Goal: Transaction & Acquisition: Purchase product/service

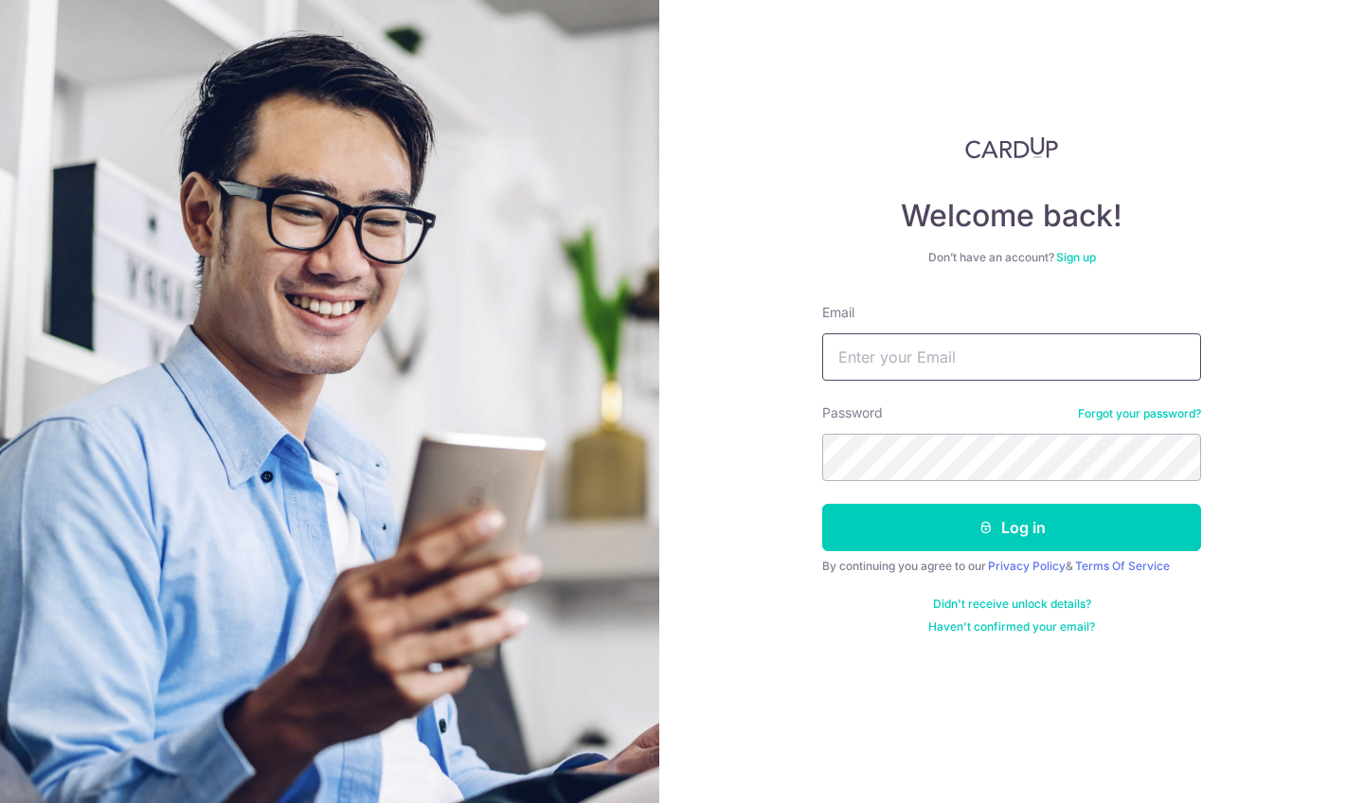
type input "[PERSON_NAME][EMAIL_ADDRESS][DOMAIN_NAME]"
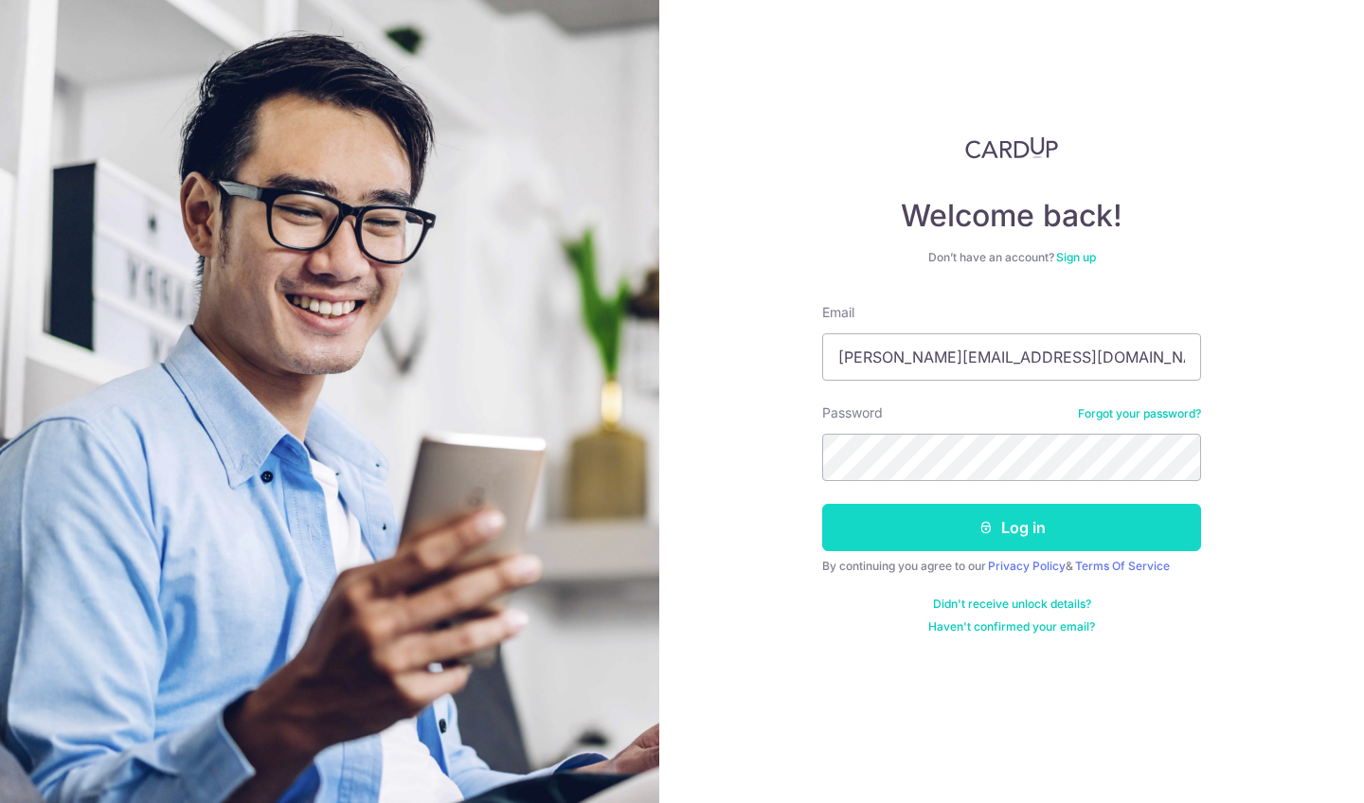
click at [1024, 528] on button "Log in" at bounding box center [1011, 527] width 379 height 47
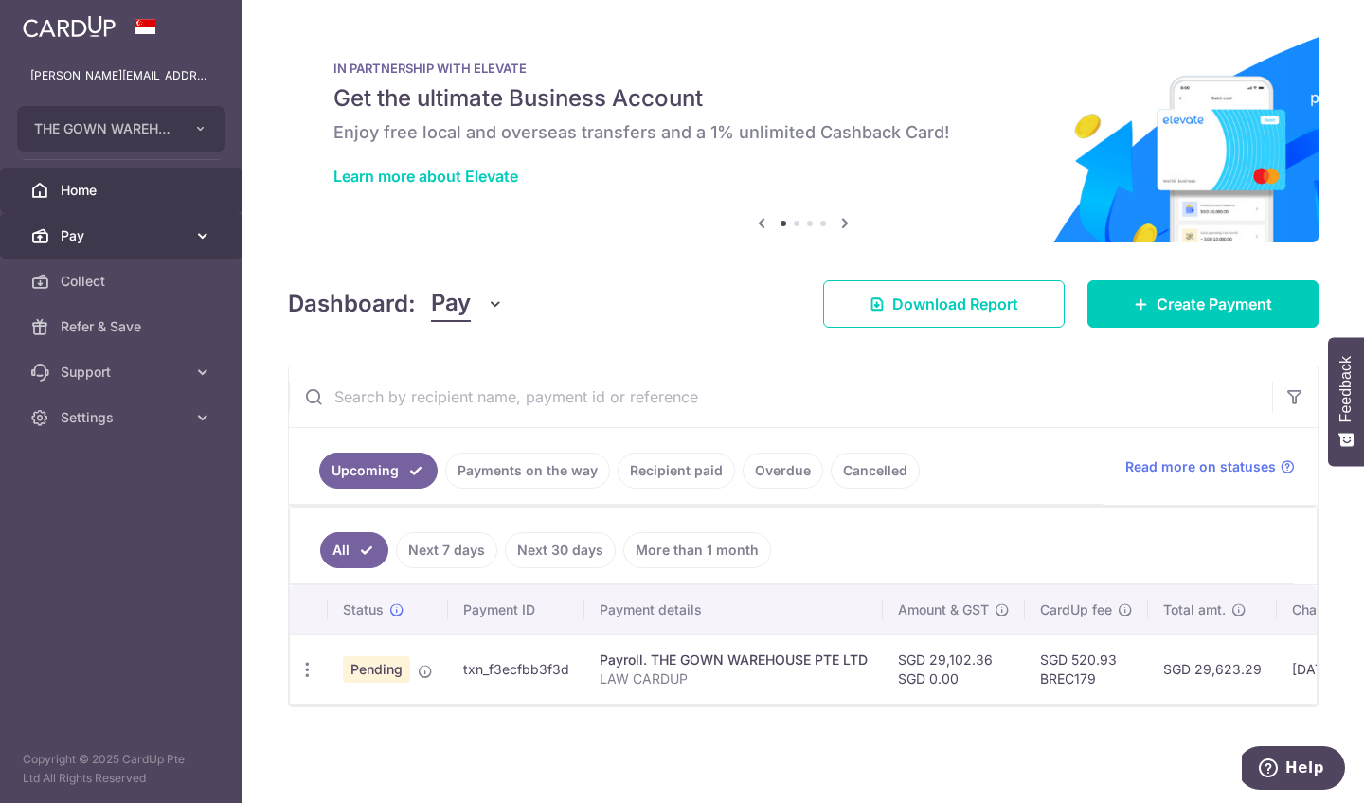
click at [151, 237] on span "Pay" at bounding box center [123, 235] width 125 height 19
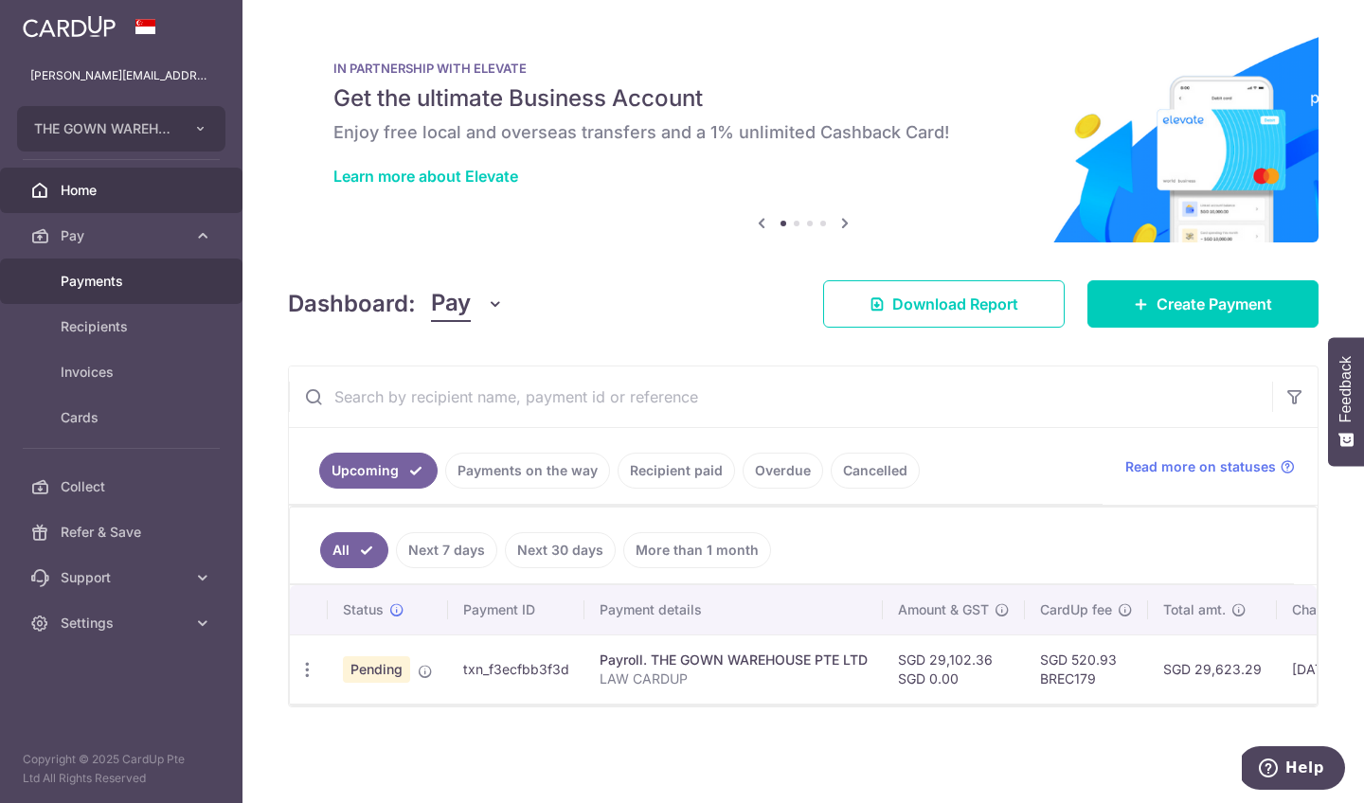
click at [144, 279] on span "Payments" at bounding box center [123, 281] width 125 height 19
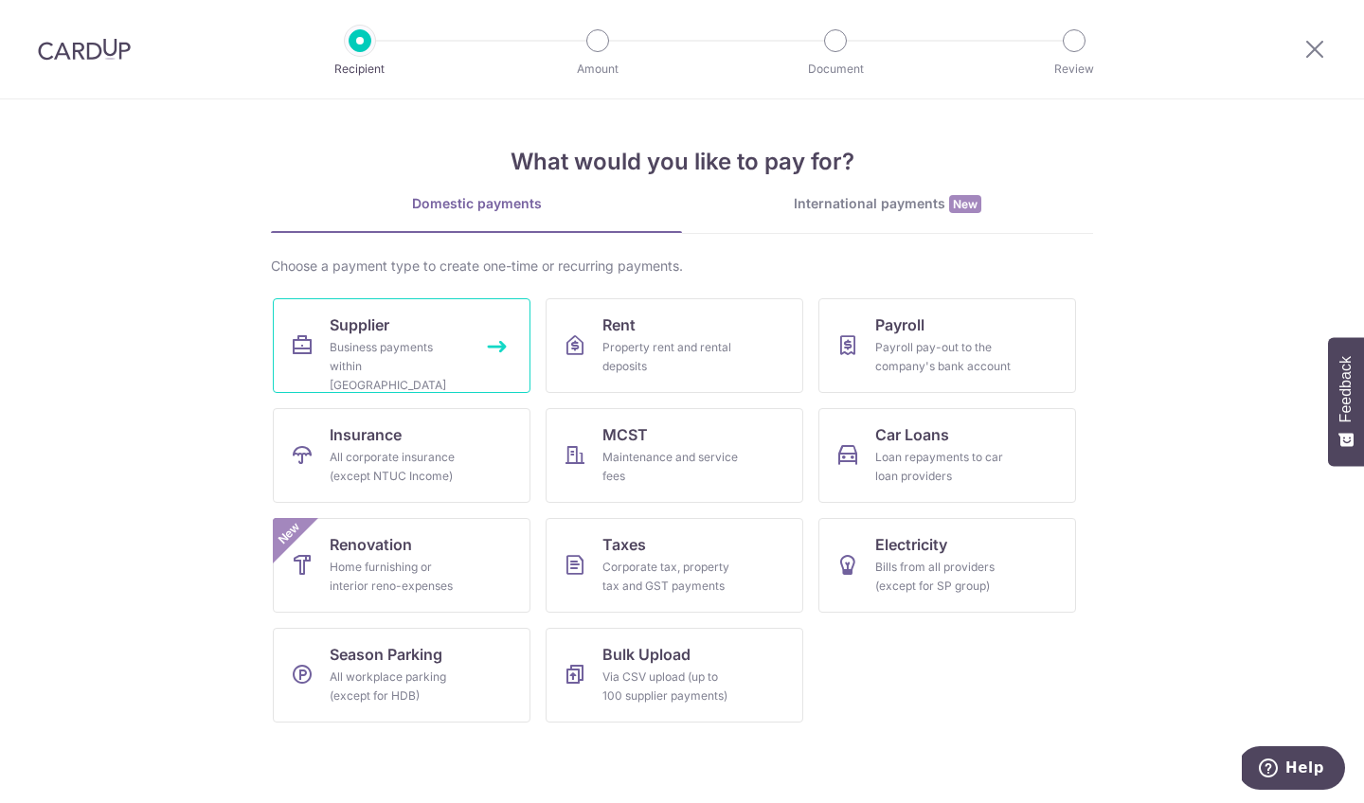
click at [399, 312] on link "Supplier Business payments within Singapore" at bounding box center [402, 345] width 258 height 95
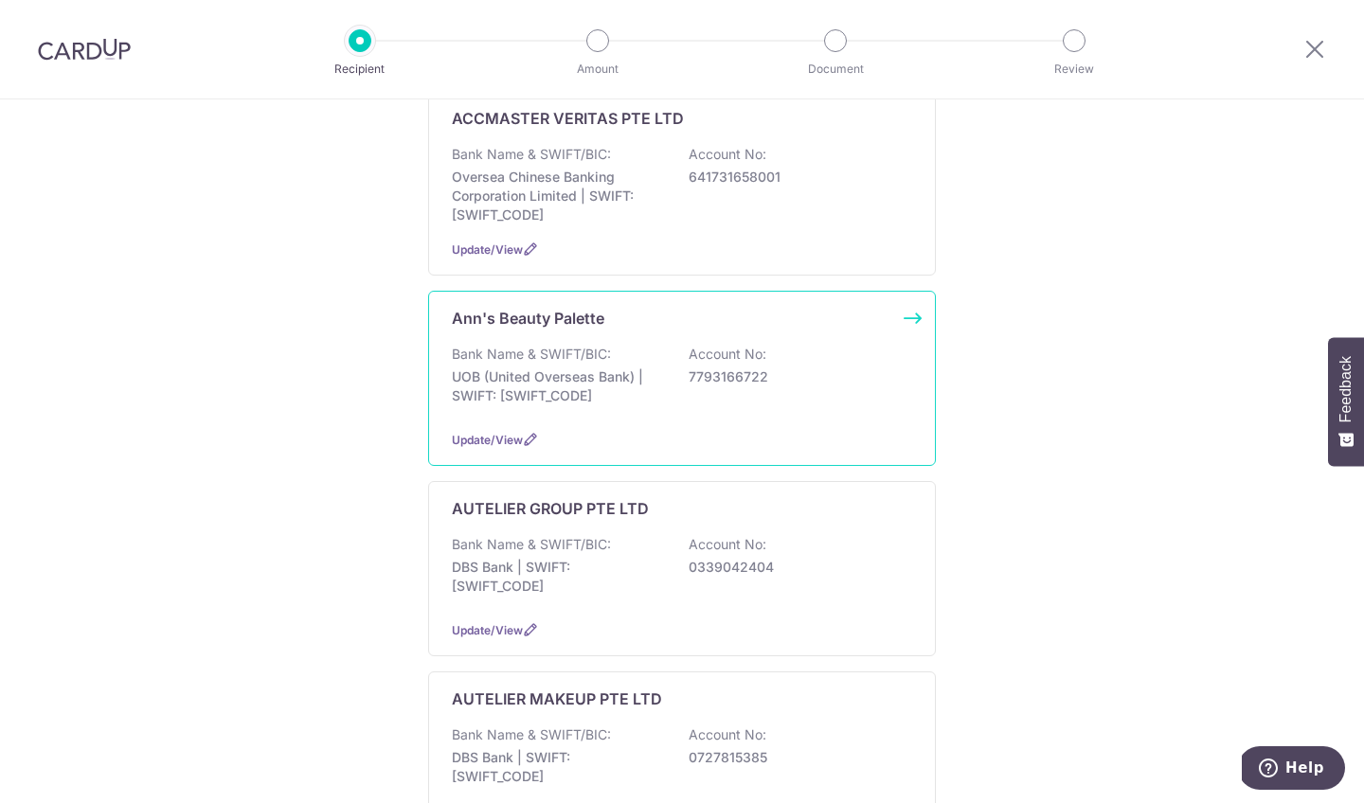
scroll to position [343, 0]
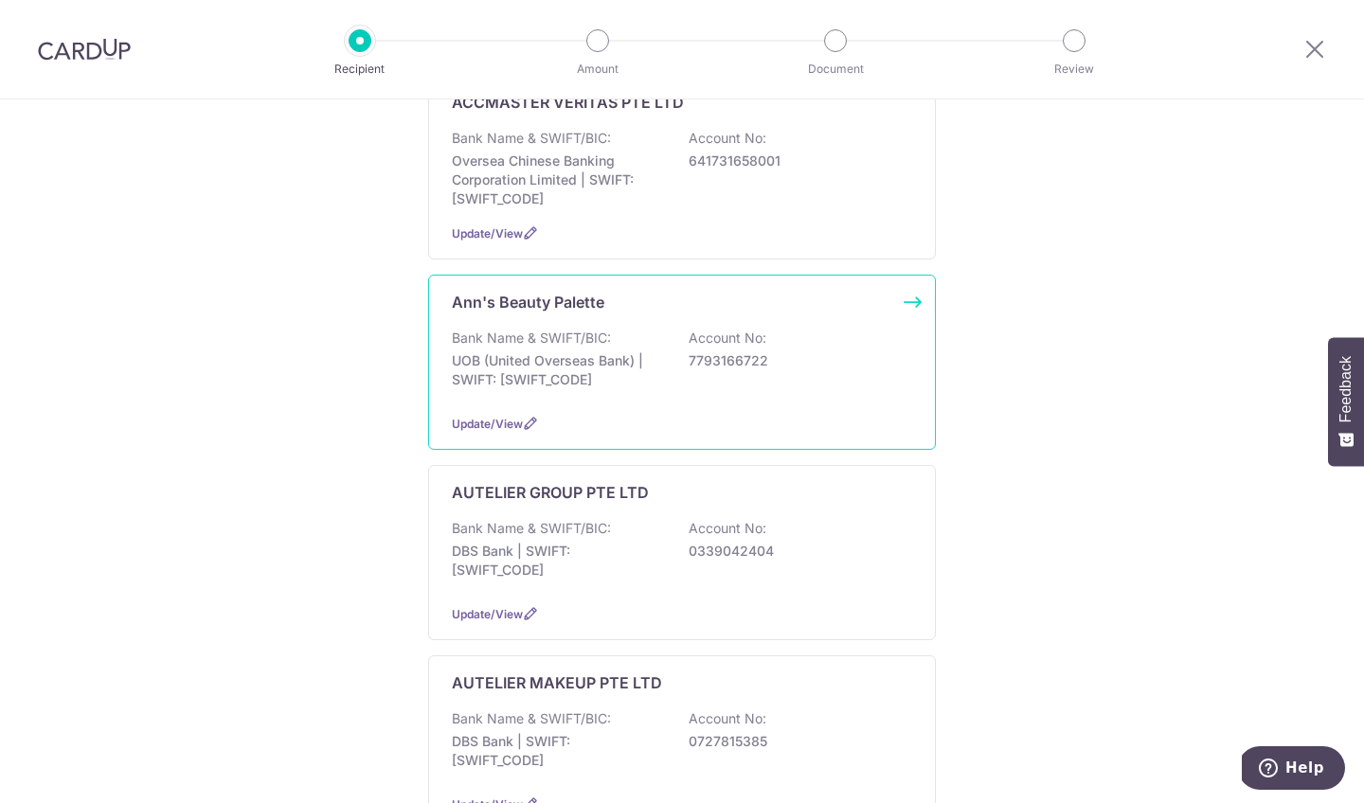
click at [606, 352] on p "UOB (United Overseas Bank) | SWIFT: UOVBSGSGXXX" at bounding box center [558, 371] width 212 height 38
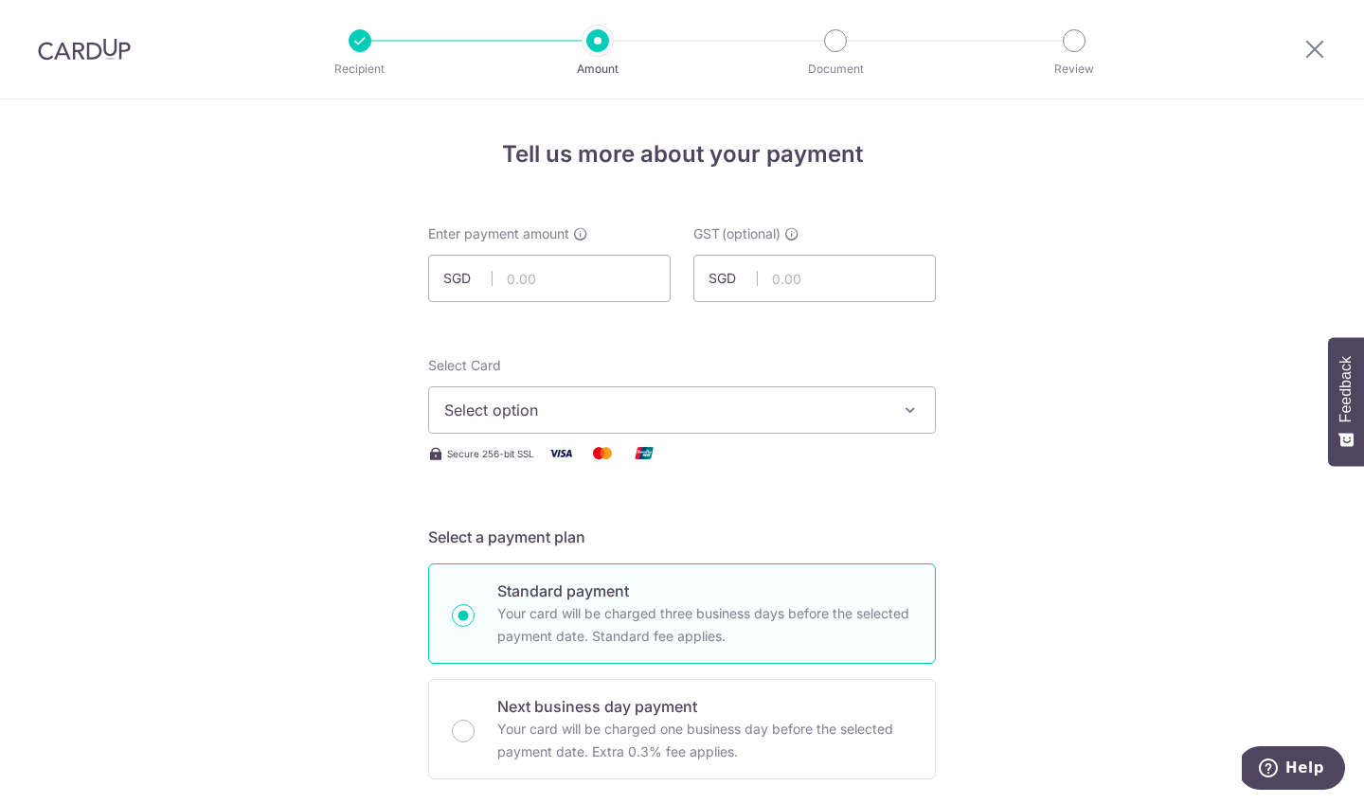
click at [1315, 37] on div at bounding box center [1315, 49] width 99 height 99
click at [1314, 44] on icon at bounding box center [1315, 49] width 23 height 24
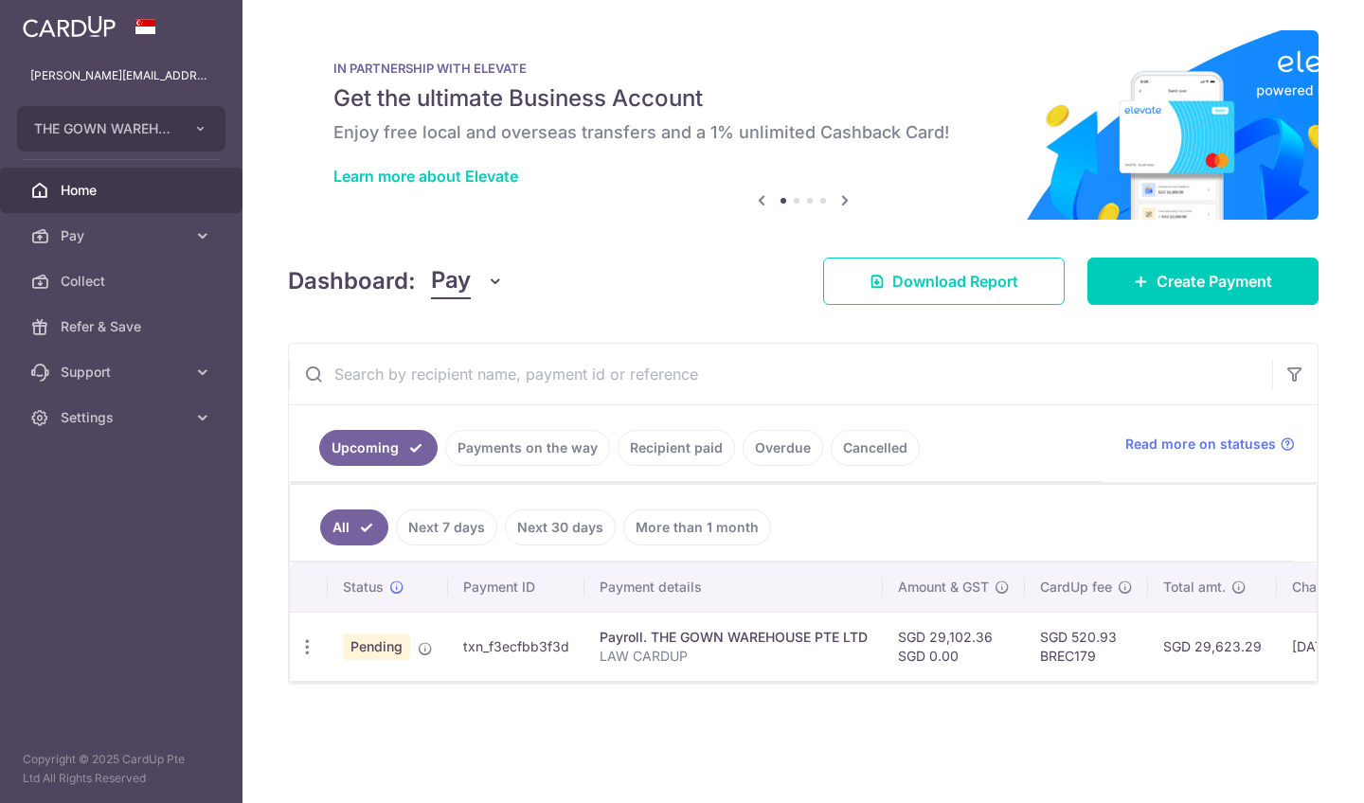
click at [850, 203] on icon at bounding box center [845, 201] width 23 height 24
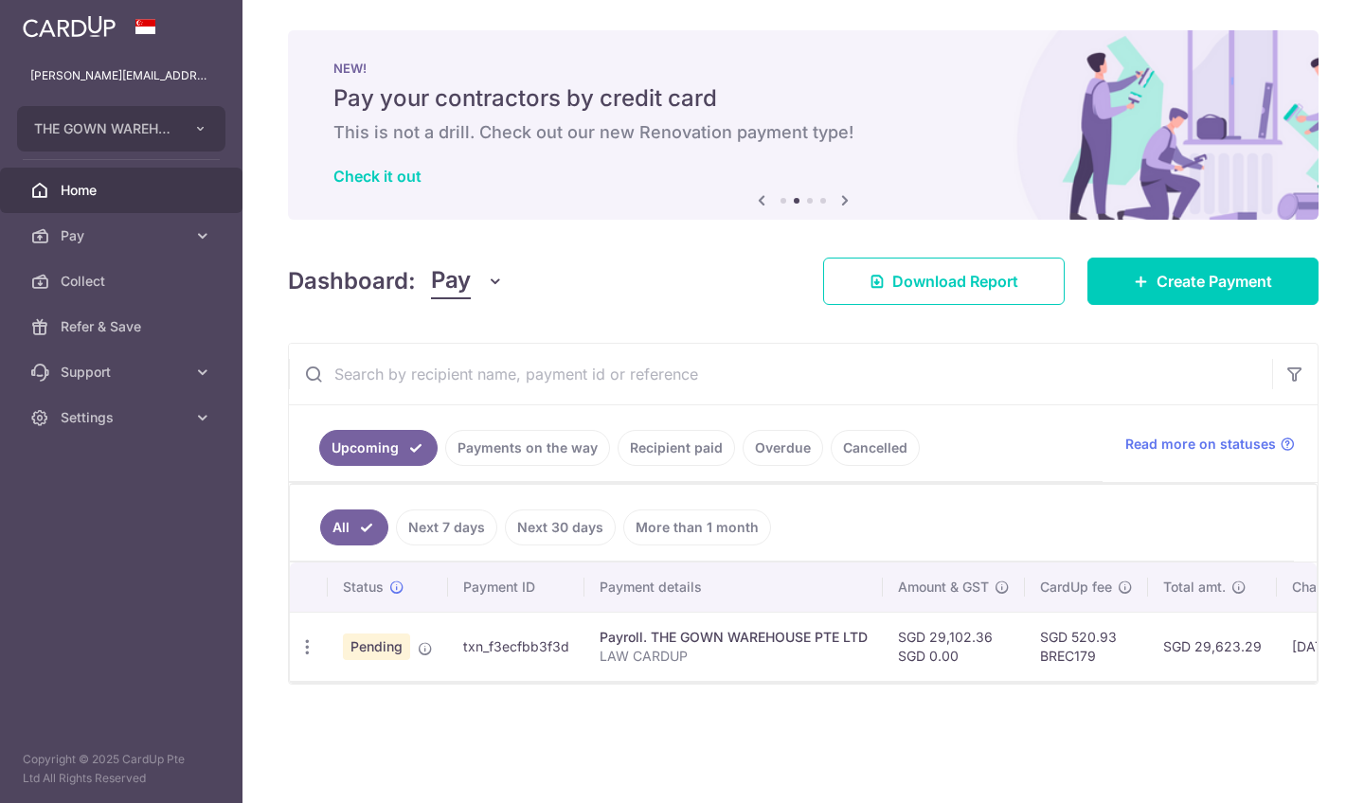
click at [850, 203] on icon at bounding box center [845, 201] width 23 height 24
click at [846, 199] on icon at bounding box center [845, 201] width 23 height 24
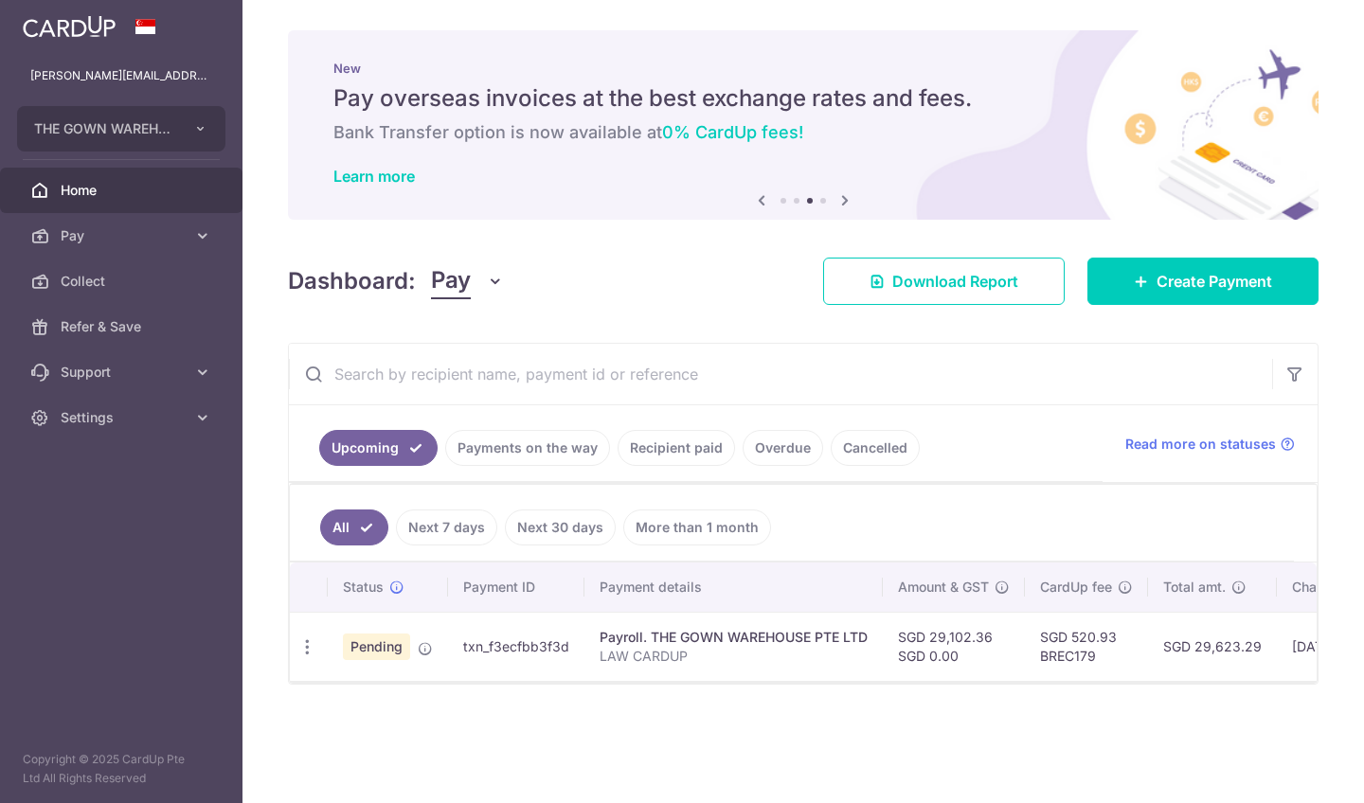
click at [846, 199] on icon at bounding box center [845, 201] width 23 height 24
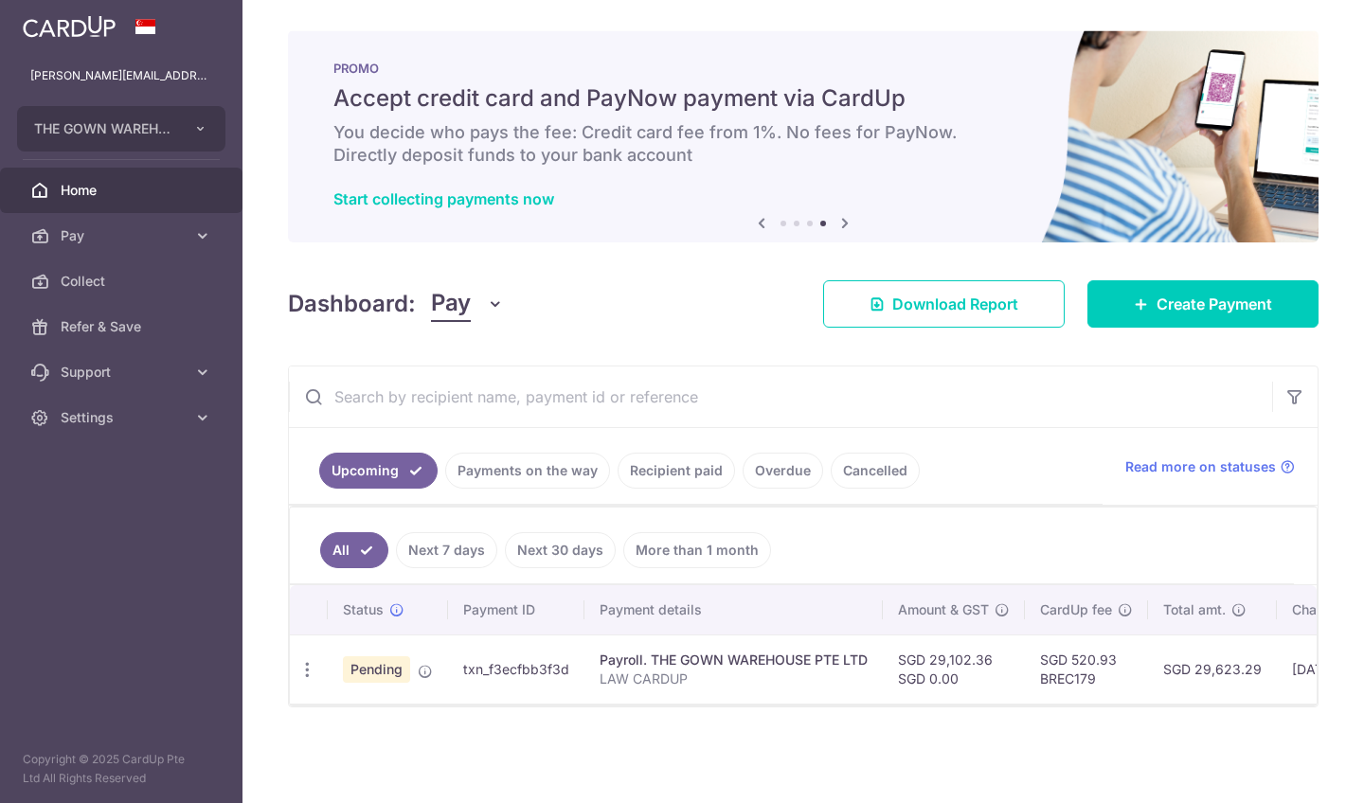
click at [848, 221] on icon at bounding box center [845, 223] width 23 height 24
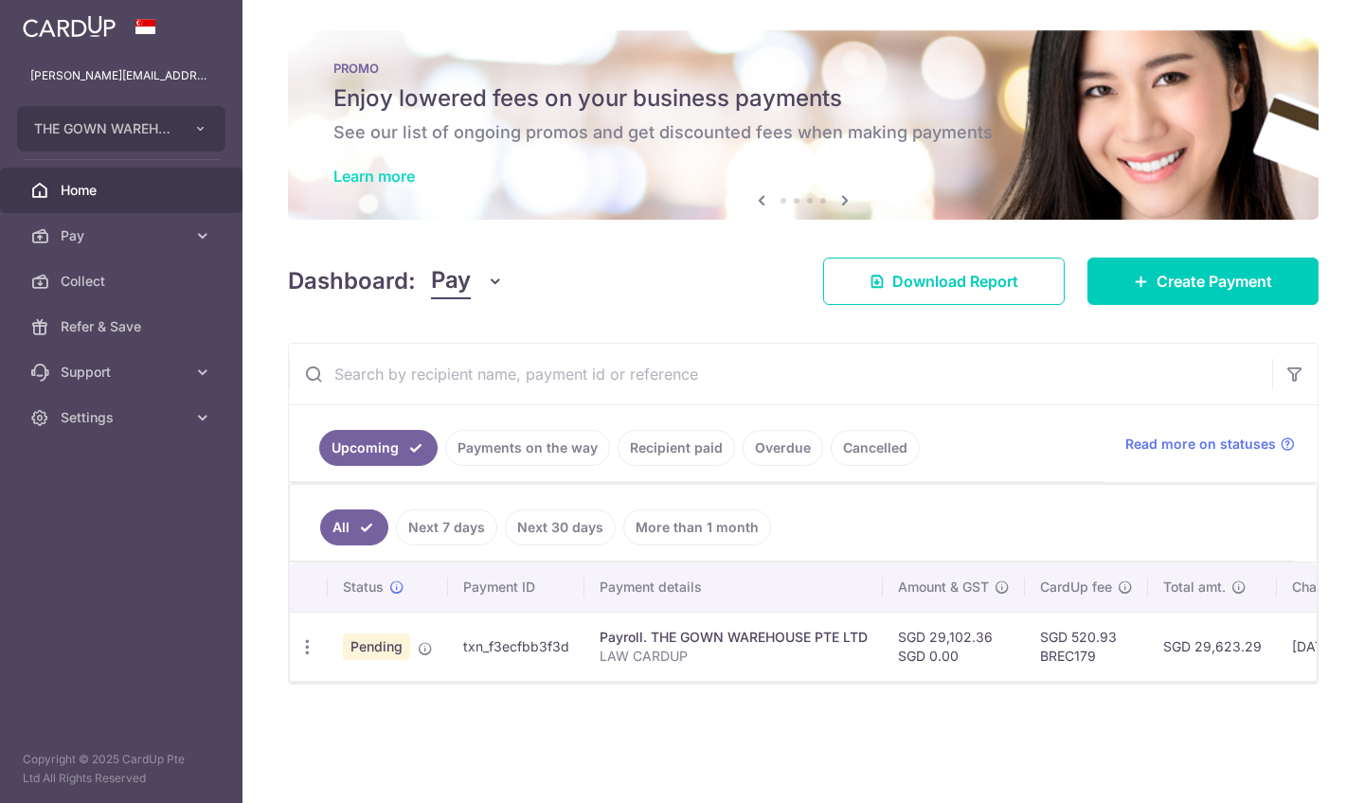
click at [388, 174] on link "Learn more" at bounding box center [374, 176] width 81 height 19
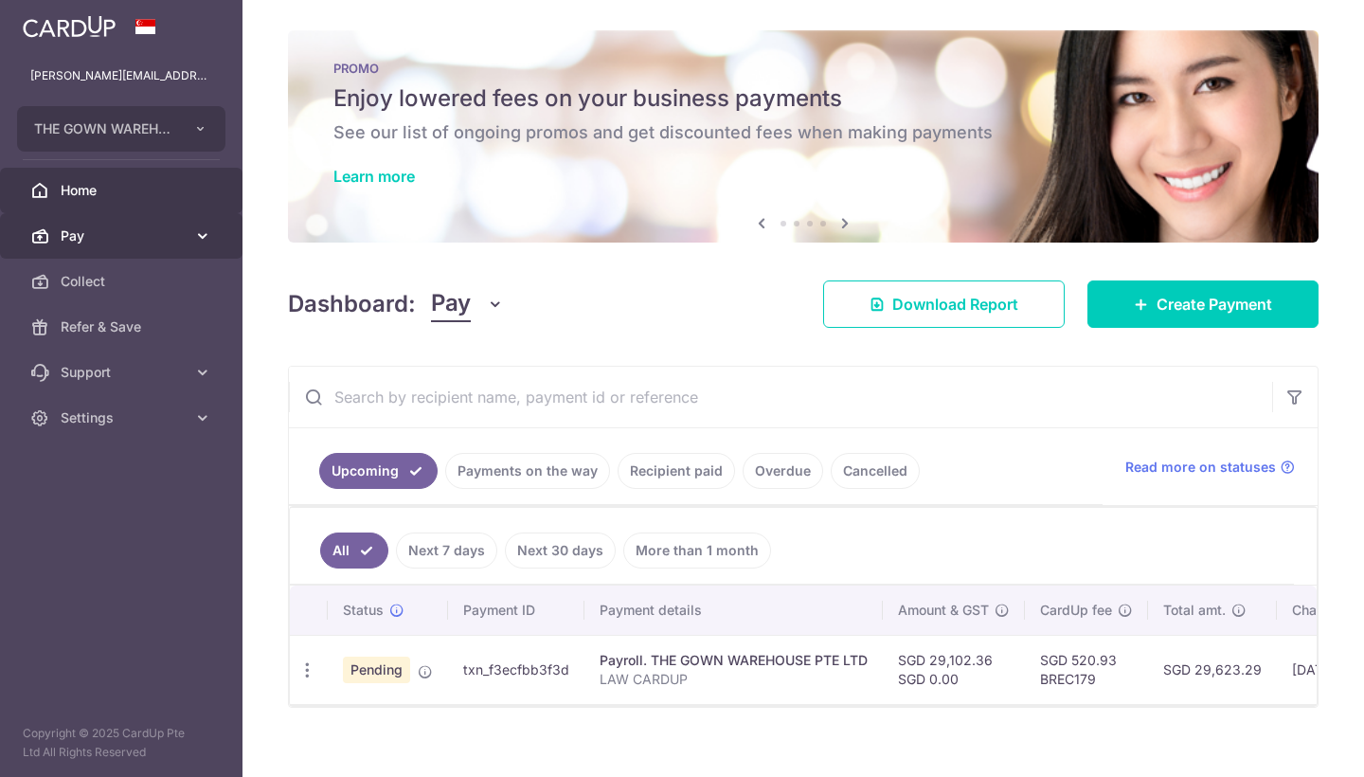
click at [174, 235] on span "Pay" at bounding box center [123, 235] width 125 height 19
click at [152, 230] on span "Pay" at bounding box center [123, 235] width 125 height 19
click at [141, 248] on link "Pay" at bounding box center [121, 235] width 243 height 45
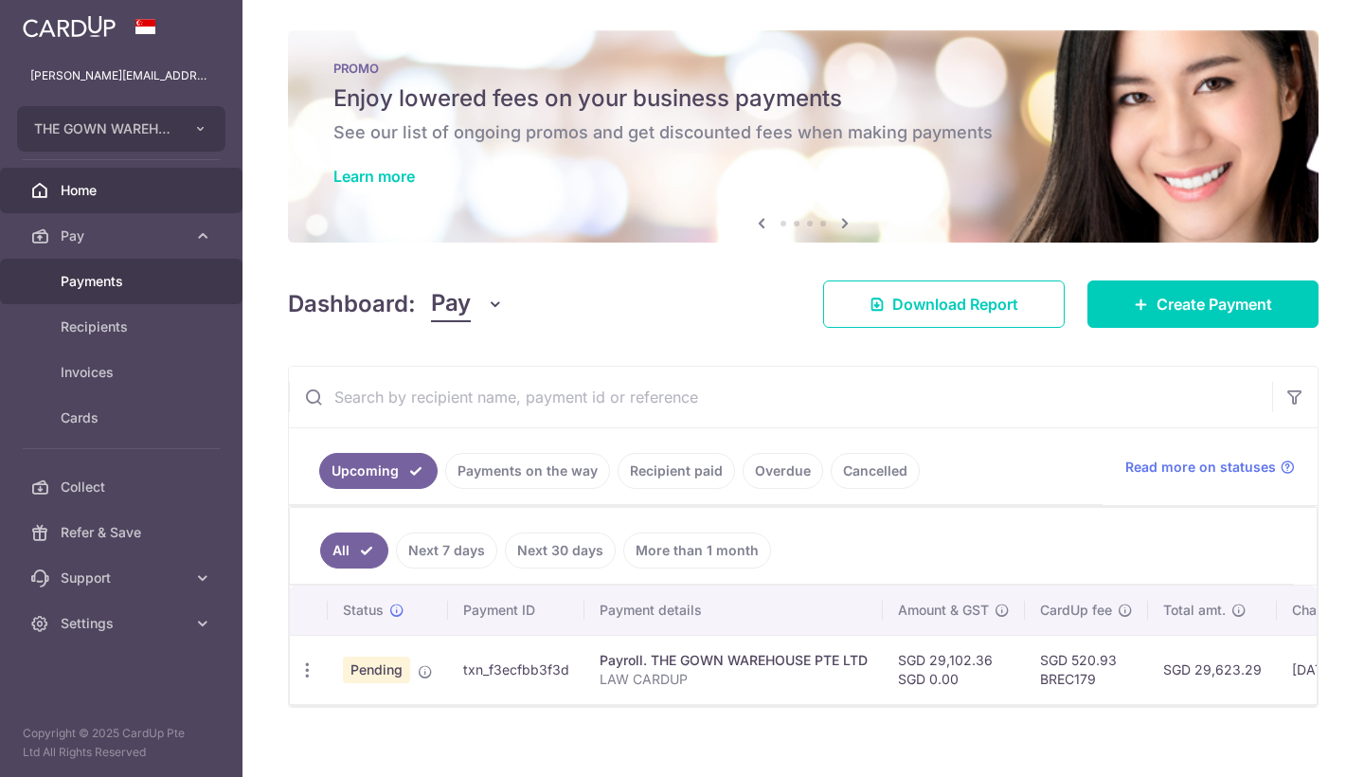
click at [145, 279] on span "Payments" at bounding box center [123, 281] width 125 height 19
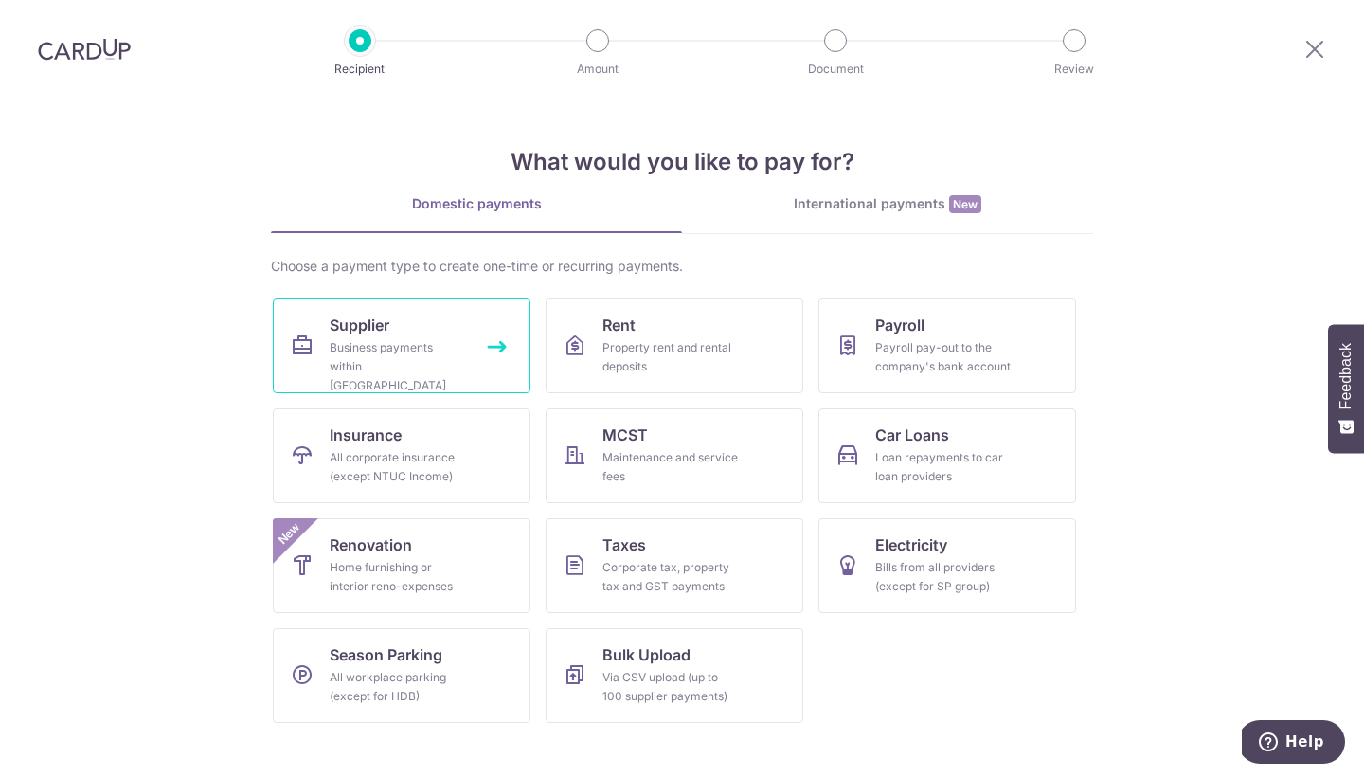
click at [425, 326] on link "Supplier Business payments within Singapore" at bounding box center [402, 345] width 258 height 95
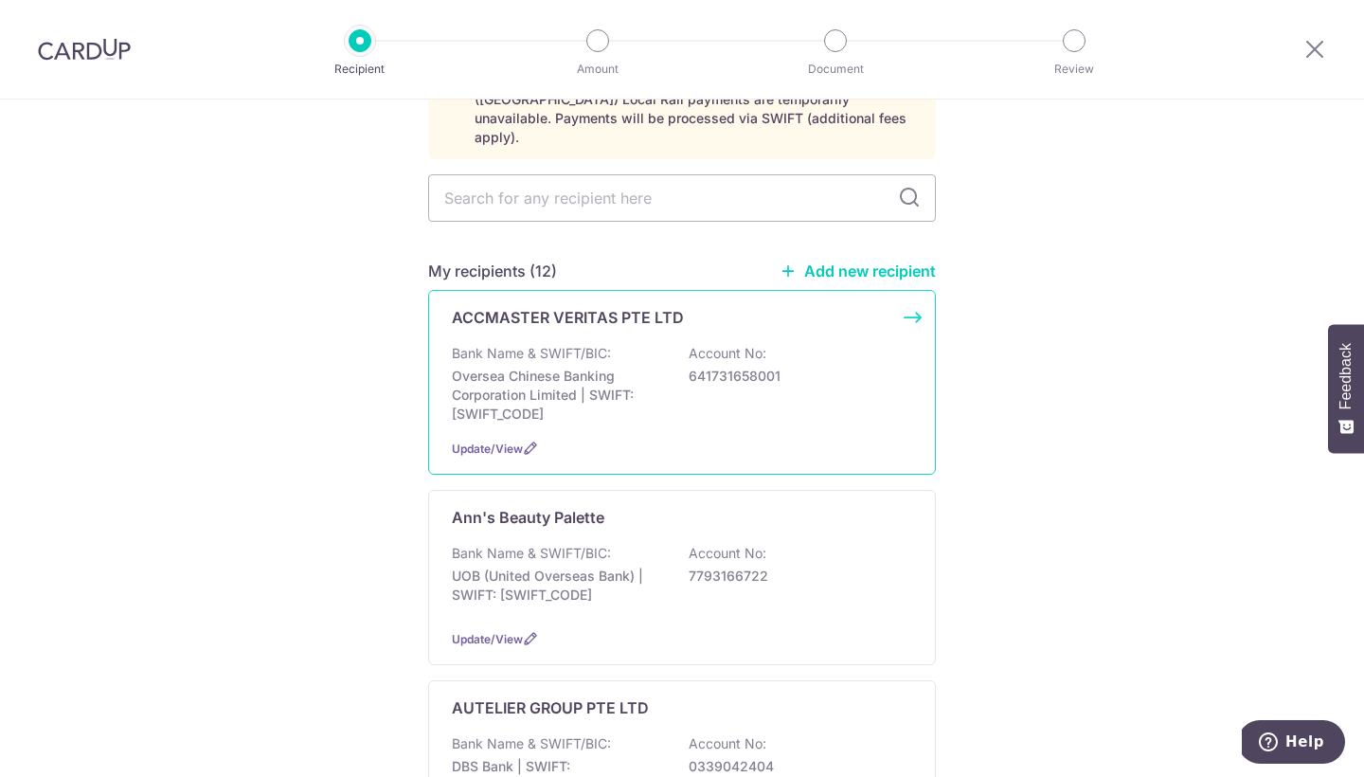
scroll to position [170, 0]
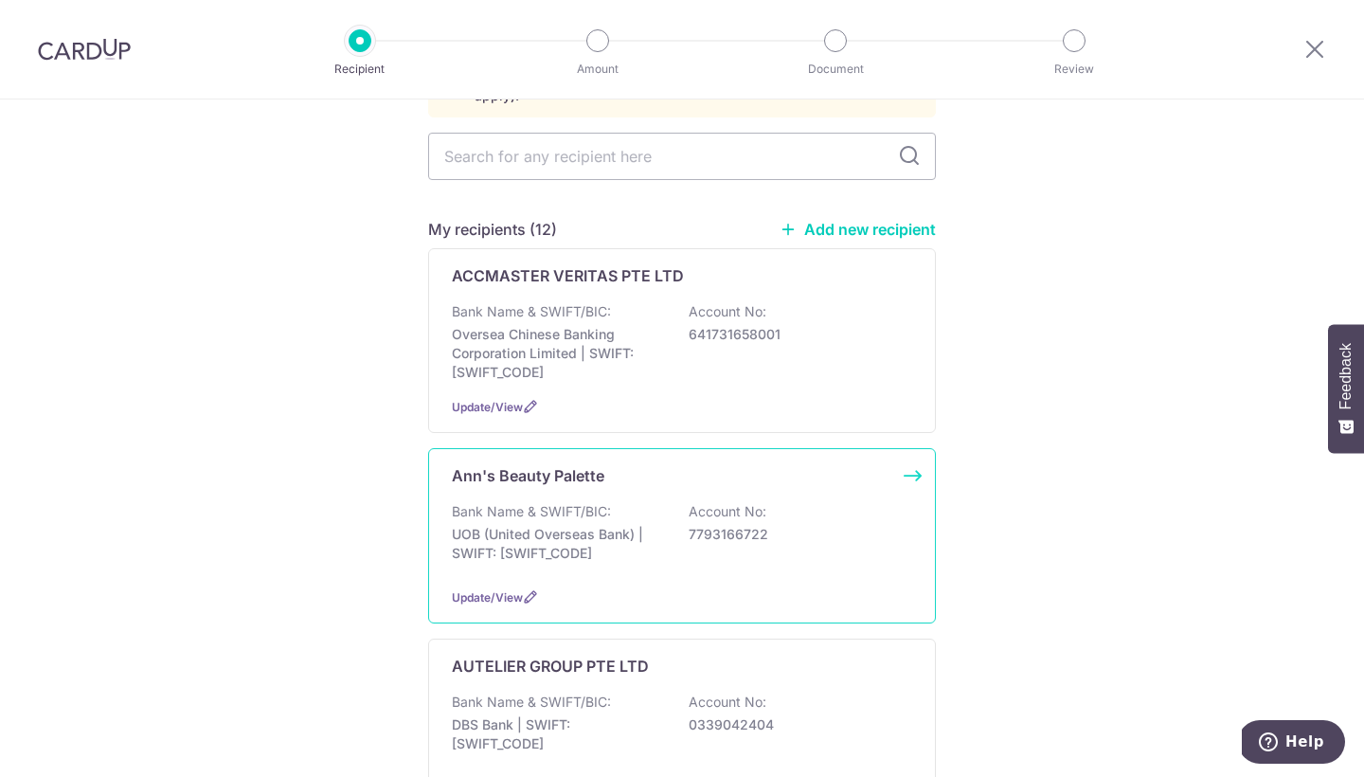
click at [611, 525] on p "UOB (United Overseas Bank) | SWIFT: [SWIFT_CODE]" at bounding box center [558, 544] width 212 height 38
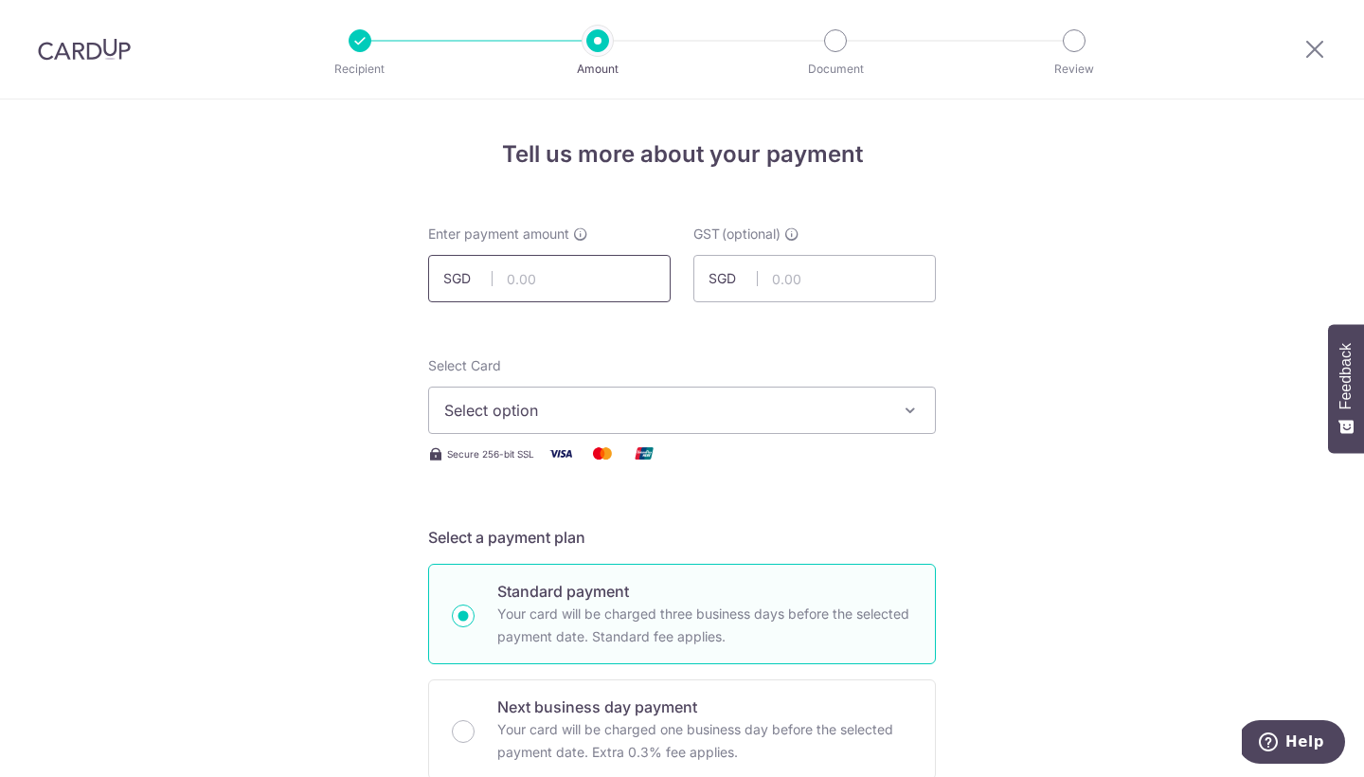
click at [554, 273] on input "text" at bounding box center [549, 278] width 243 height 47
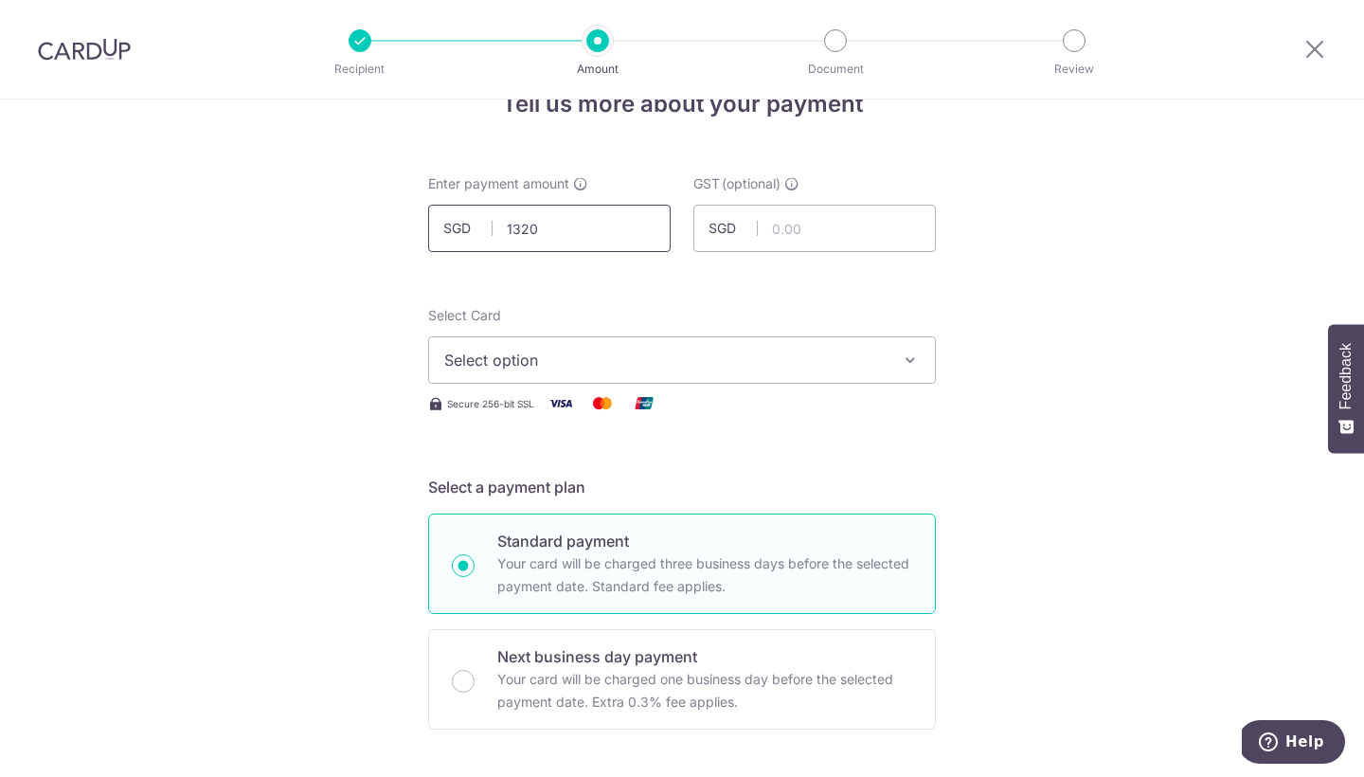
scroll to position [99, 0]
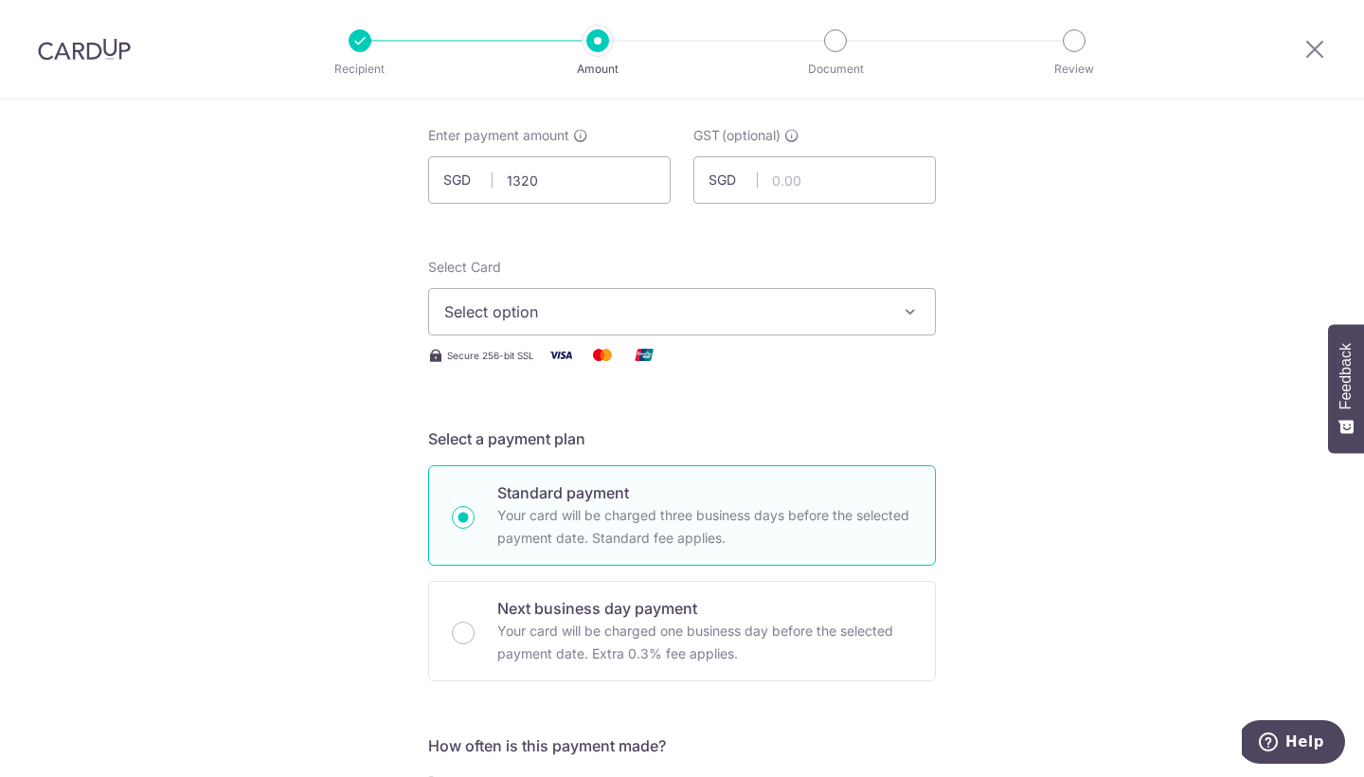
type input "1,320.00"
click at [582, 316] on span "Select option" at bounding box center [665, 311] width 442 height 23
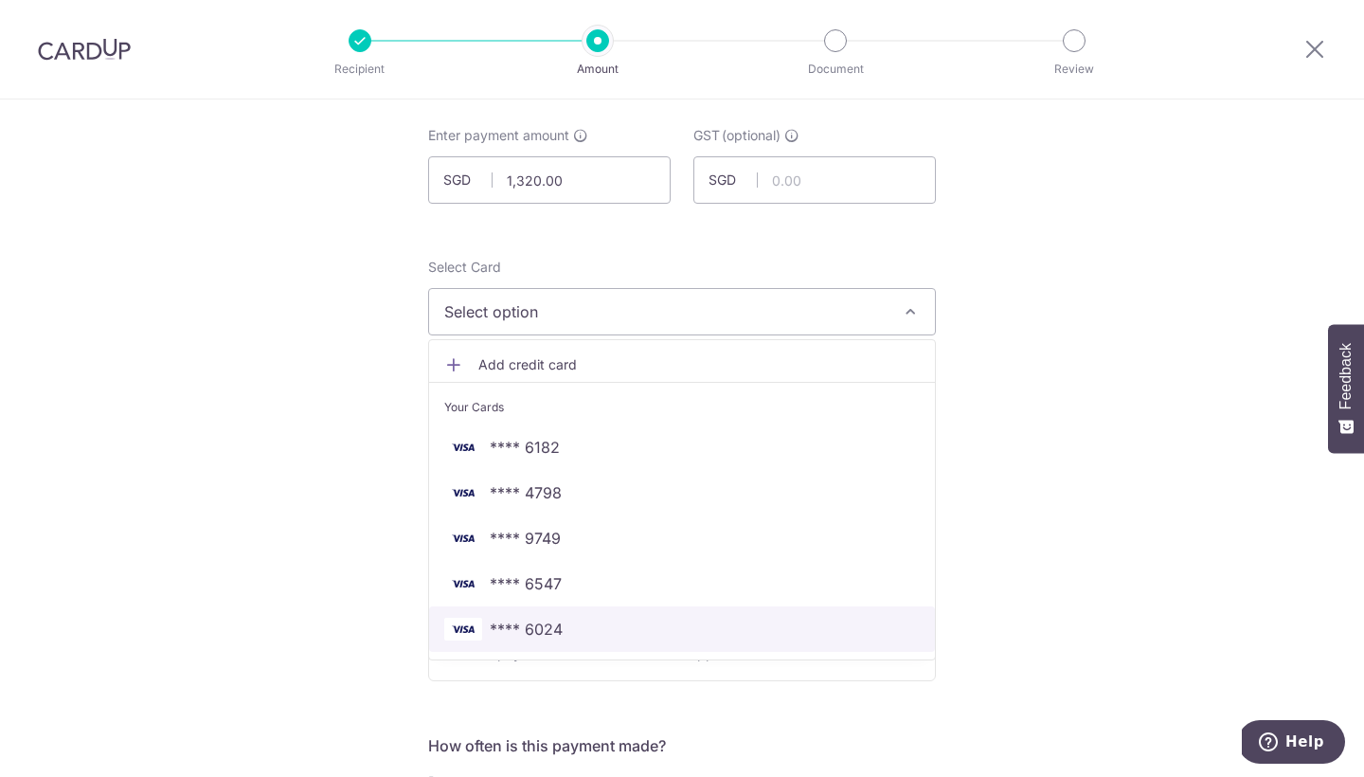
click at [645, 622] on span "**** 6024" at bounding box center [682, 629] width 476 height 23
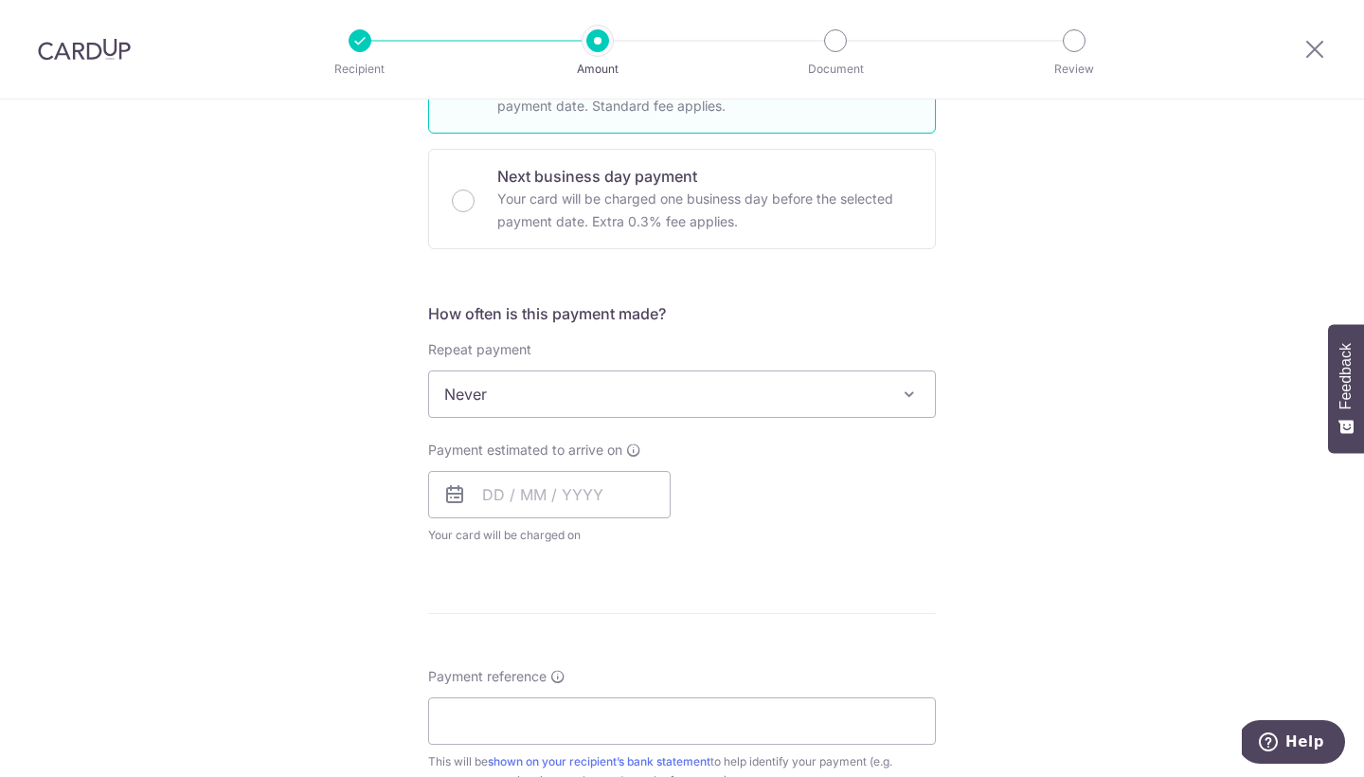
scroll to position [591, 0]
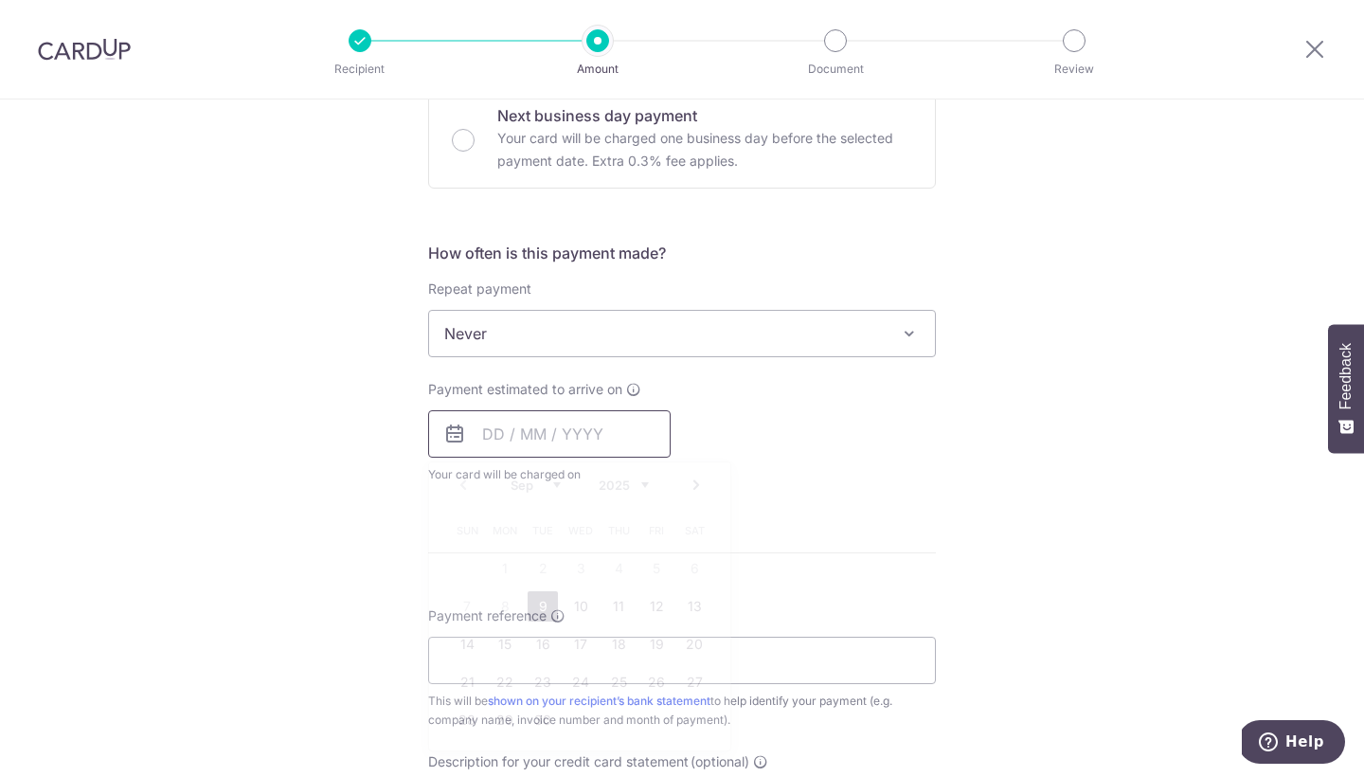
click at [576, 425] on input "text" at bounding box center [549, 433] width 243 height 47
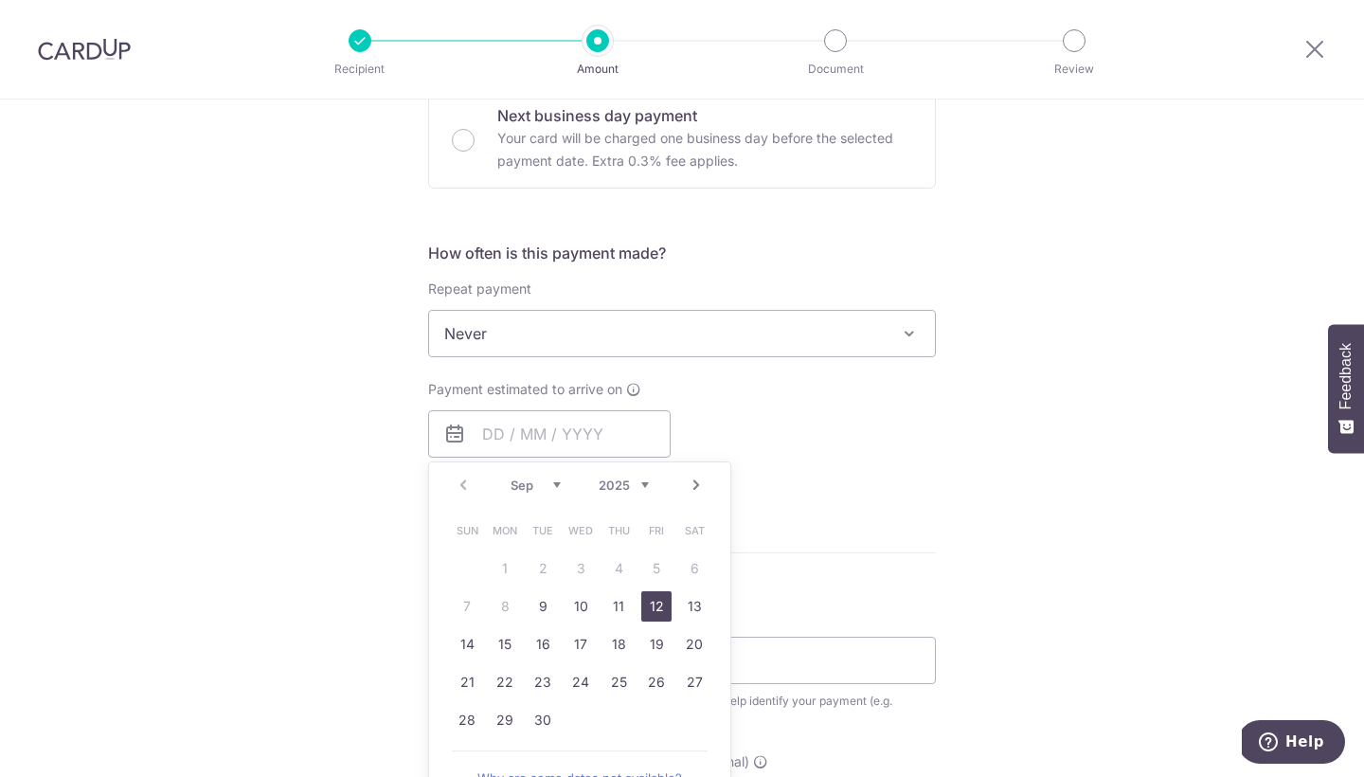
click at [651, 612] on link "12" at bounding box center [656, 606] width 30 height 30
type input "[DATE]"
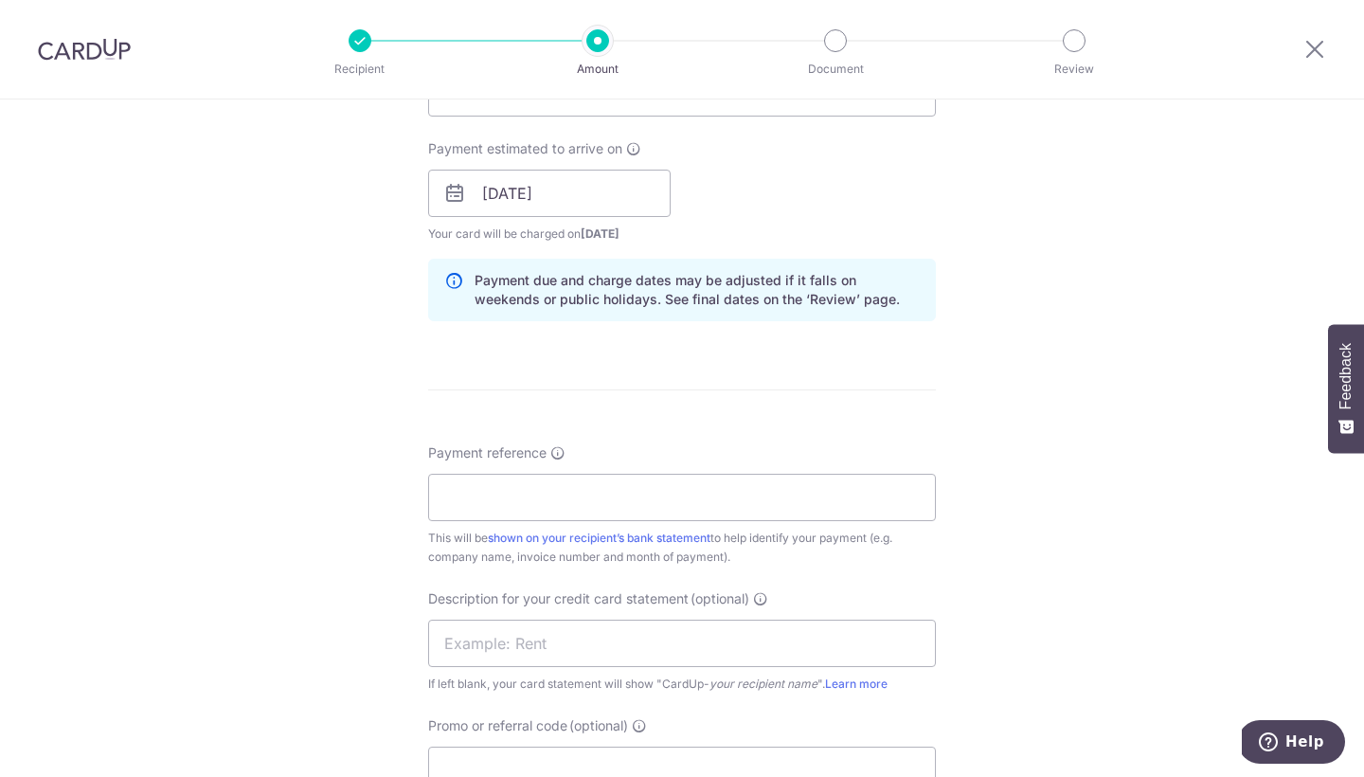
scroll to position [840, 0]
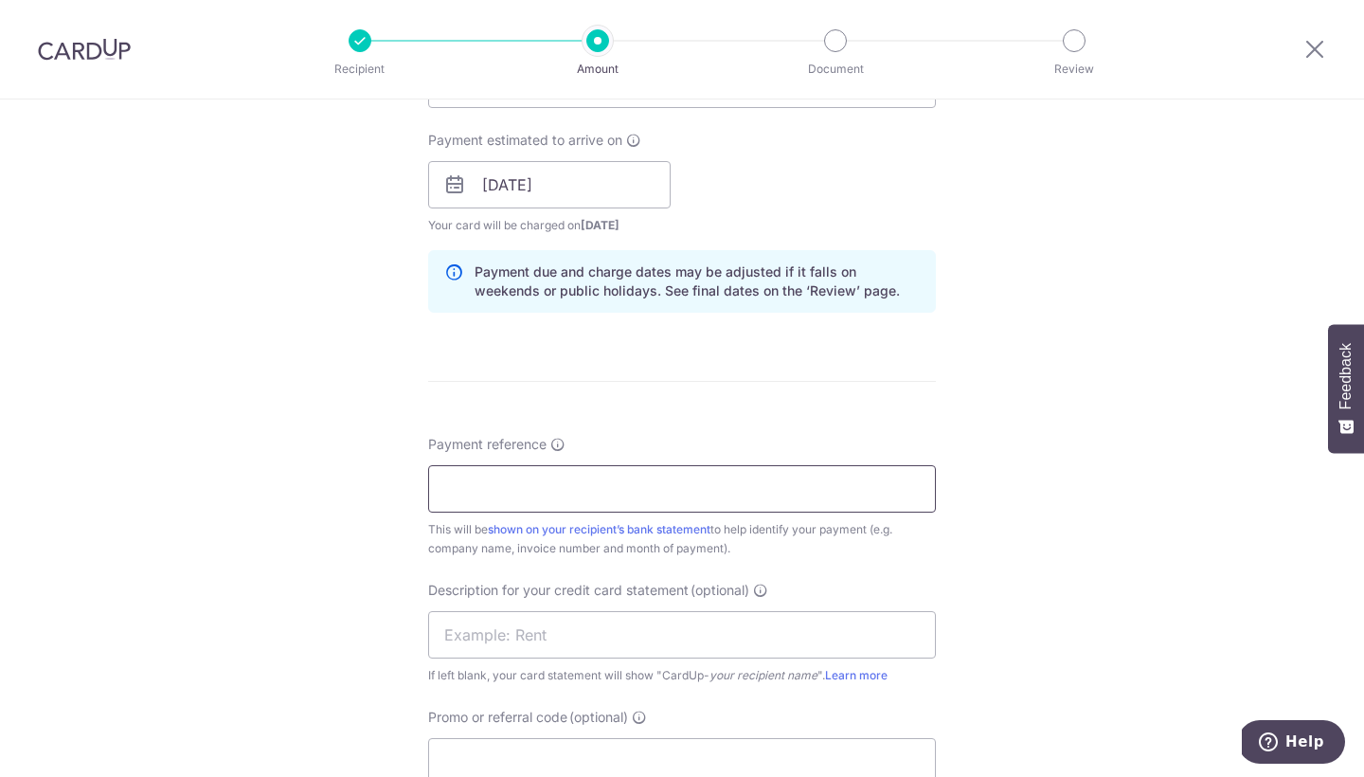
click at [632, 473] on input "Payment reference" at bounding box center [682, 488] width 508 height 47
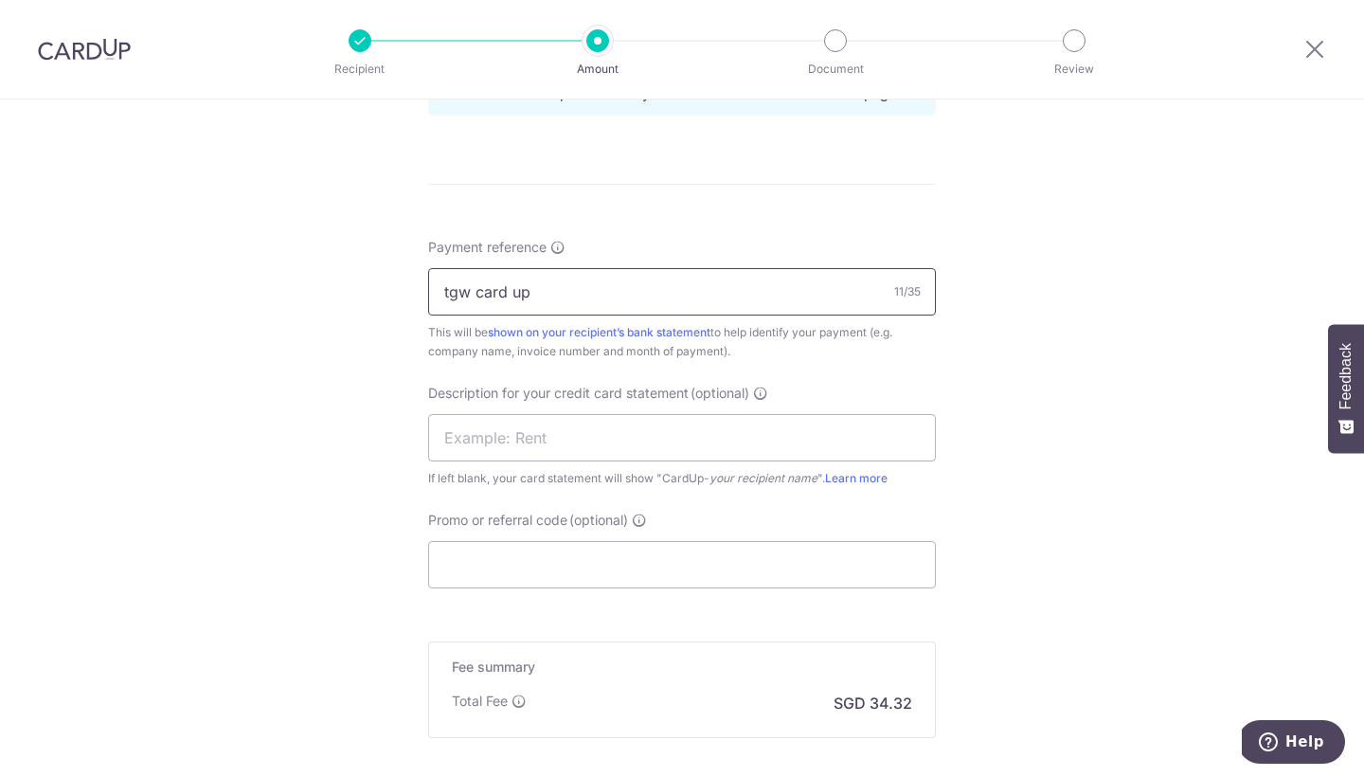
scroll to position [1069, 0]
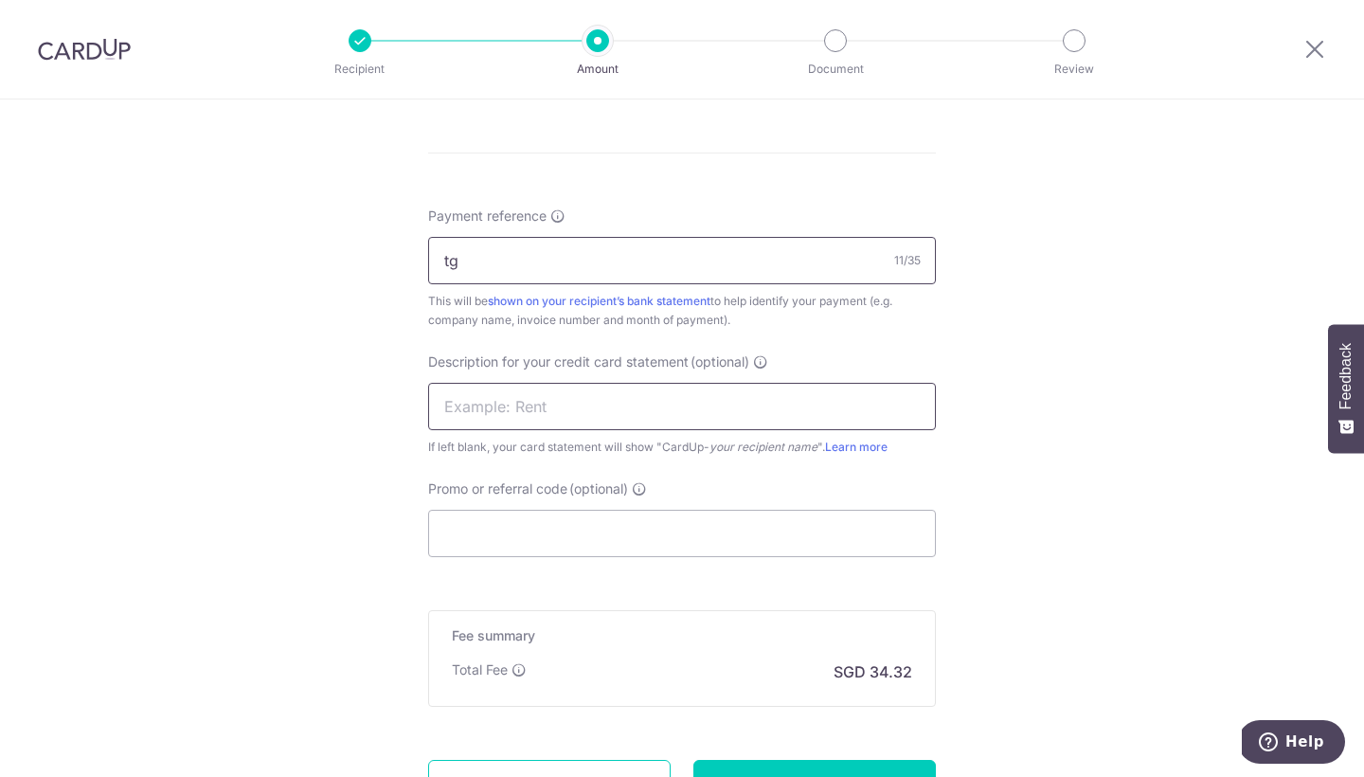
type input "t"
click at [536, 262] on input "Payment reference" at bounding box center [682, 260] width 508 height 47
click at [536, 262] on input "AB" at bounding box center [682, 260] width 508 height 47
type input "ABP2300272"
click at [551, 405] on input "text" at bounding box center [682, 406] width 508 height 47
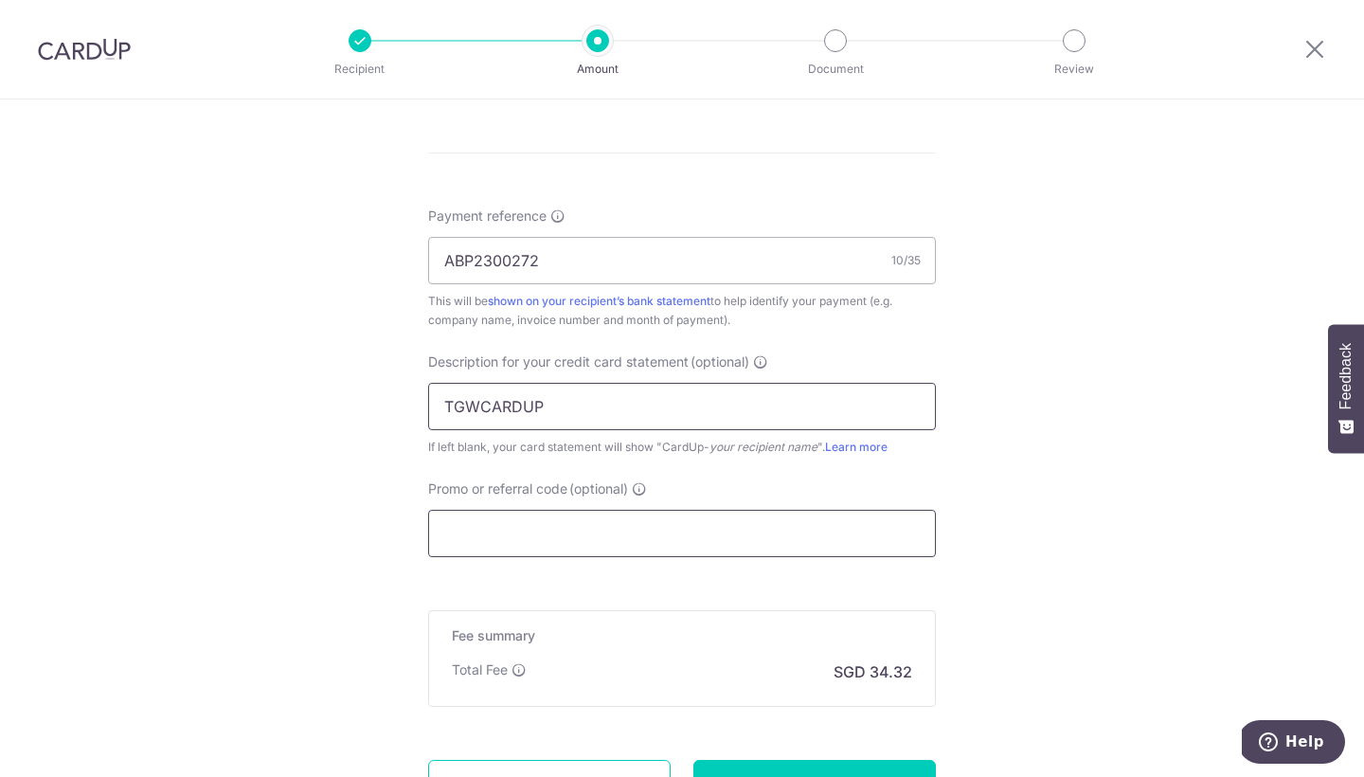
type input "TGWCARDUP"
click at [583, 535] on input "Promo or referral code (optional)" at bounding box center [682, 533] width 508 height 47
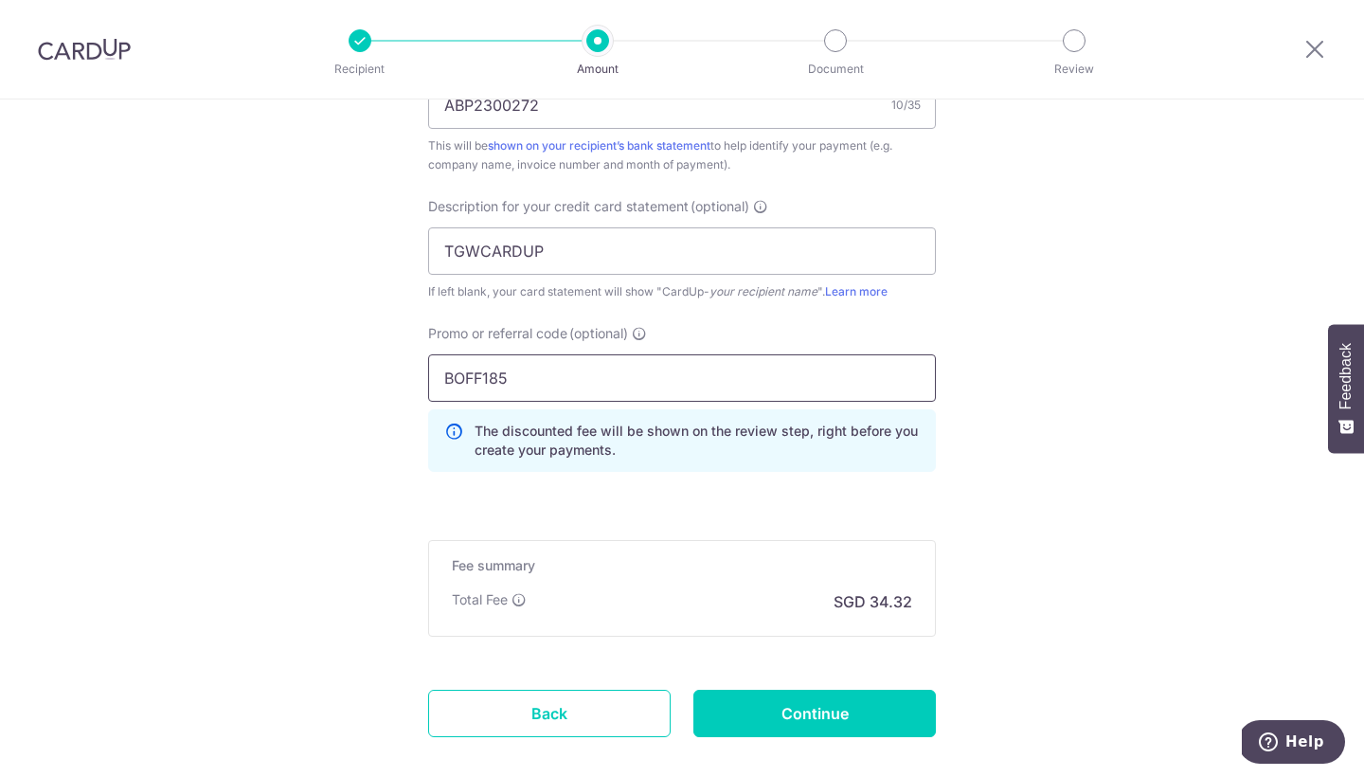
scroll to position [1237, 0]
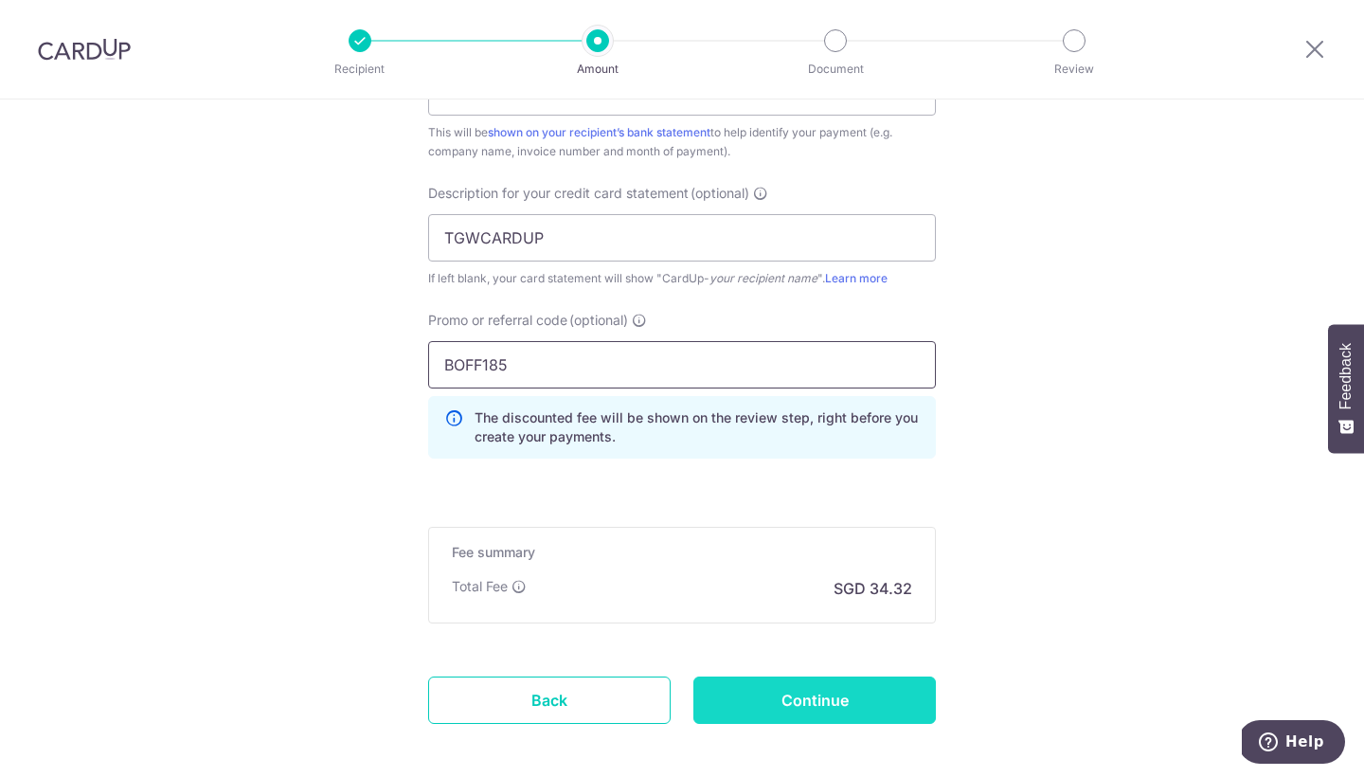
type input "BOFF185"
click at [829, 687] on input "Continue" at bounding box center [815, 700] width 243 height 47
type input "Create Schedule"
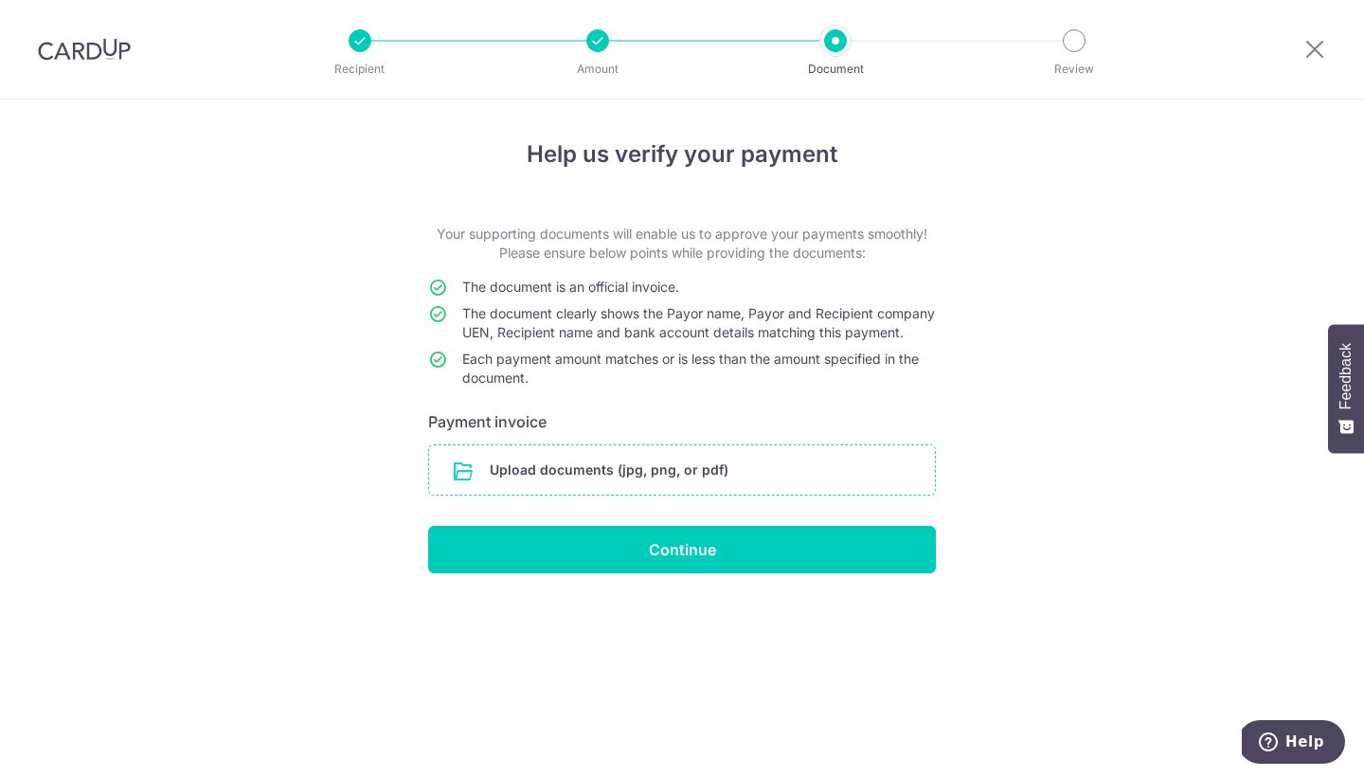
click at [780, 495] on input "file" at bounding box center [682, 469] width 506 height 49
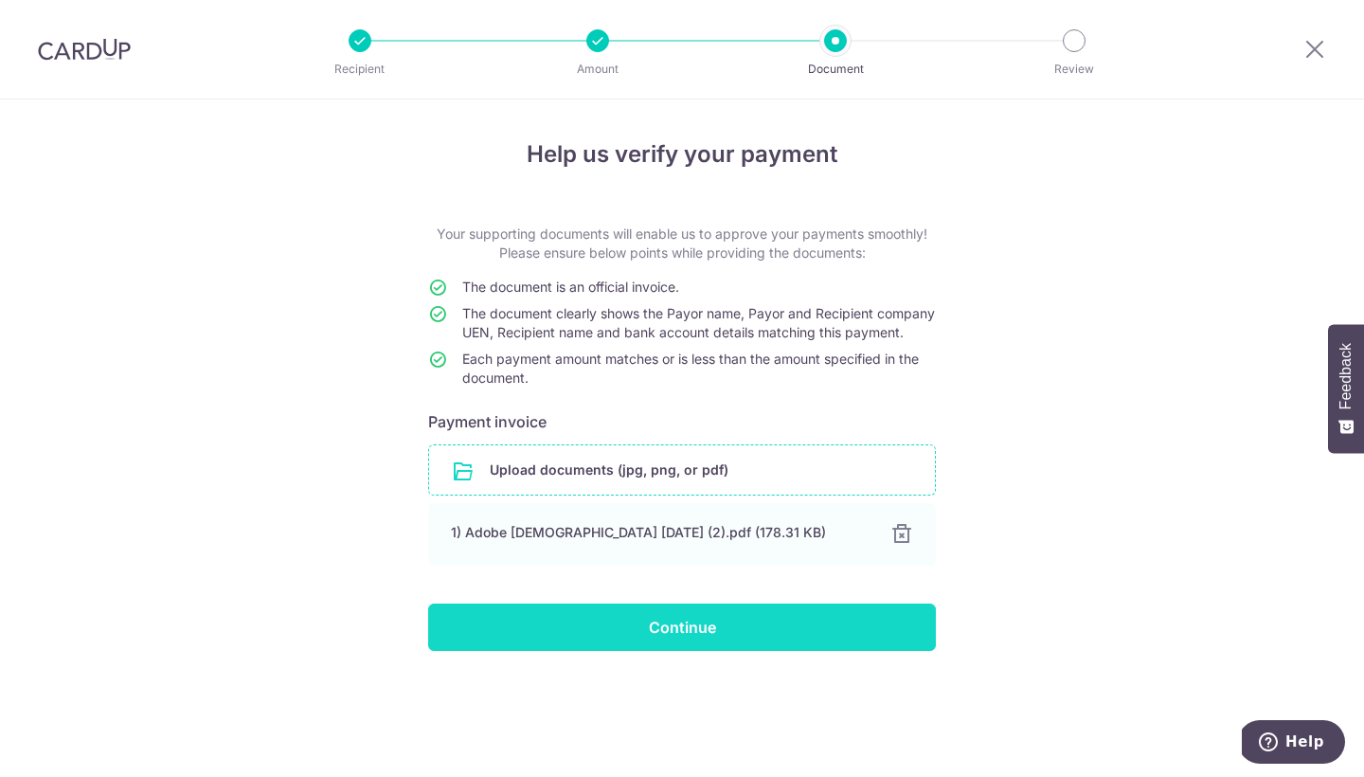
click at [802, 651] on input "Continue" at bounding box center [682, 627] width 508 height 47
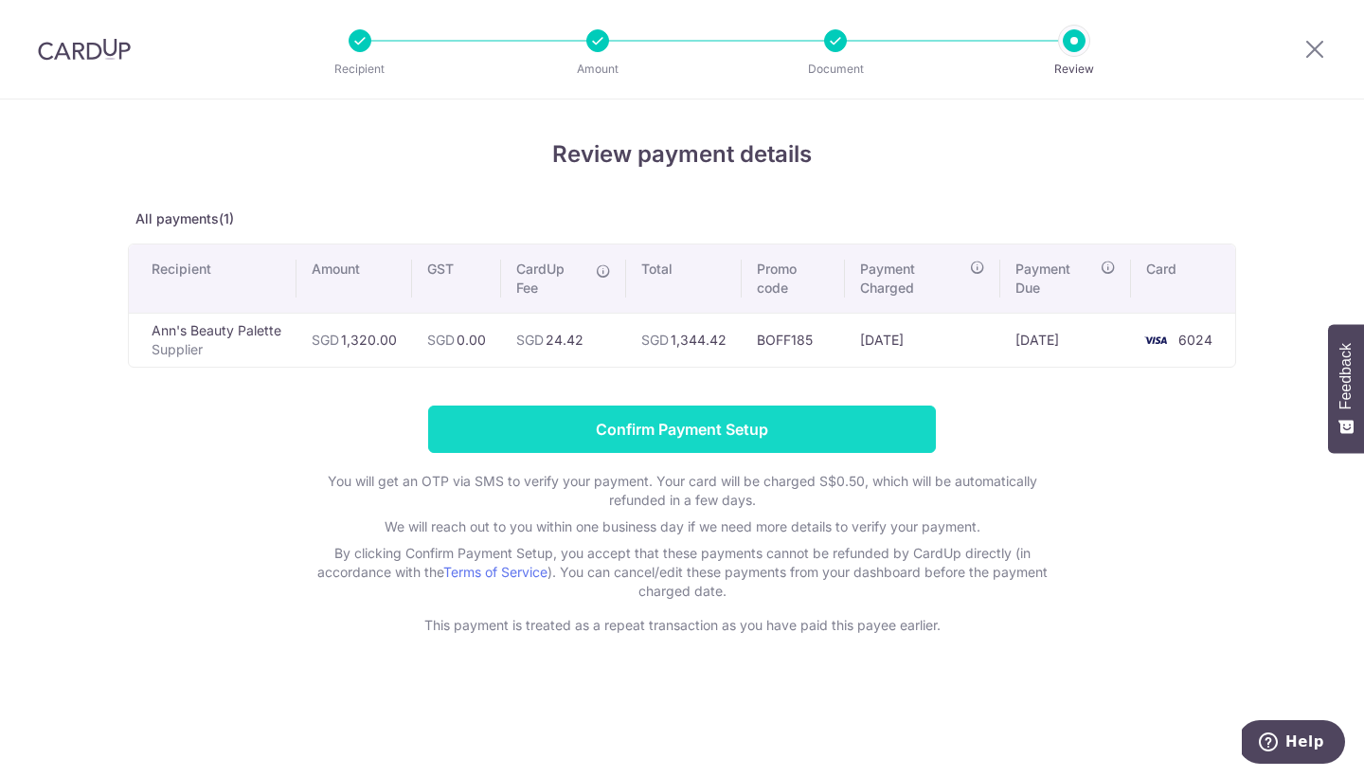
click at [743, 416] on input "Confirm Payment Setup" at bounding box center [682, 429] width 508 height 47
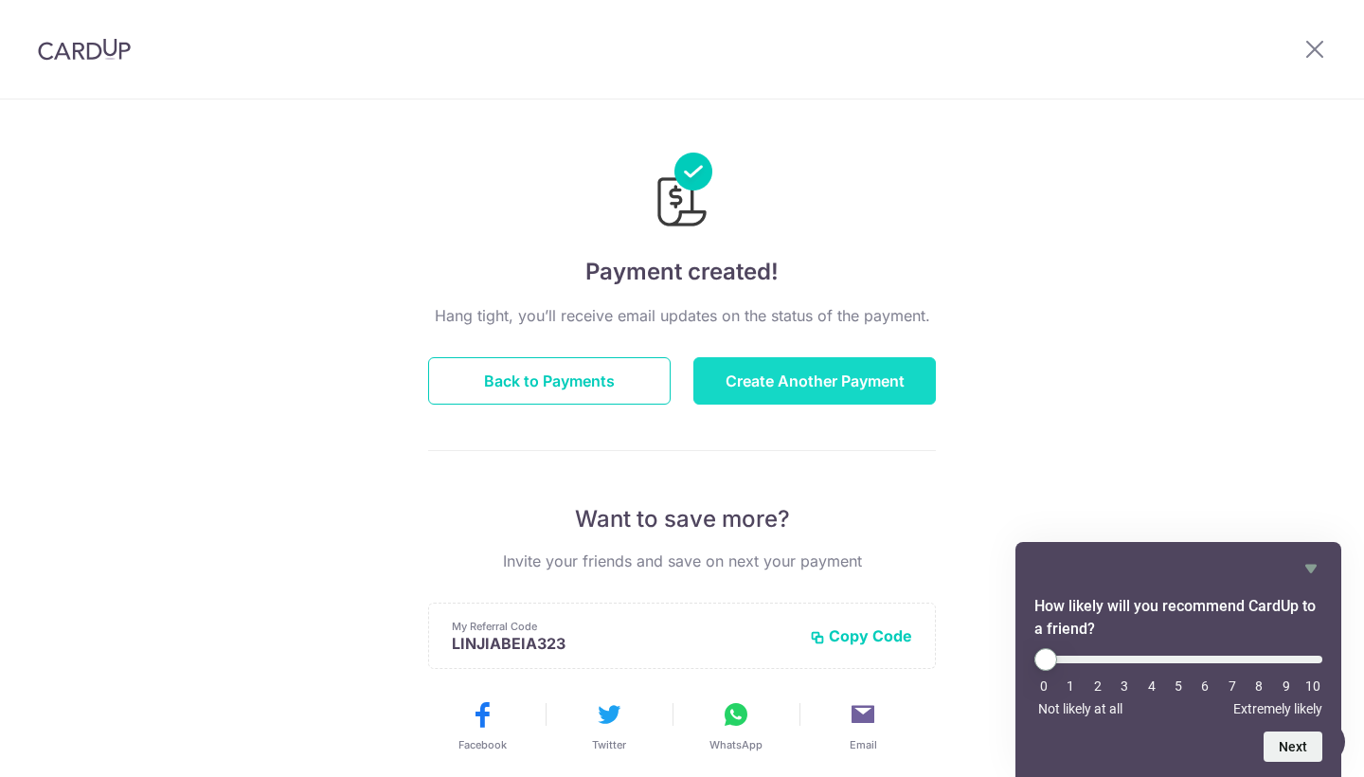
click at [873, 392] on button "Create Another Payment" at bounding box center [815, 380] width 243 height 47
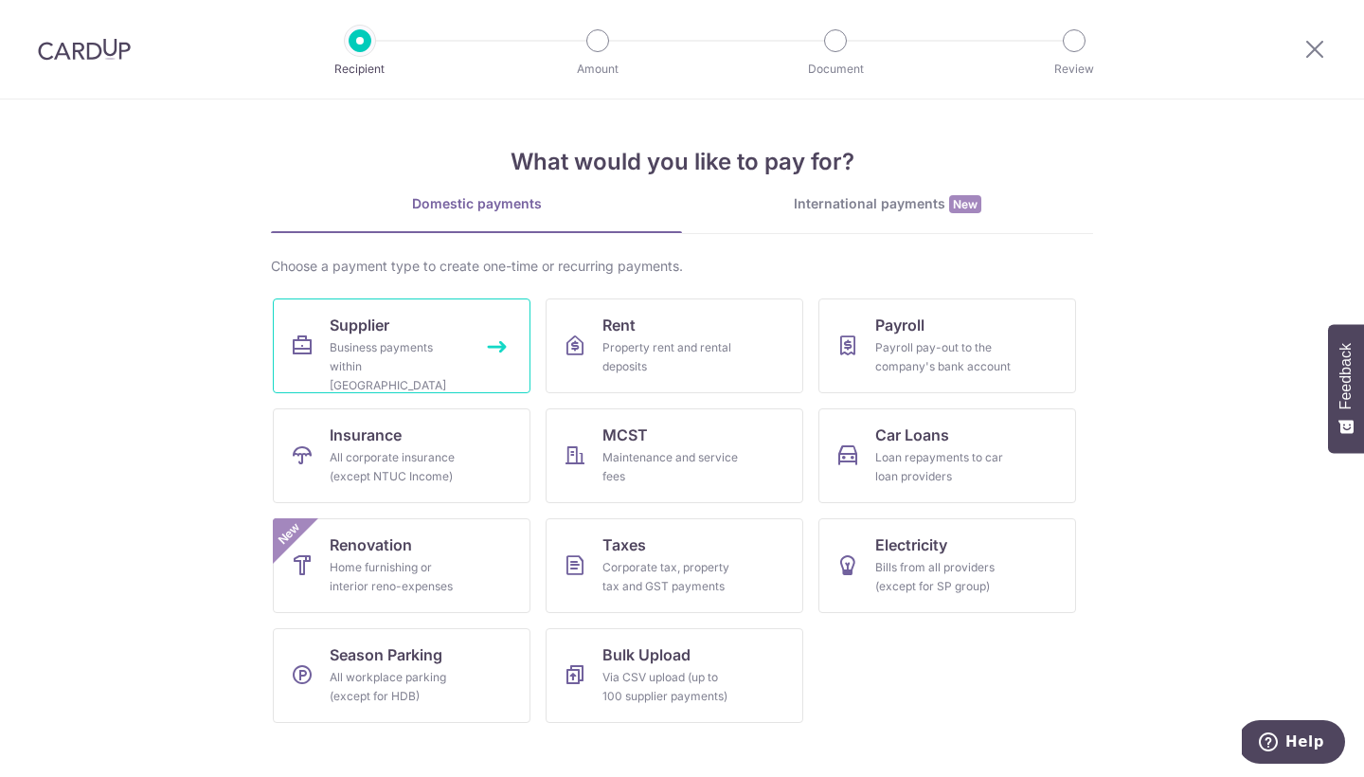
click at [442, 343] on div "Business payments within Singapore" at bounding box center [398, 366] width 136 height 57
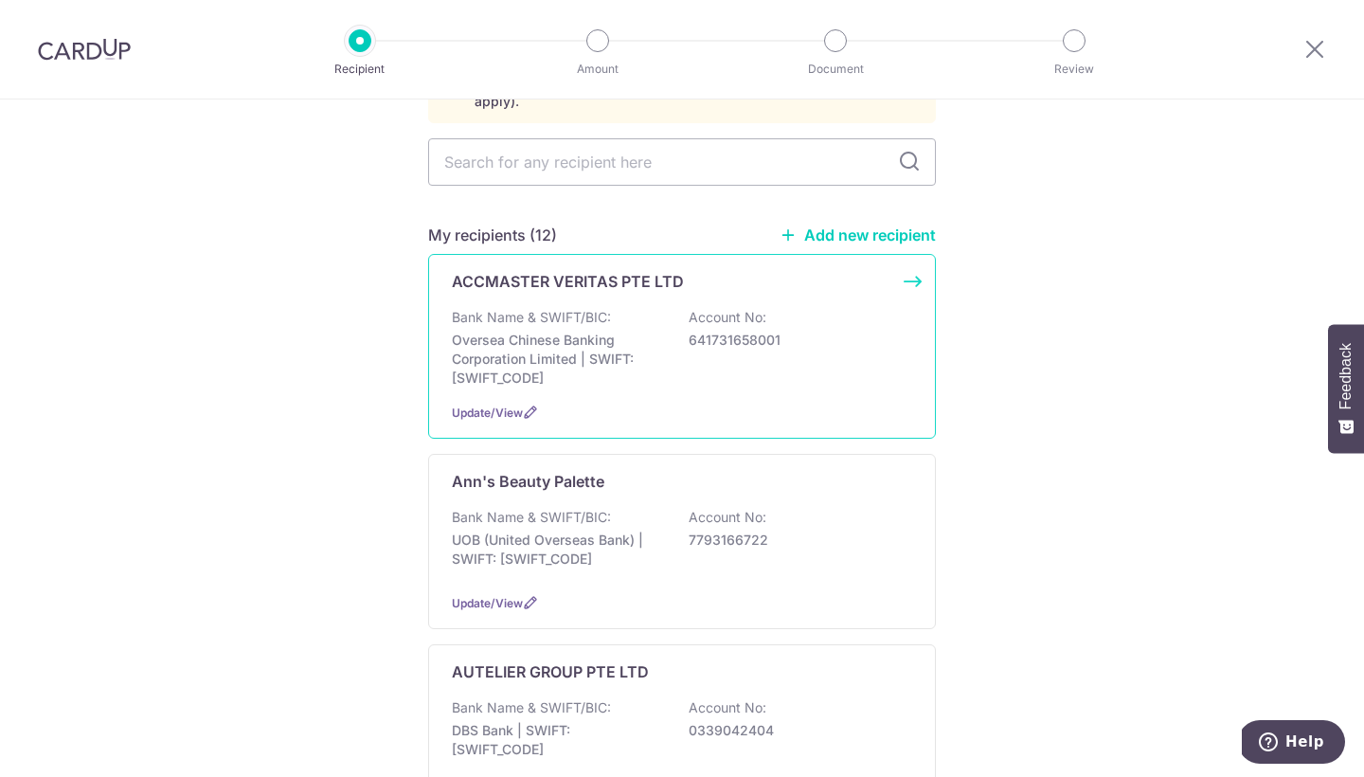
scroll to position [277, 0]
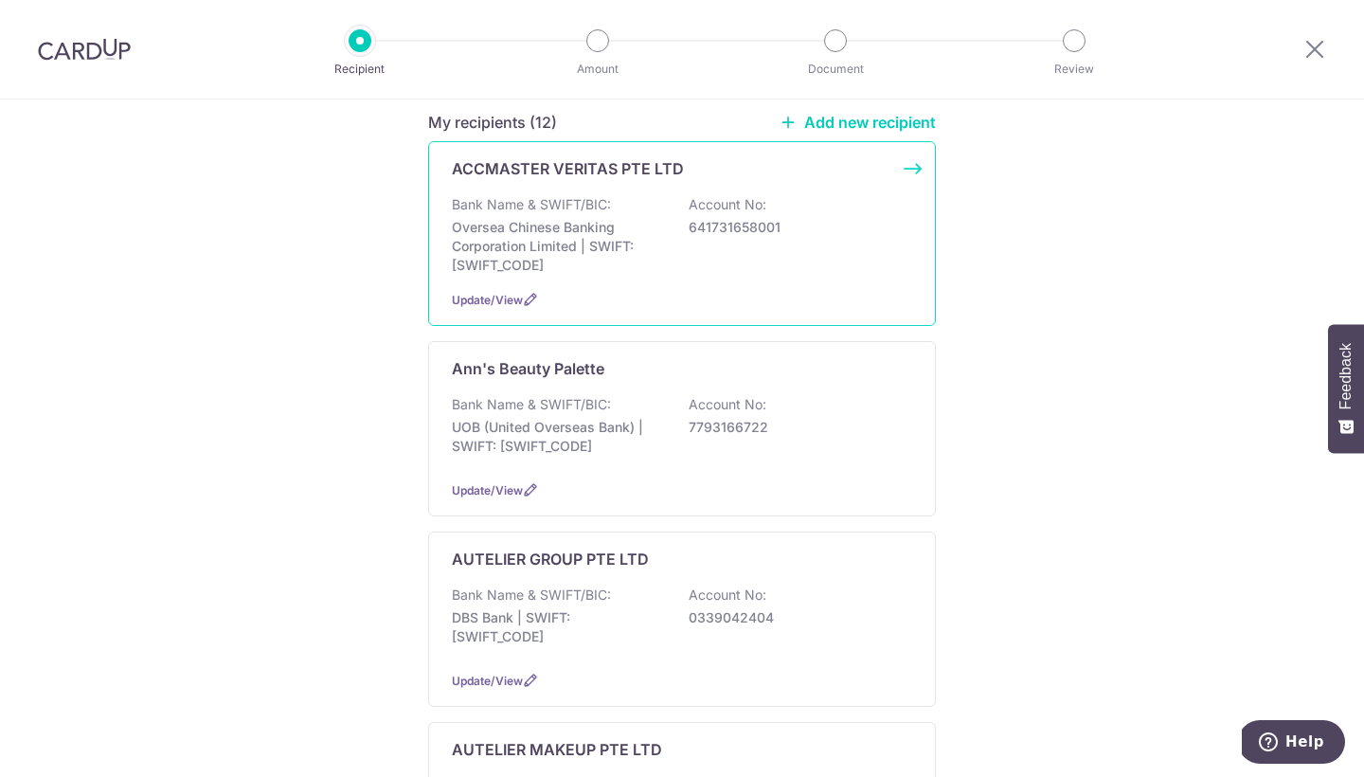
click at [674, 202] on div "Bank Name & SWIFT/BIC: Oversea Chinese Banking Corporation Limited | SWIFT: OCB…" at bounding box center [682, 235] width 460 height 80
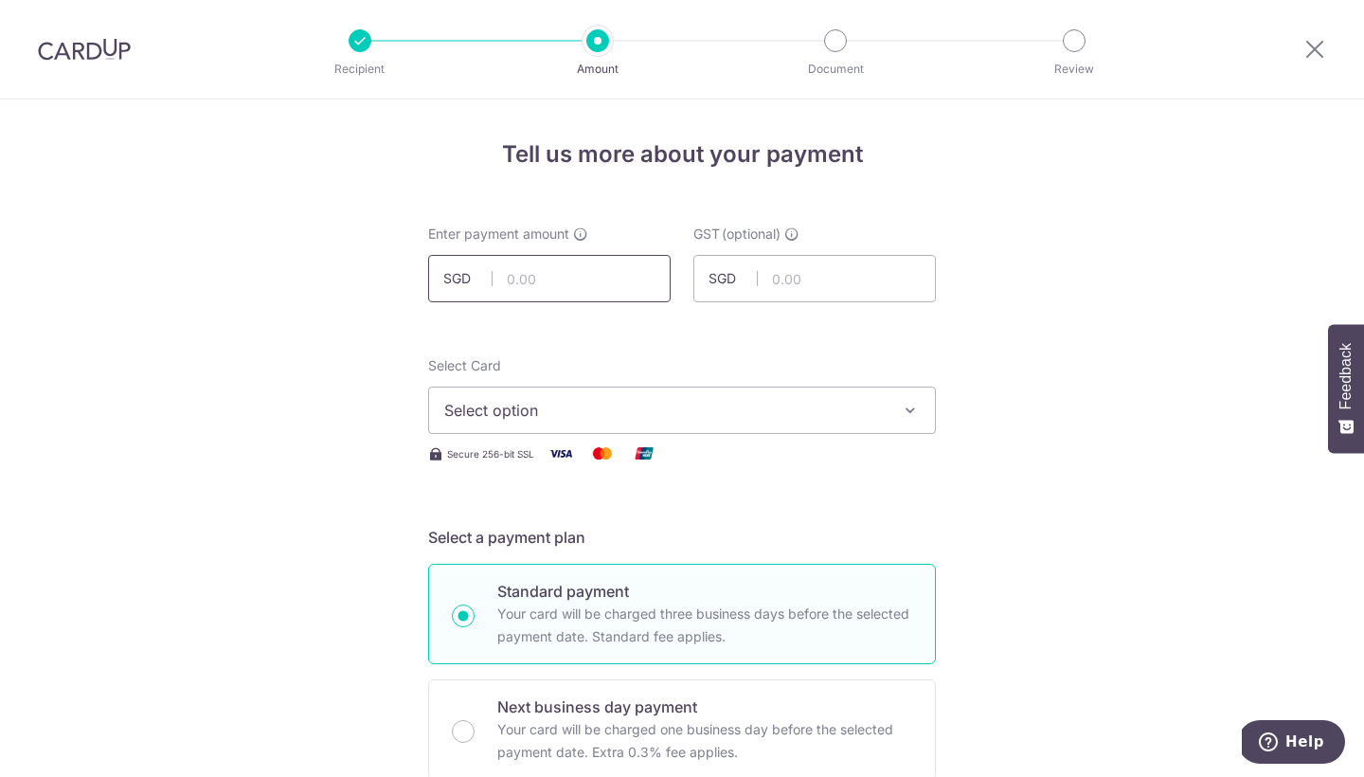
click at [562, 297] on input "text" at bounding box center [549, 278] width 243 height 47
type input "1,950.00"
click at [588, 395] on button "Select option" at bounding box center [682, 410] width 508 height 47
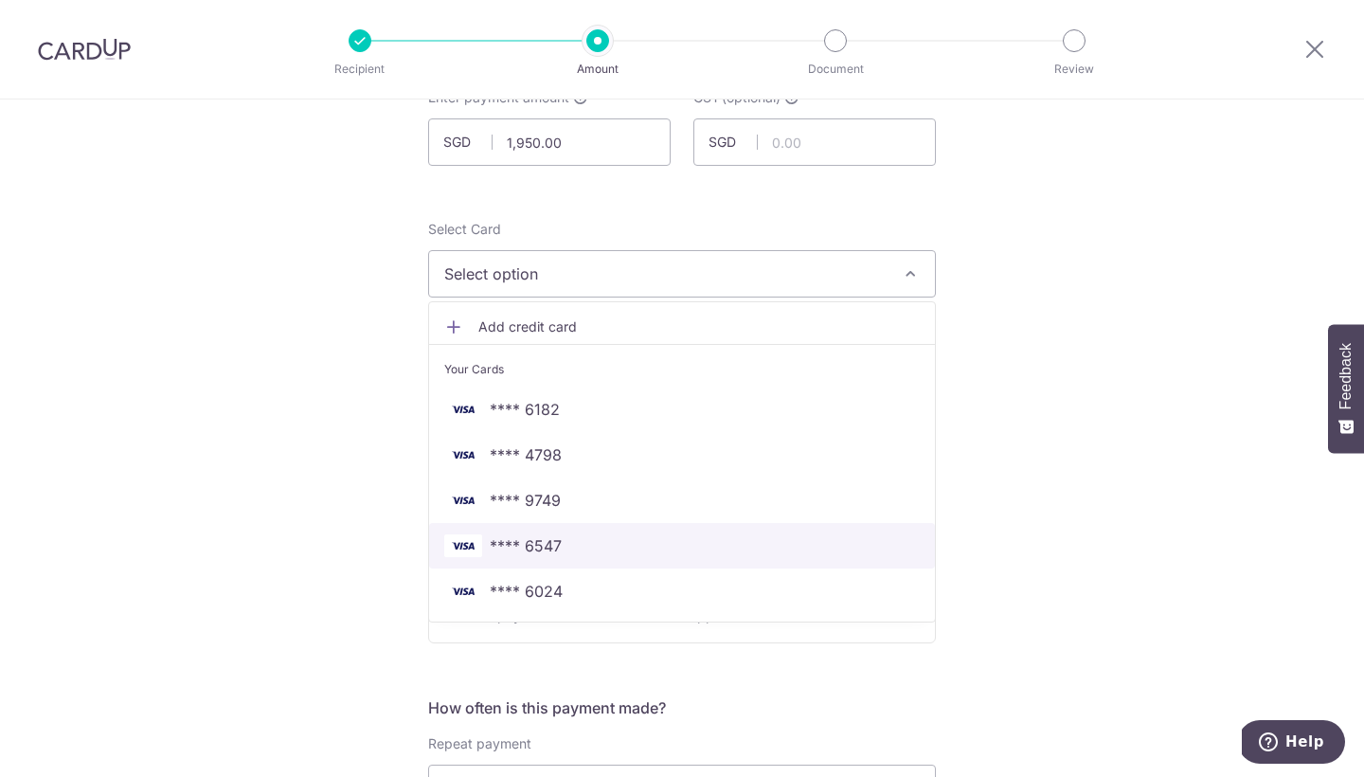
scroll to position [143, 0]
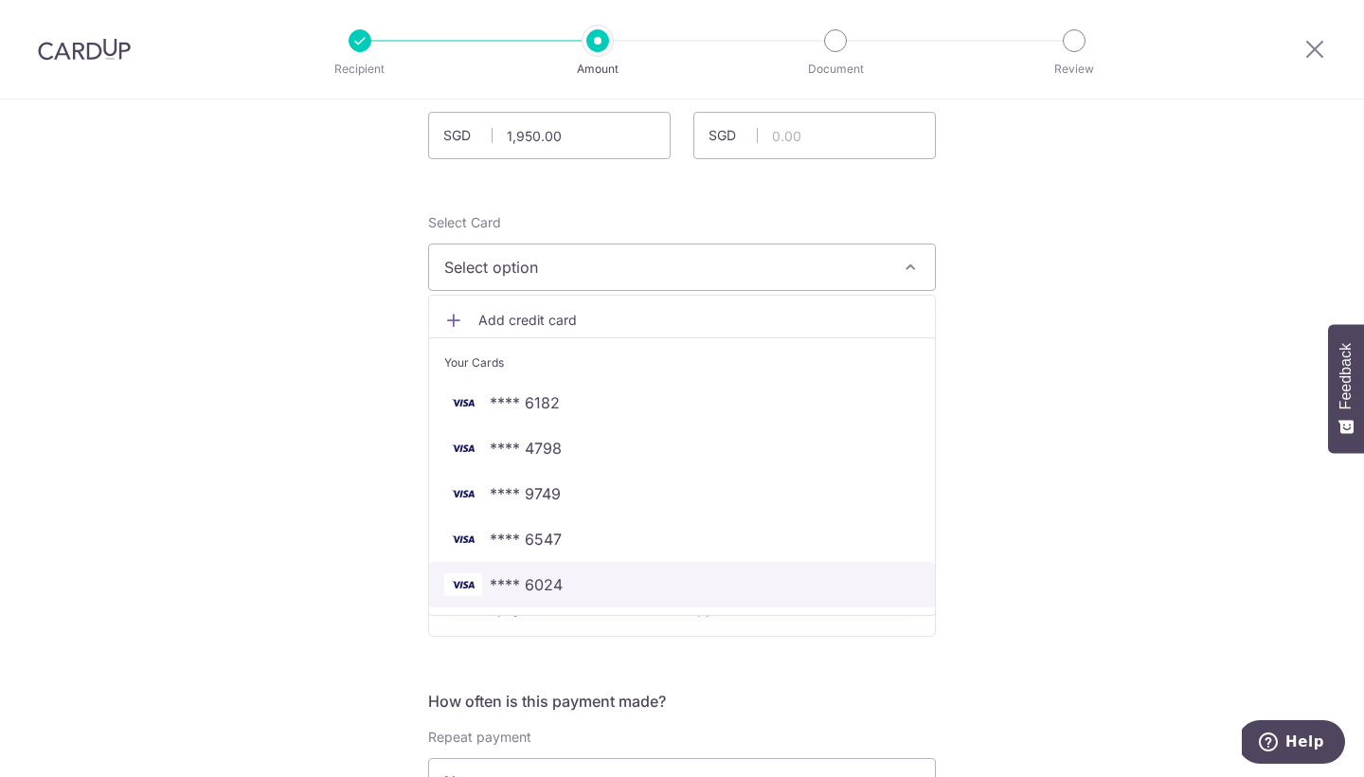
click at [629, 596] on link "**** 6024" at bounding box center [682, 584] width 506 height 45
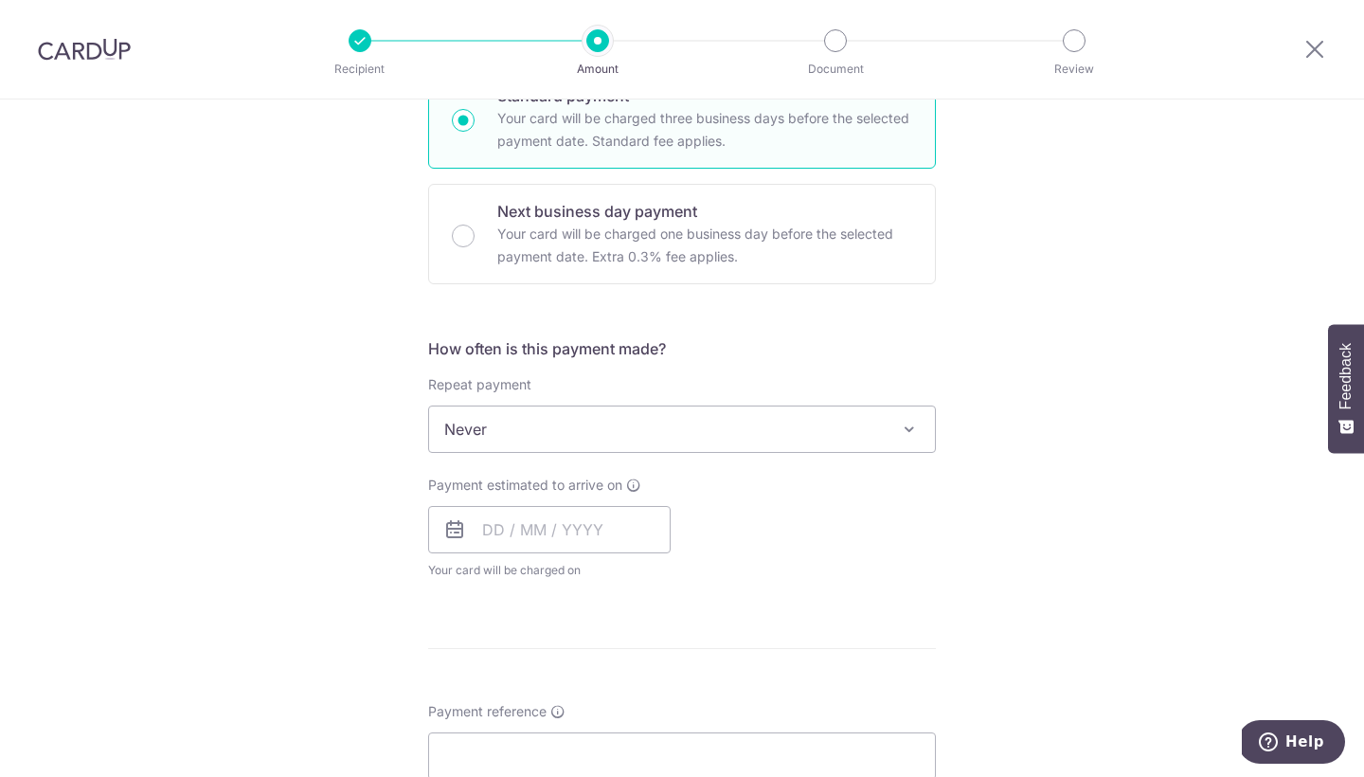
scroll to position [627, 0]
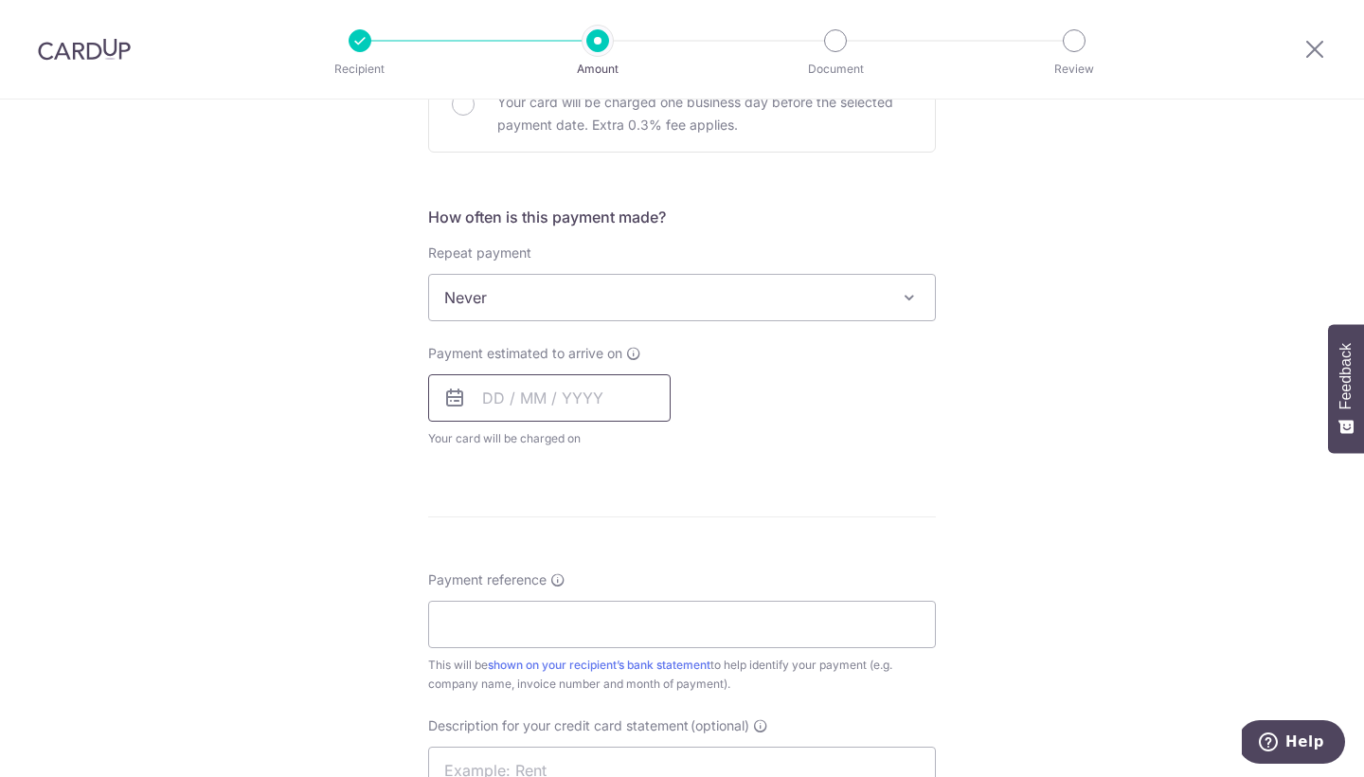
click at [567, 397] on input "text" at bounding box center [549, 397] width 243 height 47
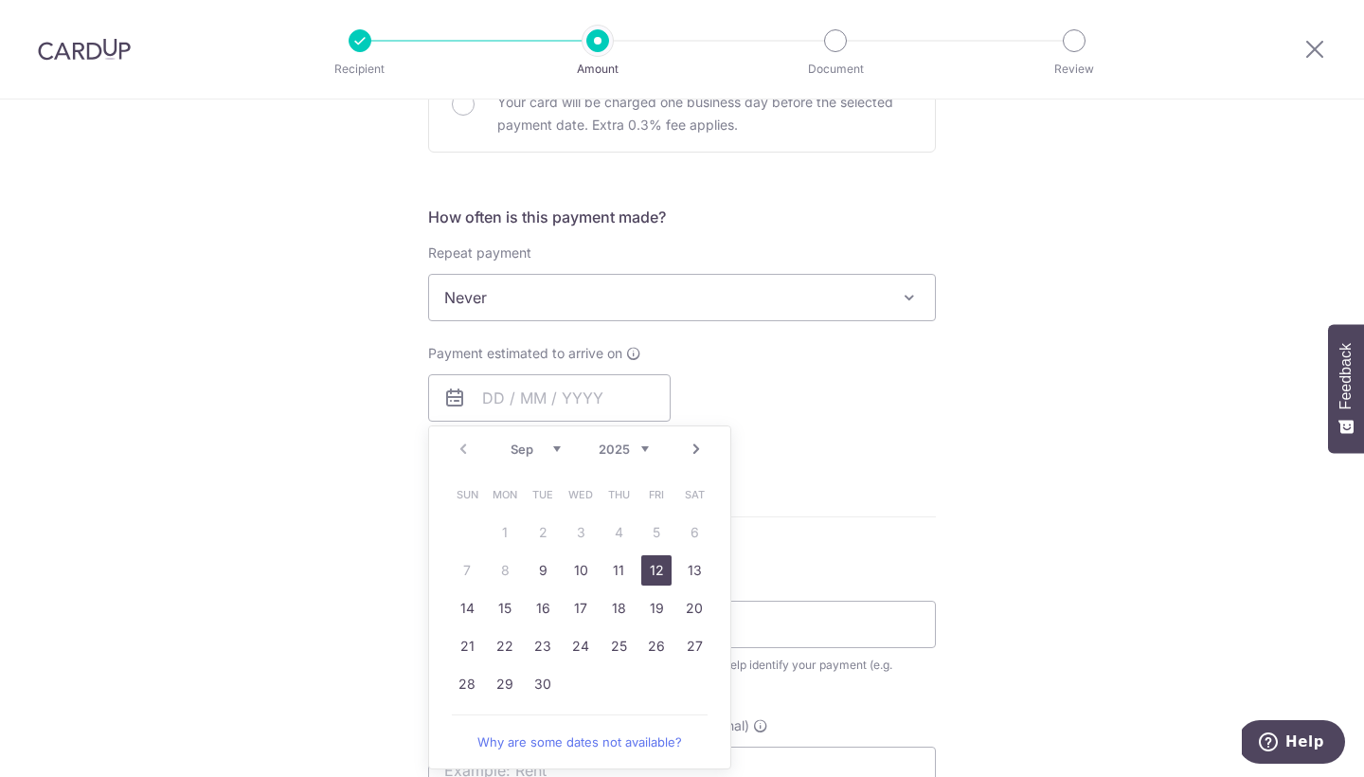
click at [651, 576] on link "12" at bounding box center [656, 570] width 30 height 30
type input "12/09/2025"
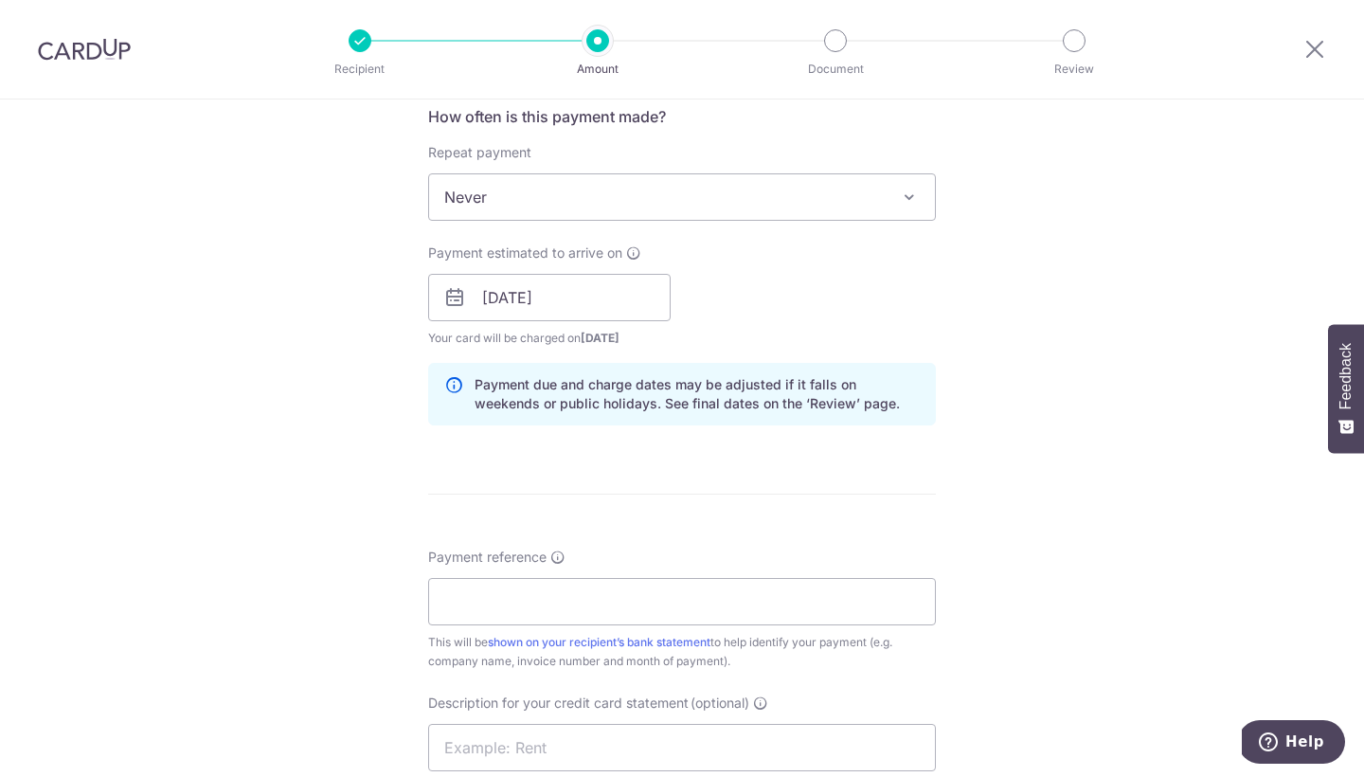
scroll to position [767, 0]
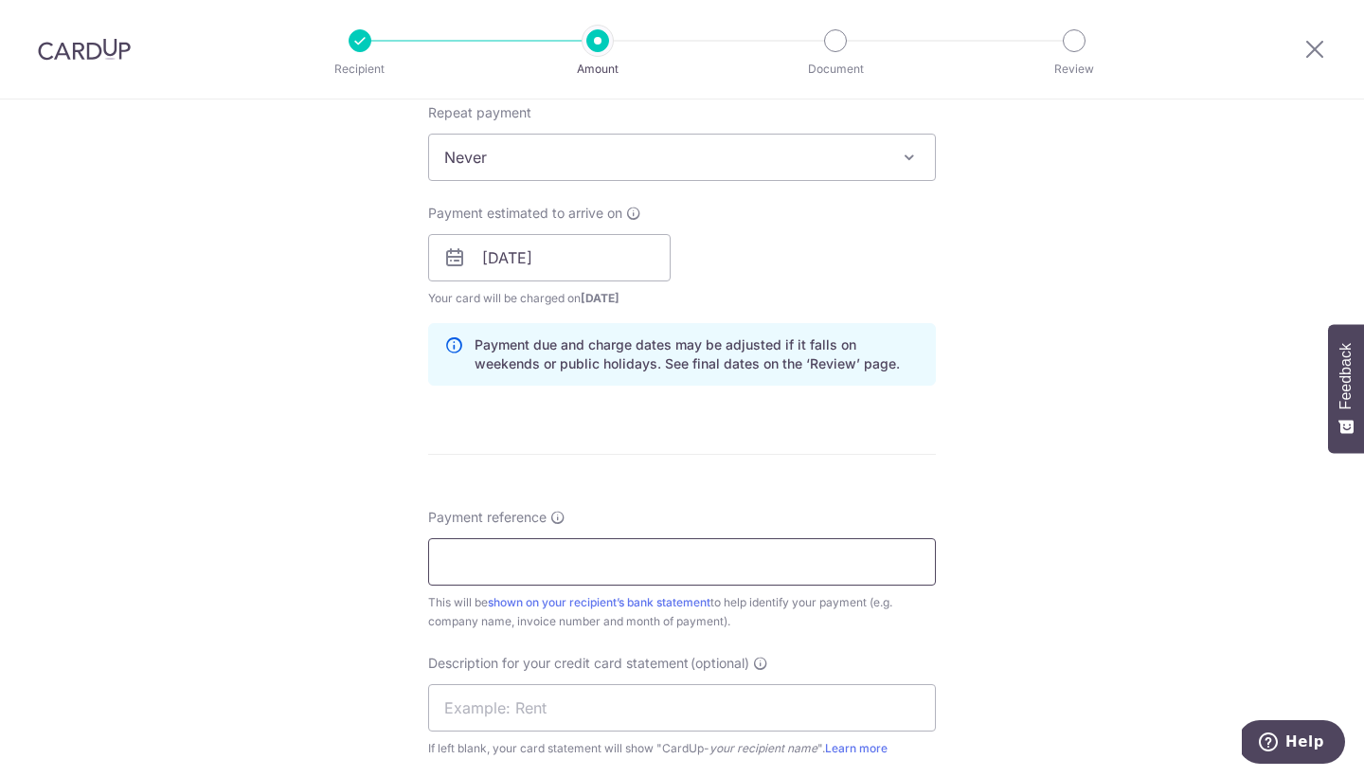
click at [607, 568] on input "Payment reference" at bounding box center [682, 561] width 508 height 47
click at [468, 560] on input "Payment reference" at bounding box center [682, 561] width 508 height 47
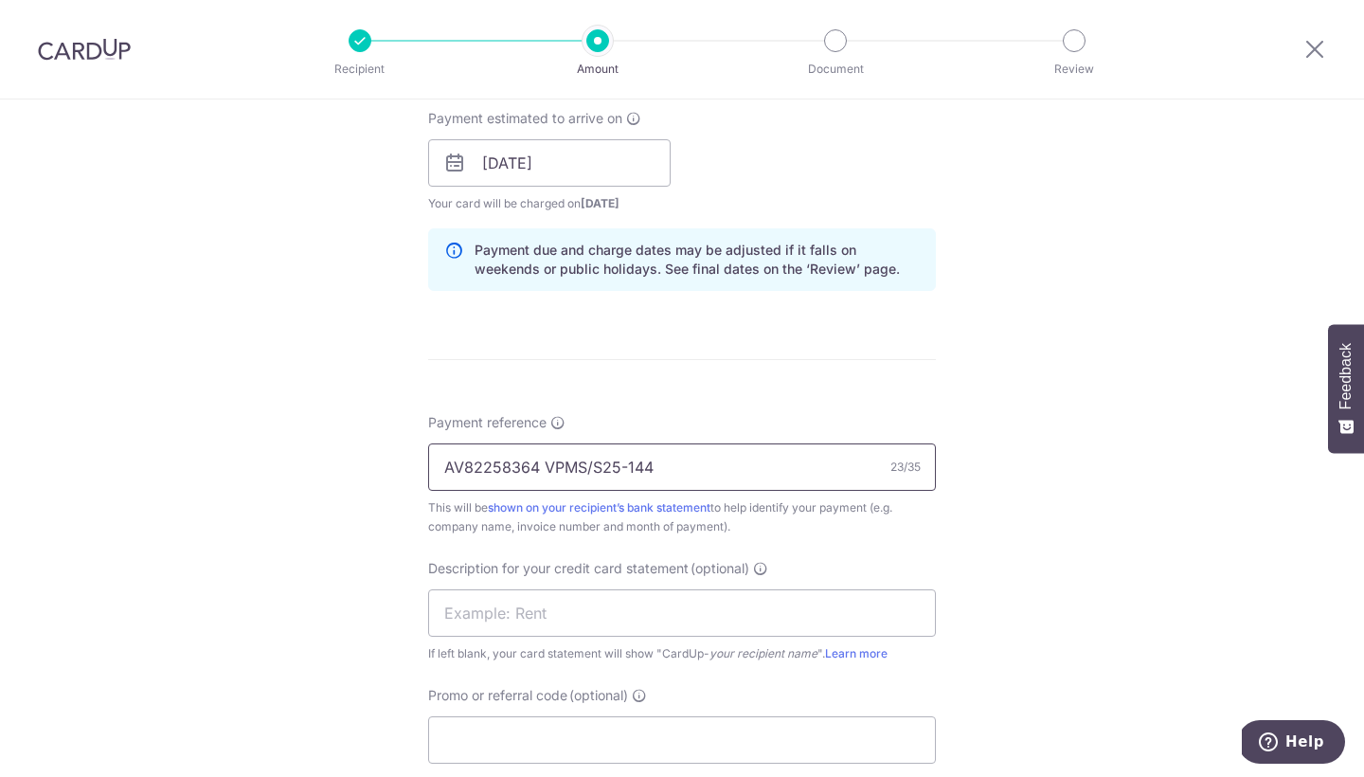
scroll to position [867, 0]
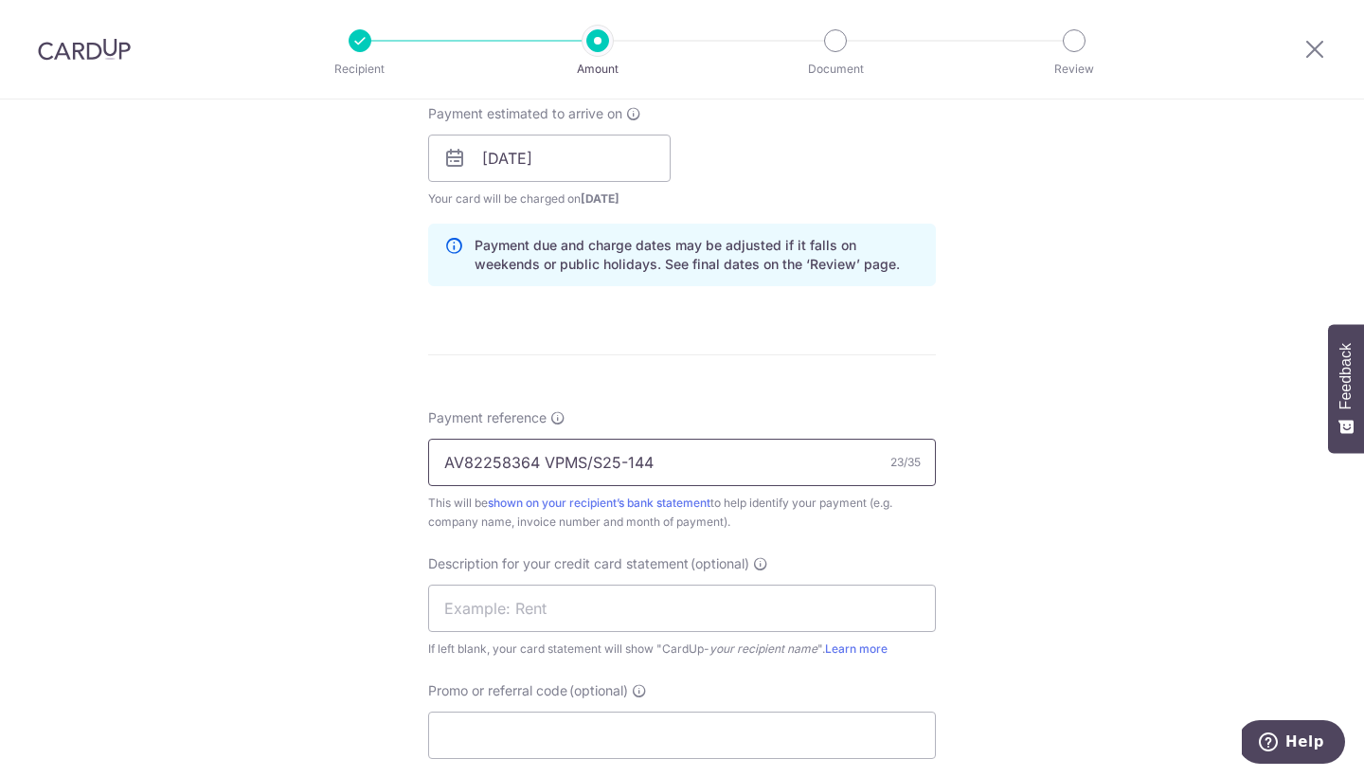
click at [541, 460] on input "AV82258364 VPMS/S25-144" at bounding box center [682, 462] width 508 height 47
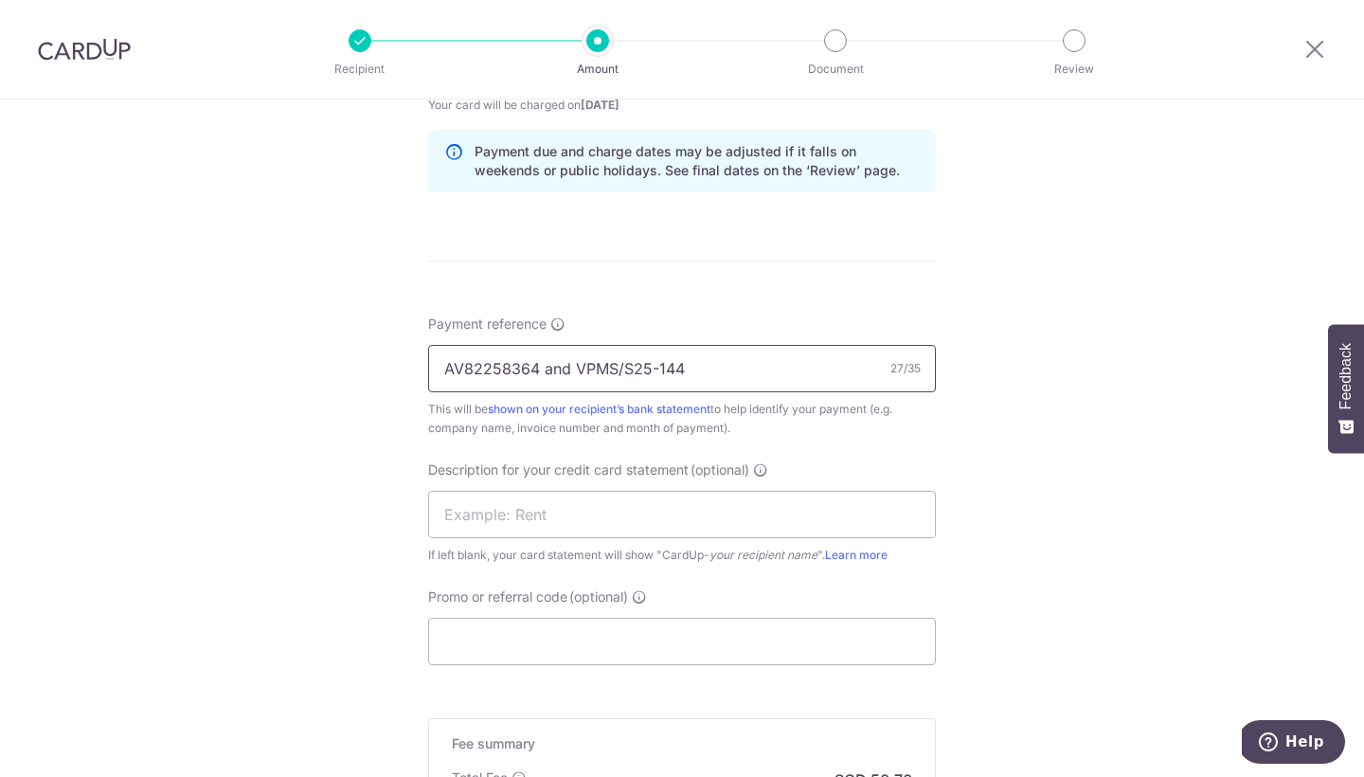
scroll to position [973, 0]
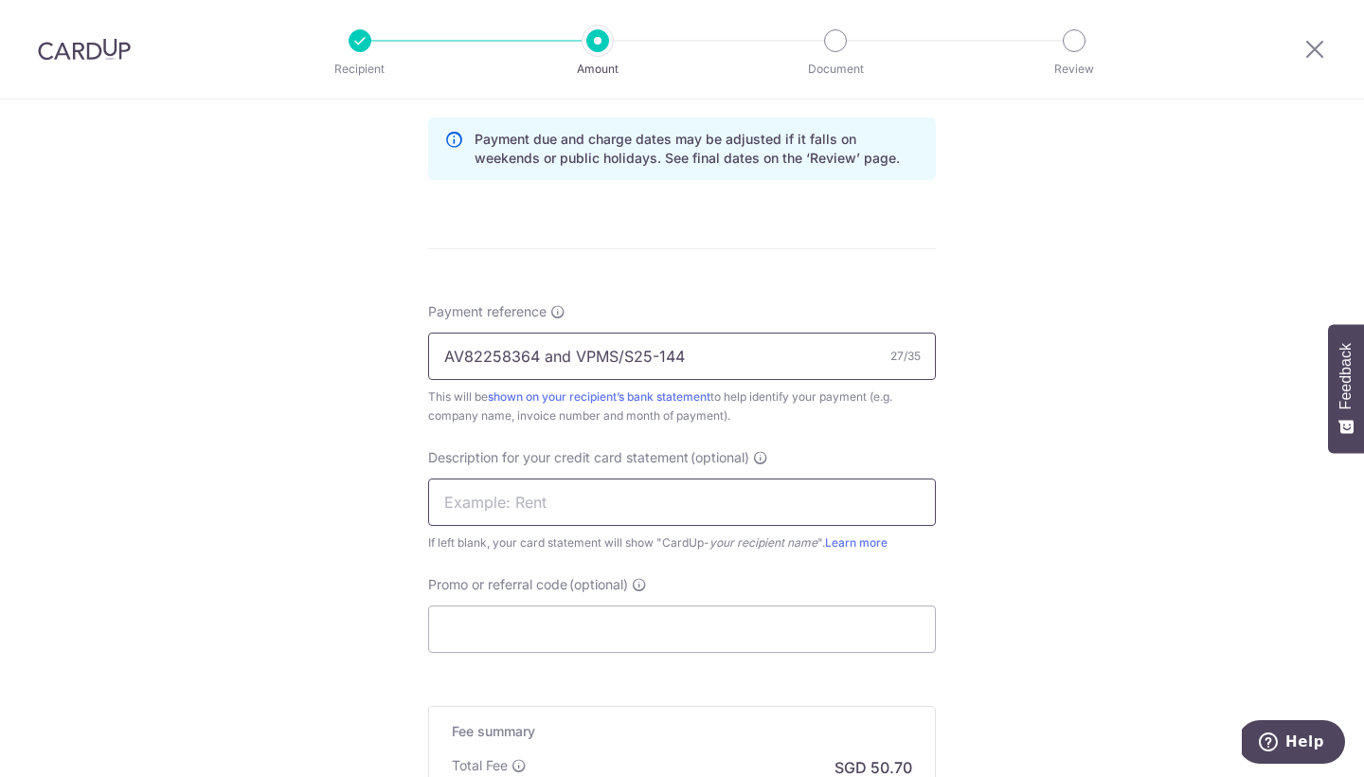
type input "AV82258364 and VPMS/S25-144"
click at [682, 509] on input "text" at bounding box center [682, 501] width 508 height 47
type input "TGW CARD UP"
click at [706, 624] on input "Promo or referral code (optional)" at bounding box center [682, 628] width 508 height 47
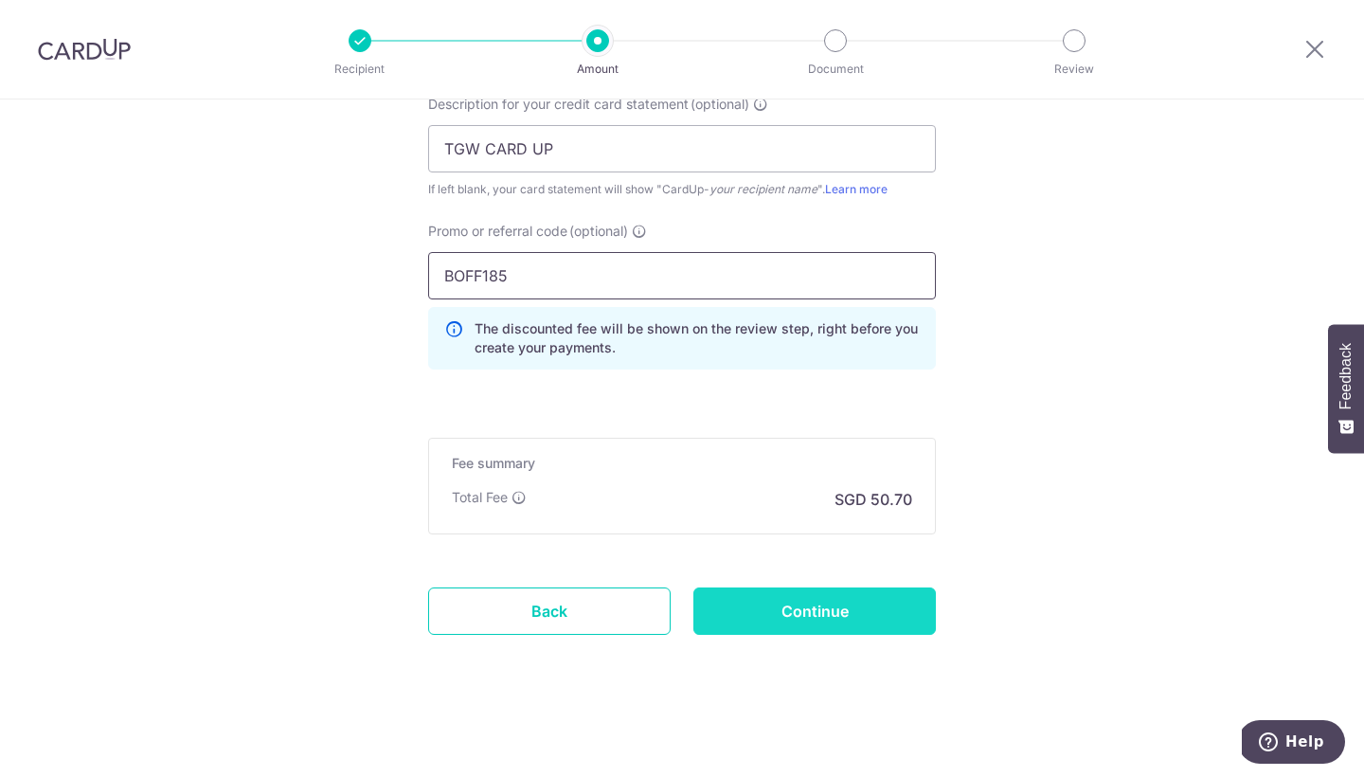
scroll to position [1326, 0]
type input "BOFF185"
click at [911, 610] on input "Continue" at bounding box center [815, 610] width 243 height 47
type input "Create Schedule"
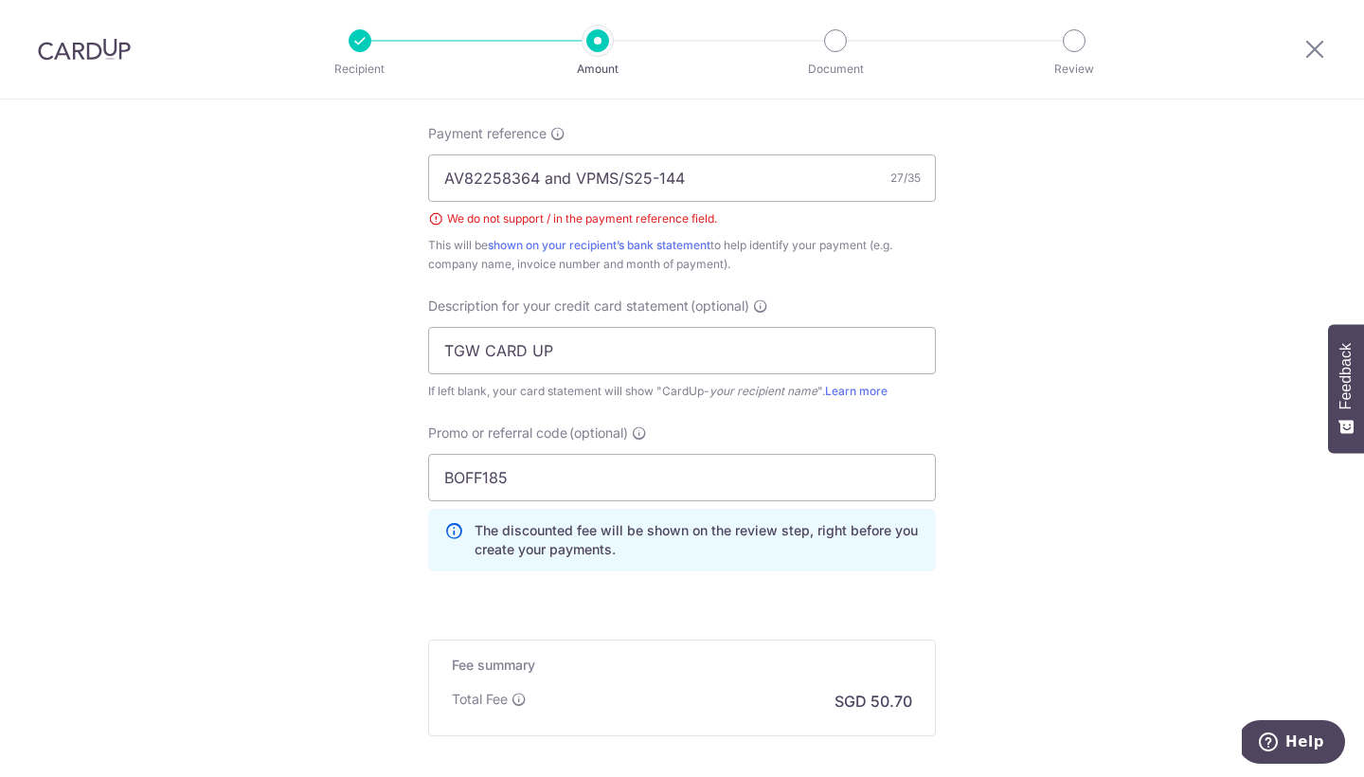
scroll to position [1132, 0]
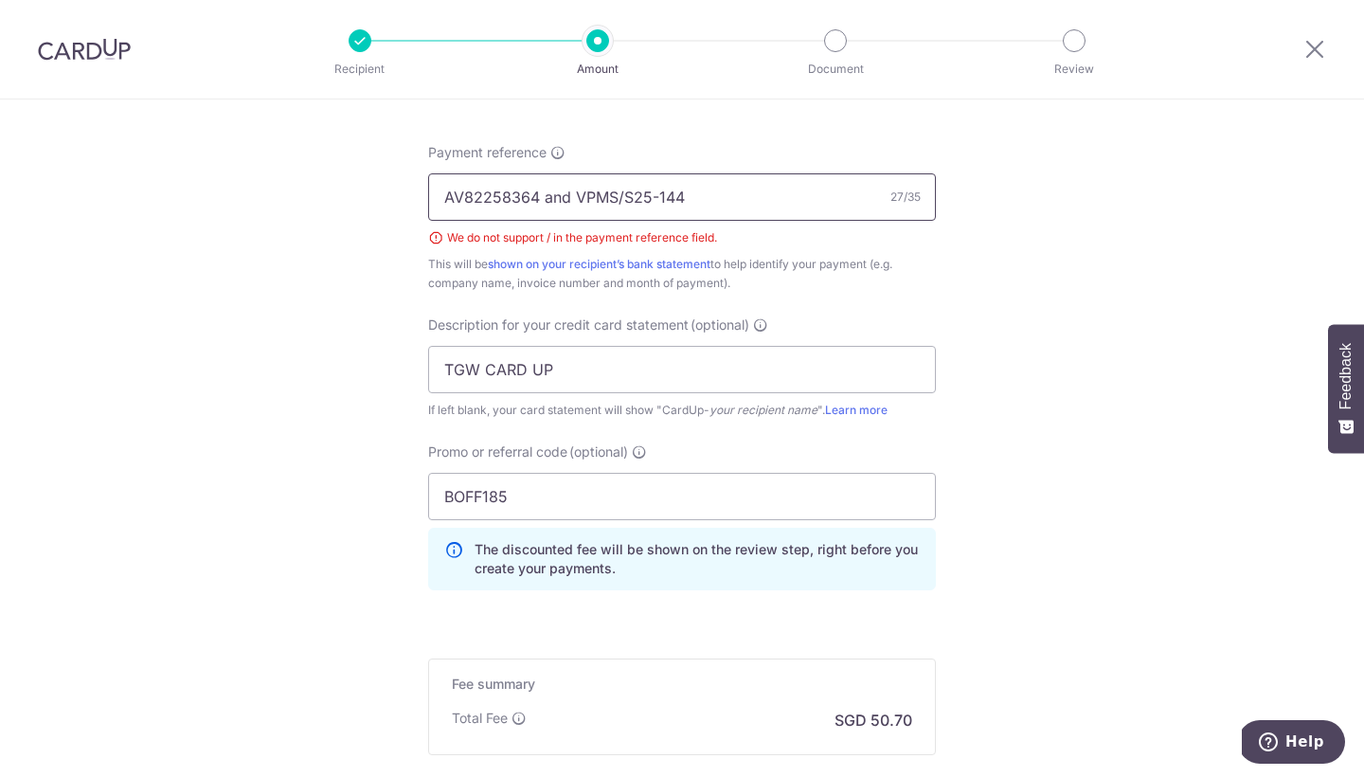
click at [621, 193] on input "AV82258364 and VPMS/S25-144" at bounding box center [682, 196] width 508 height 47
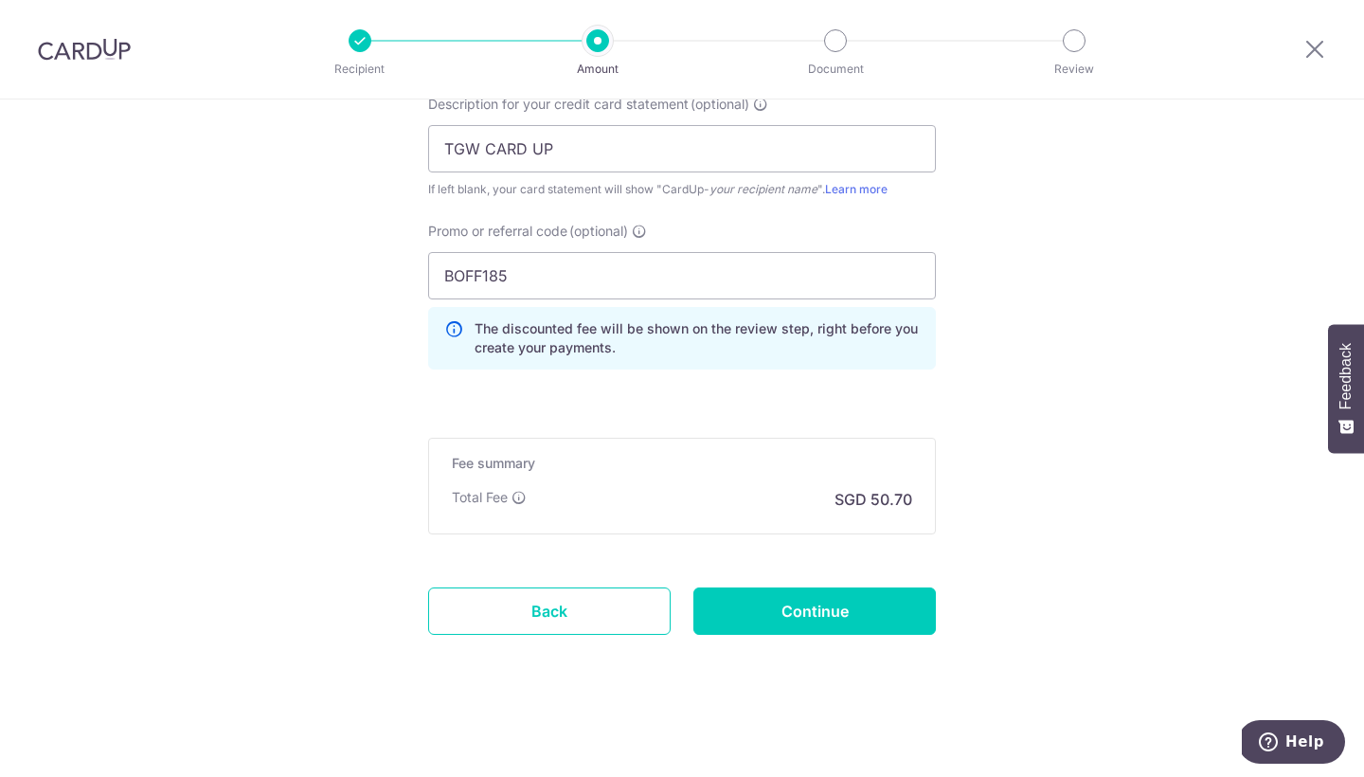
scroll to position [1353, 0]
type input "AV82258364 and VPMSS25-144"
click at [907, 610] on input "Continue" at bounding box center [815, 610] width 243 height 47
type input "Create Schedule"
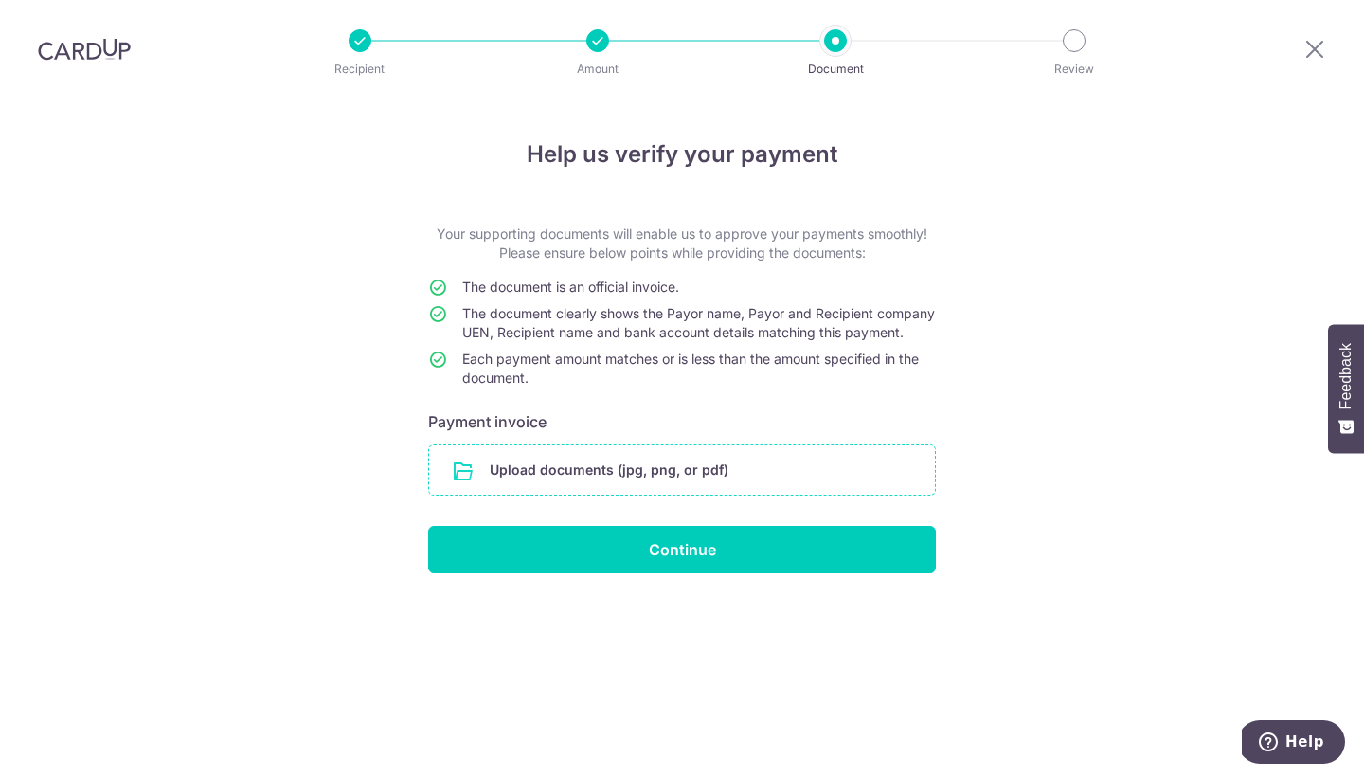
click at [817, 485] on input "file" at bounding box center [682, 469] width 506 height 49
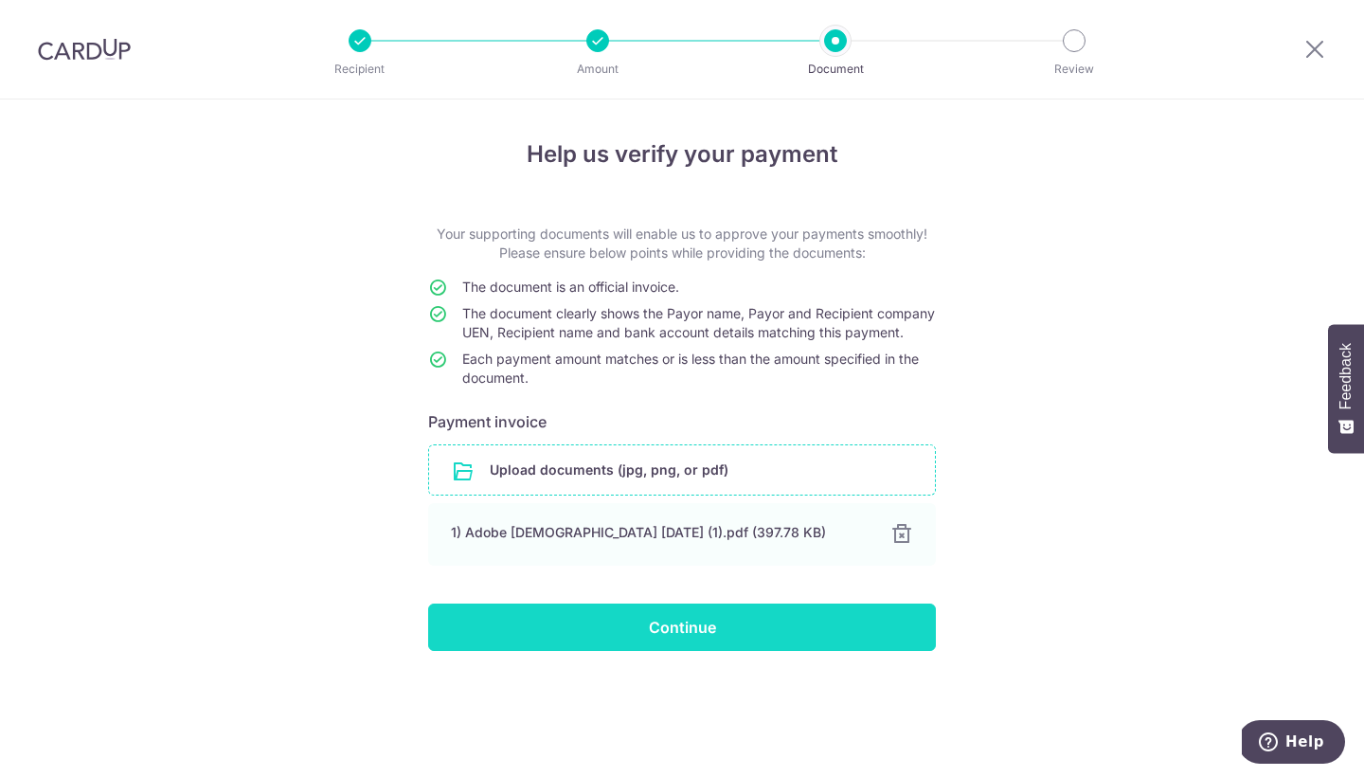
click at [875, 651] on input "Continue" at bounding box center [682, 627] width 508 height 47
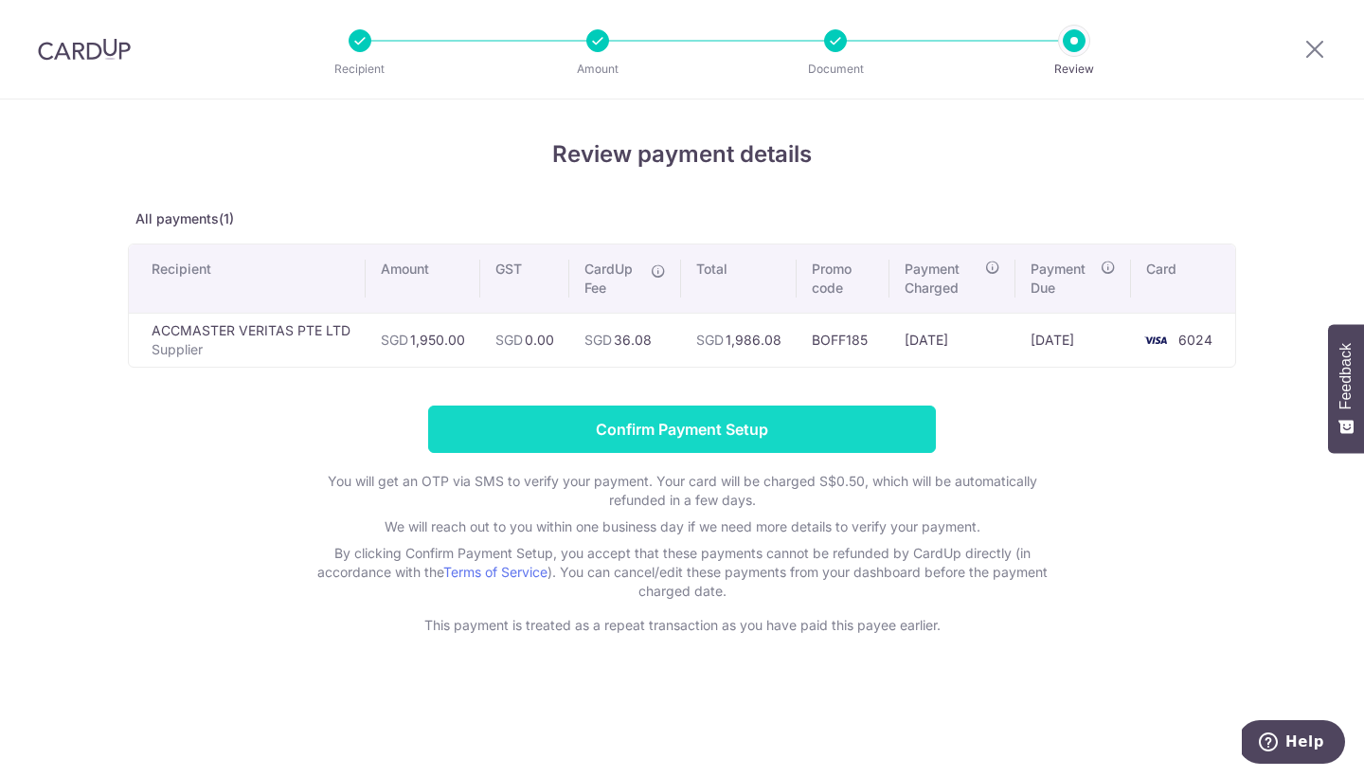
click at [906, 447] on input "Confirm Payment Setup" at bounding box center [682, 429] width 508 height 47
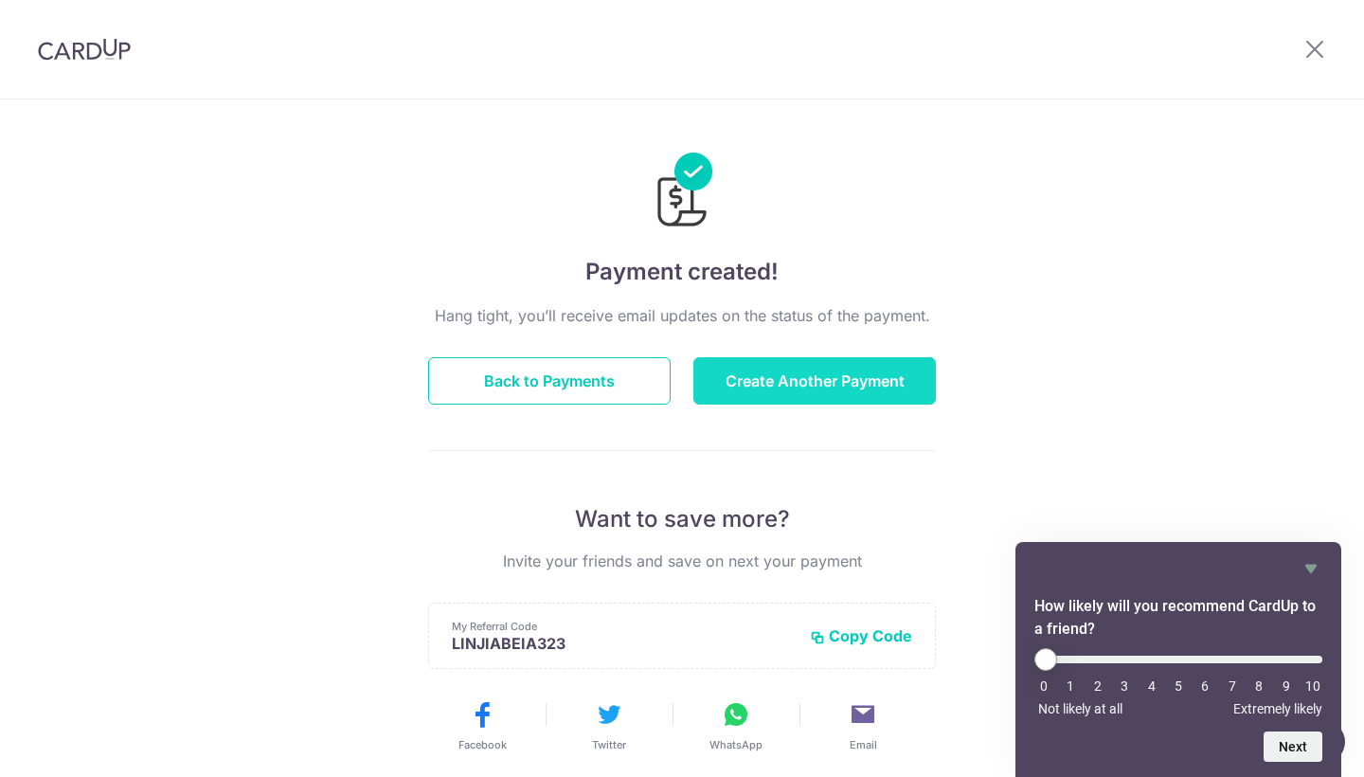
click at [887, 391] on button "Create Another Payment" at bounding box center [815, 380] width 243 height 47
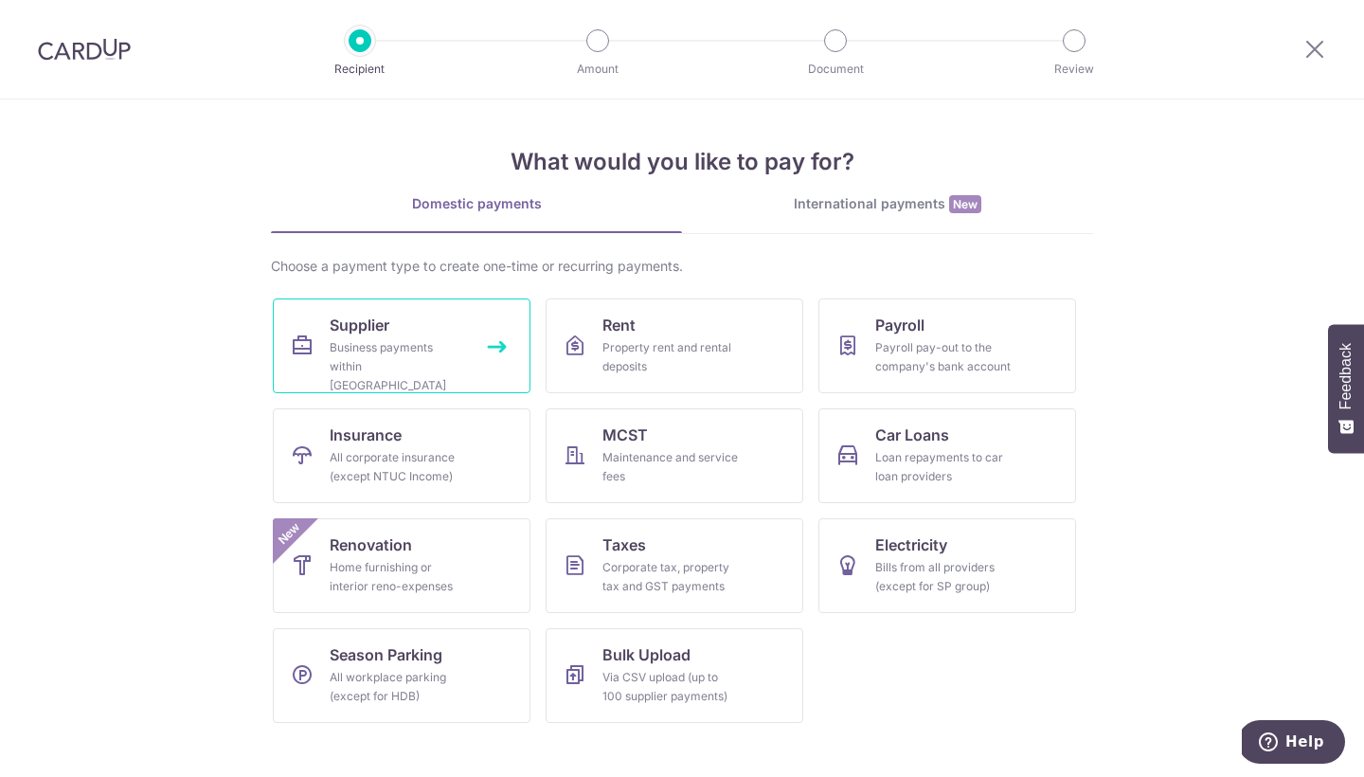
click at [311, 327] on link "Supplier Business payments within Singapore" at bounding box center [402, 345] width 258 height 95
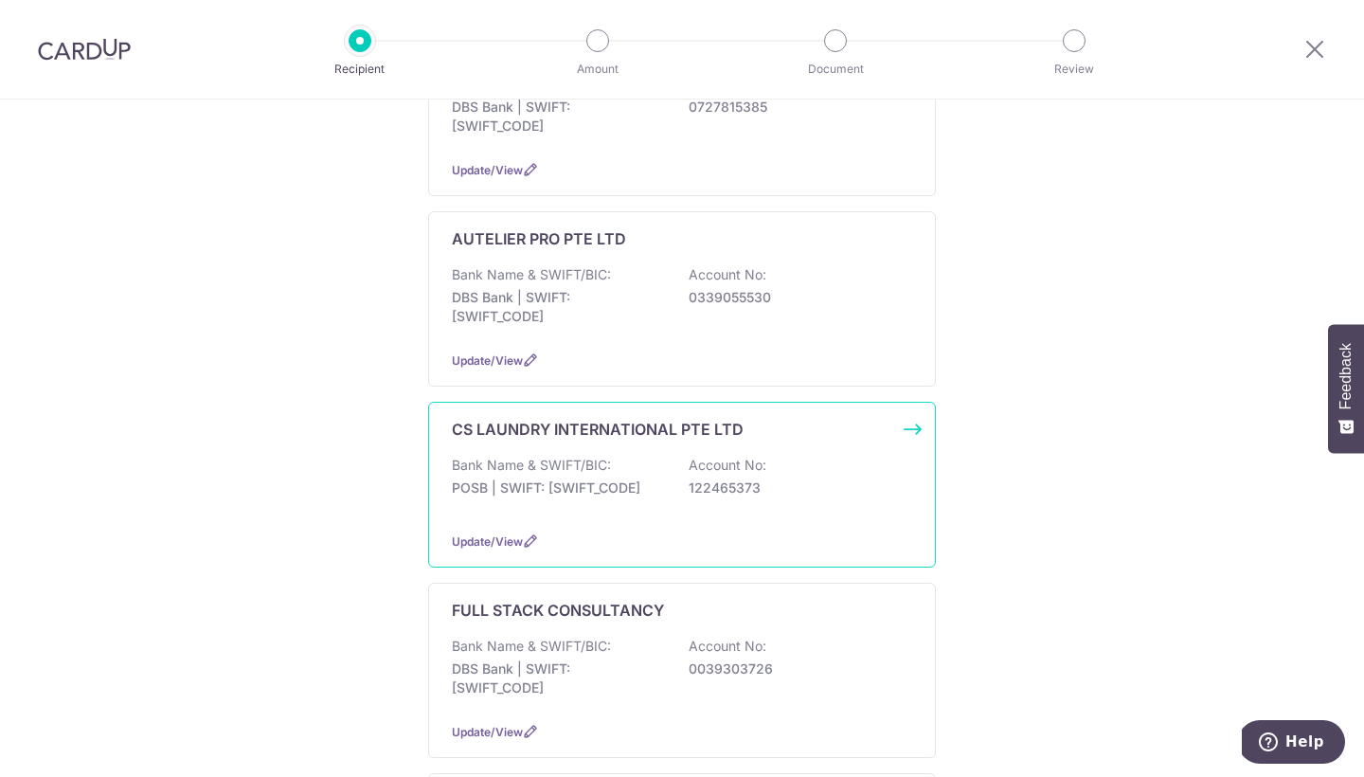
scroll to position [1109, 0]
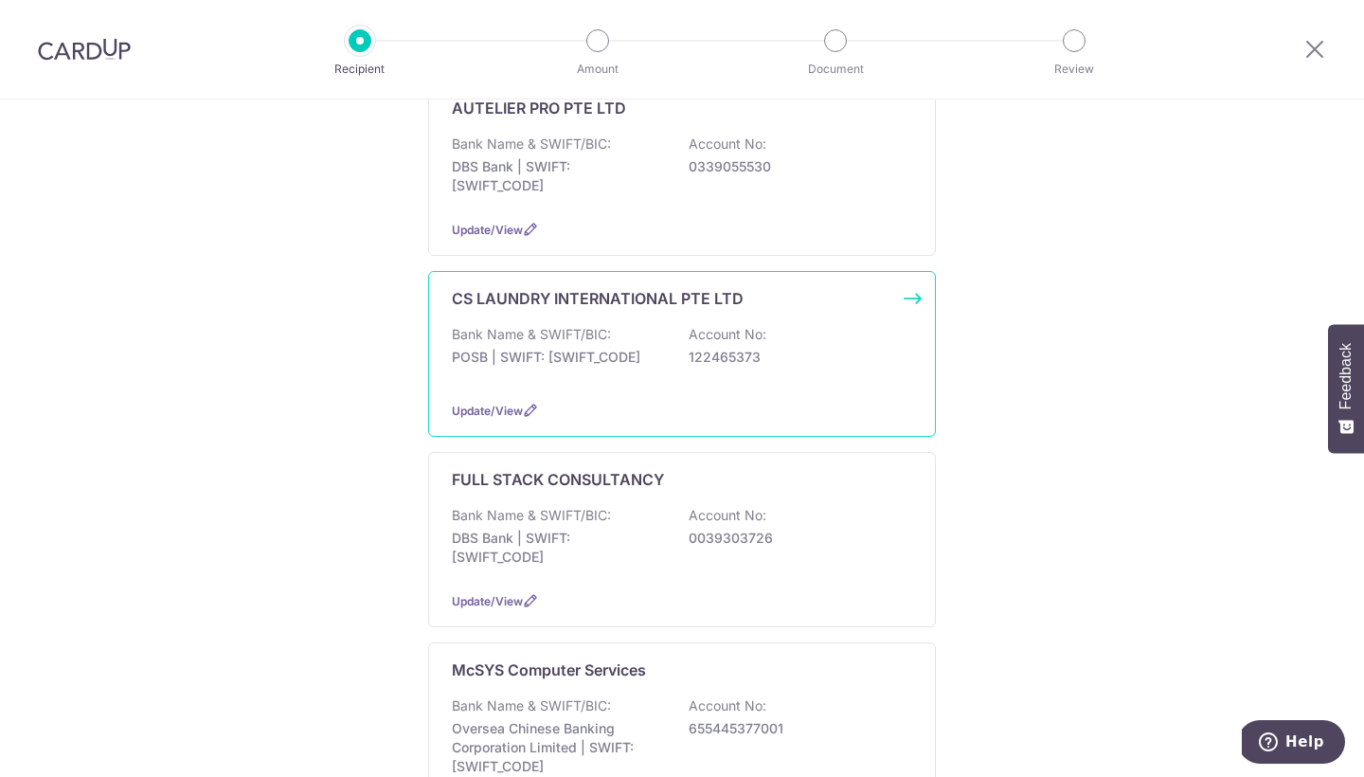
click at [587, 370] on div "CS LAUNDRY INTERNATIONAL PTE LTD Bank Name & SWIFT/BIC: POSB | SWIFT: DBSSSGSGX…" at bounding box center [682, 354] width 508 height 166
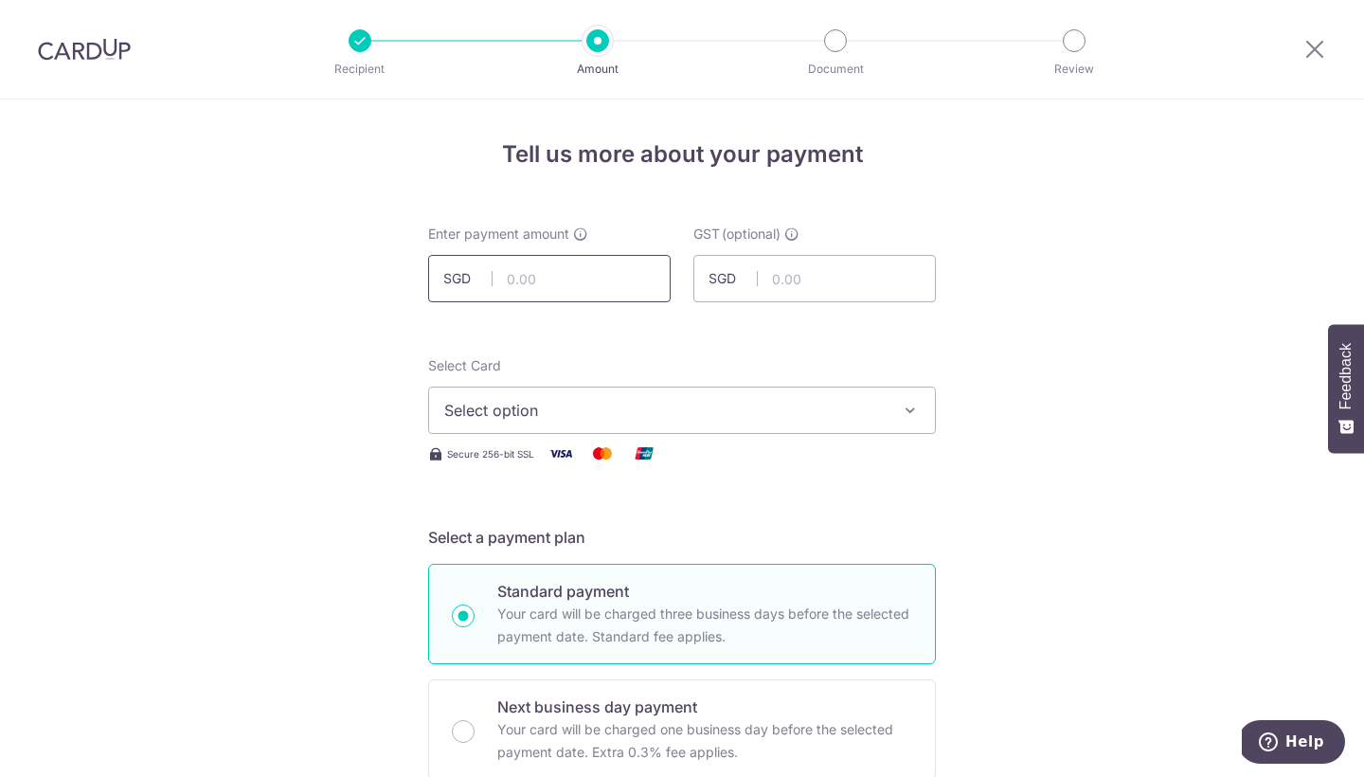
click at [545, 281] on input "text" at bounding box center [549, 278] width 243 height 47
type input "1,863.00"
click at [784, 394] on button "Select option" at bounding box center [682, 410] width 508 height 47
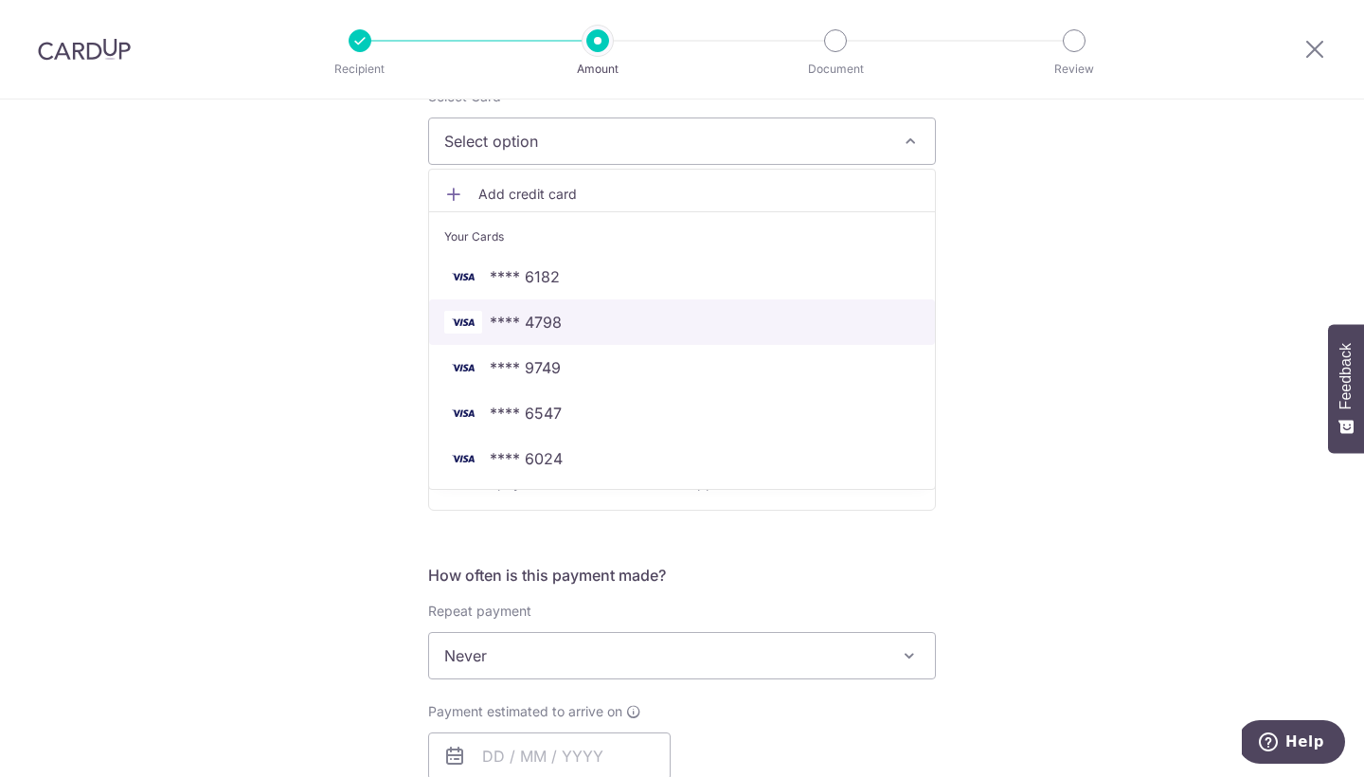
scroll to position [370, 0]
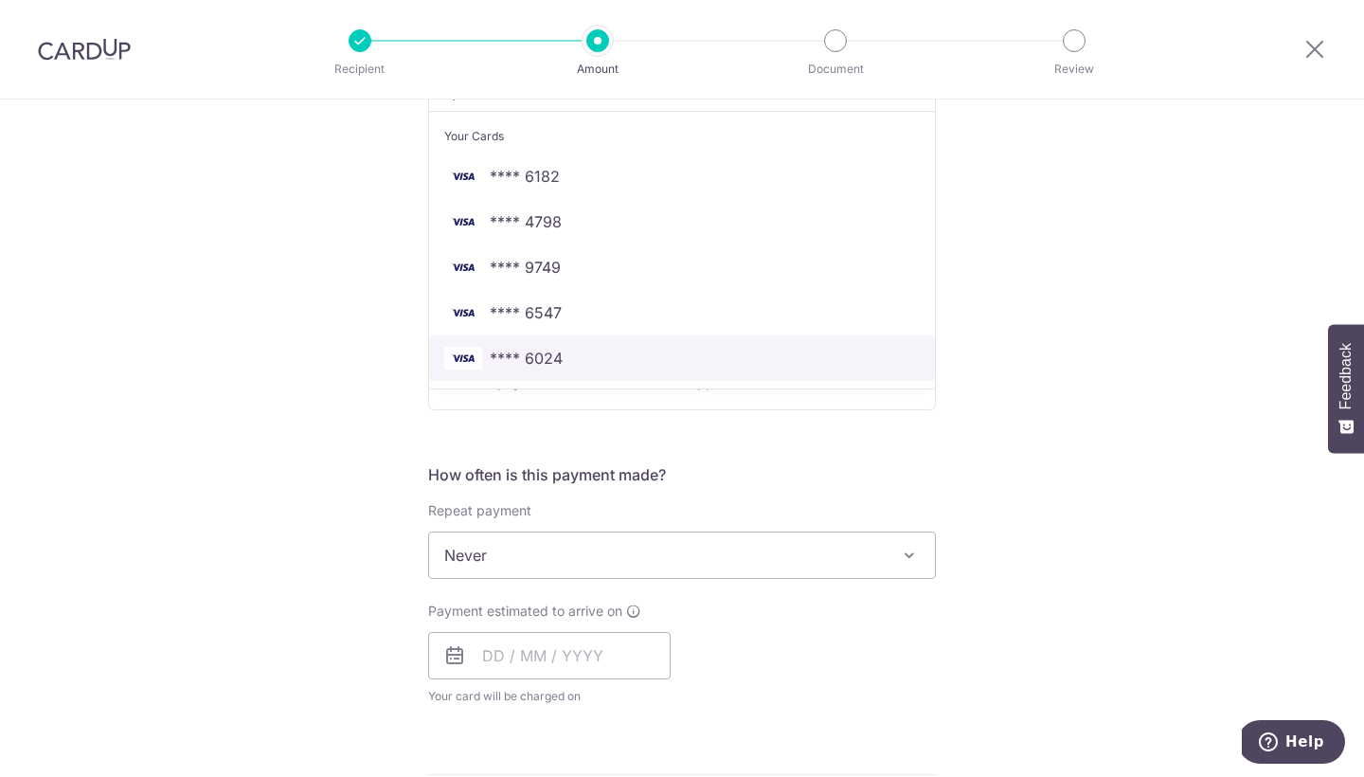
click at [768, 377] on link "**** 6024" at bounding box center [682, 357] width 506 height 45
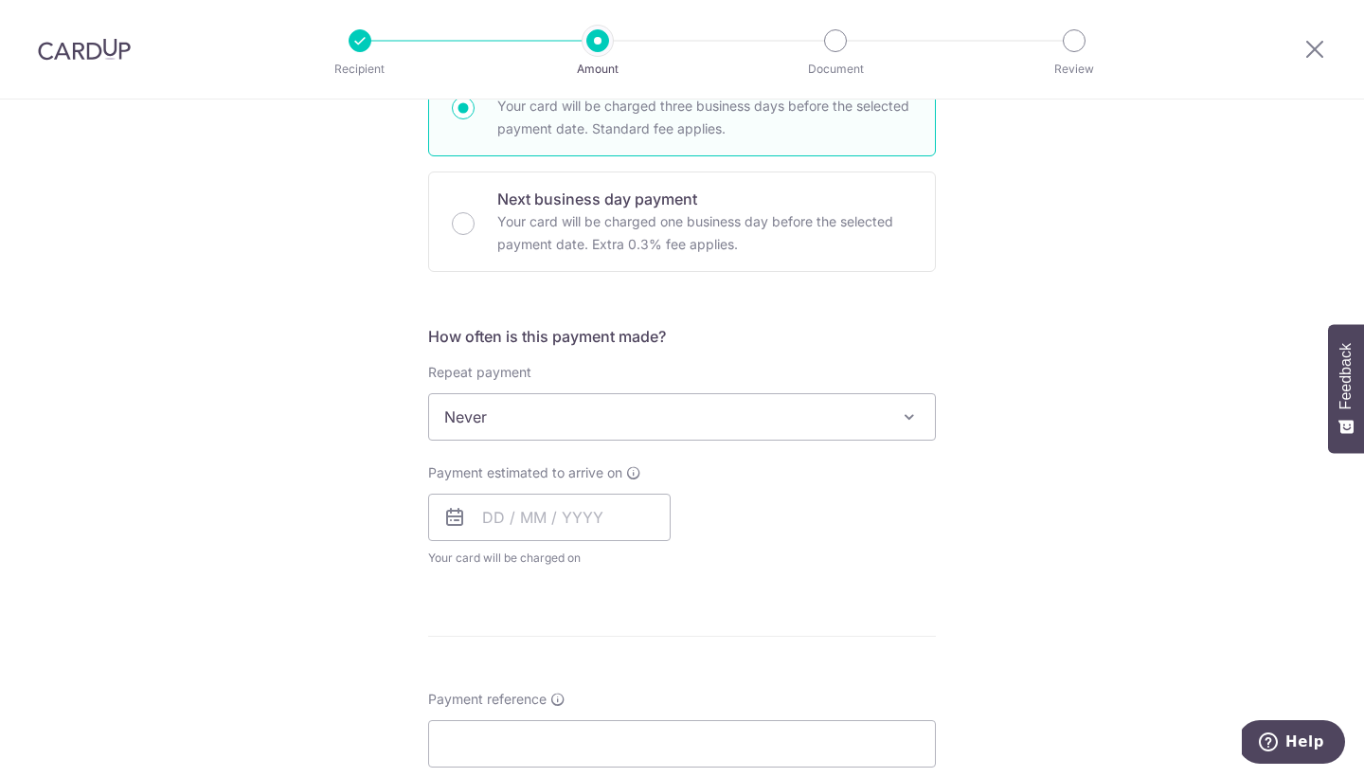
scroll to position [529, 0]
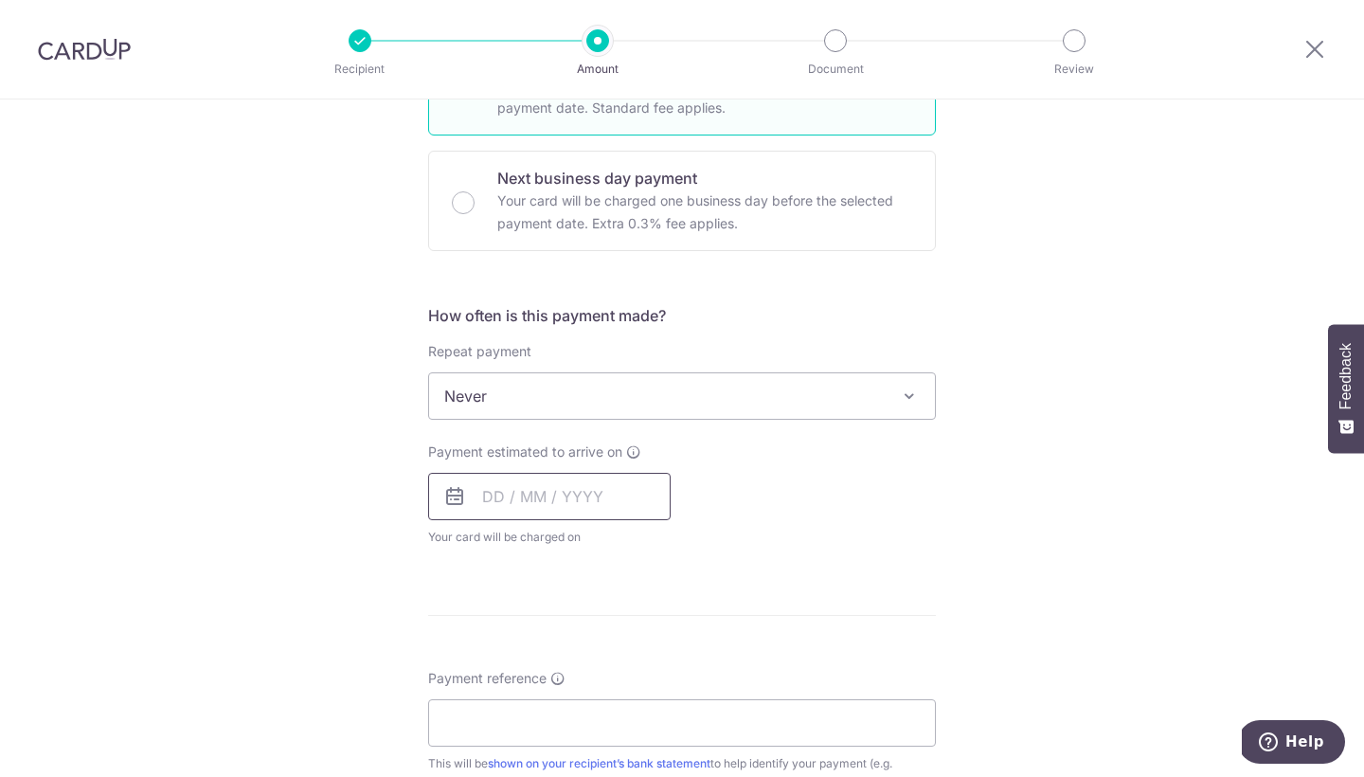
click at [631, 506] on input "text" at bounding box center [549, 496] width 243 height 47
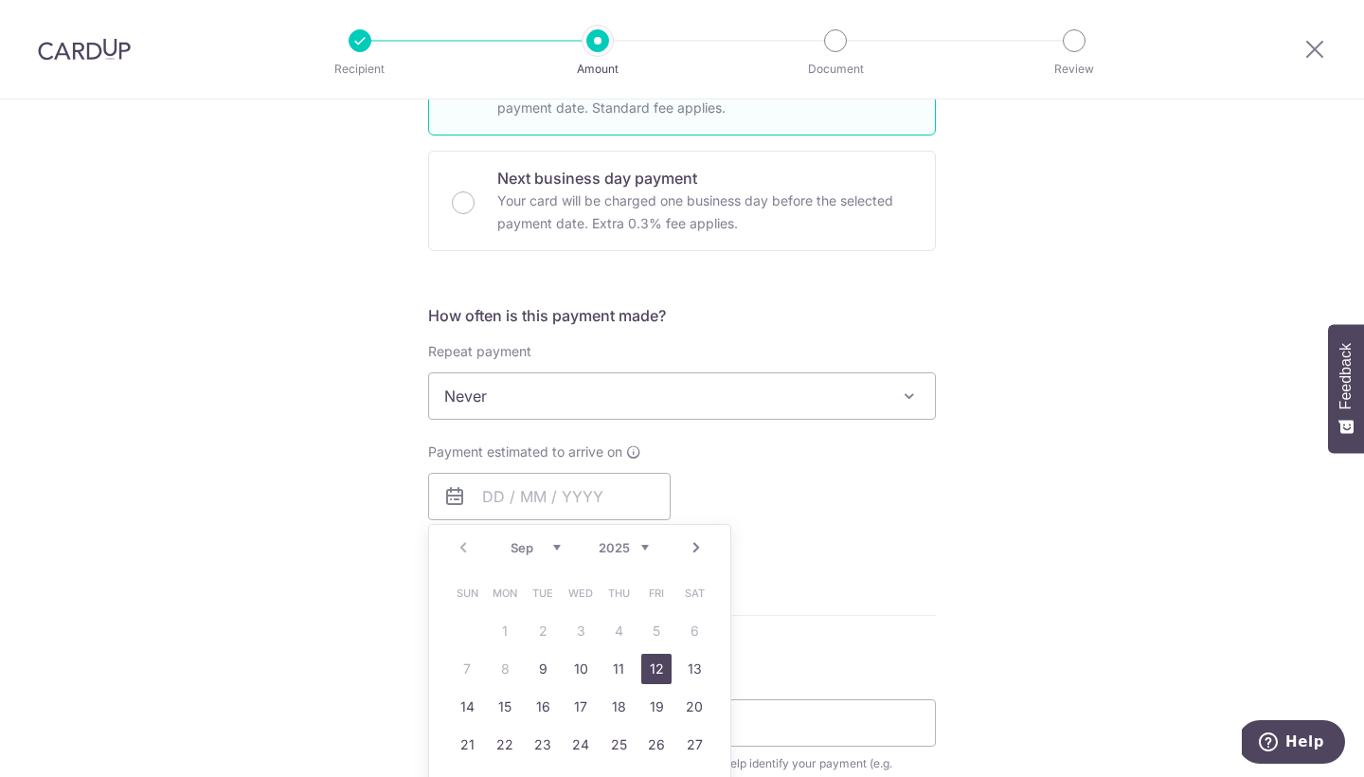
click at [659, 674] on link "12" at bounding box center [656, 669] width 30 height 30
type input "[DATE]"
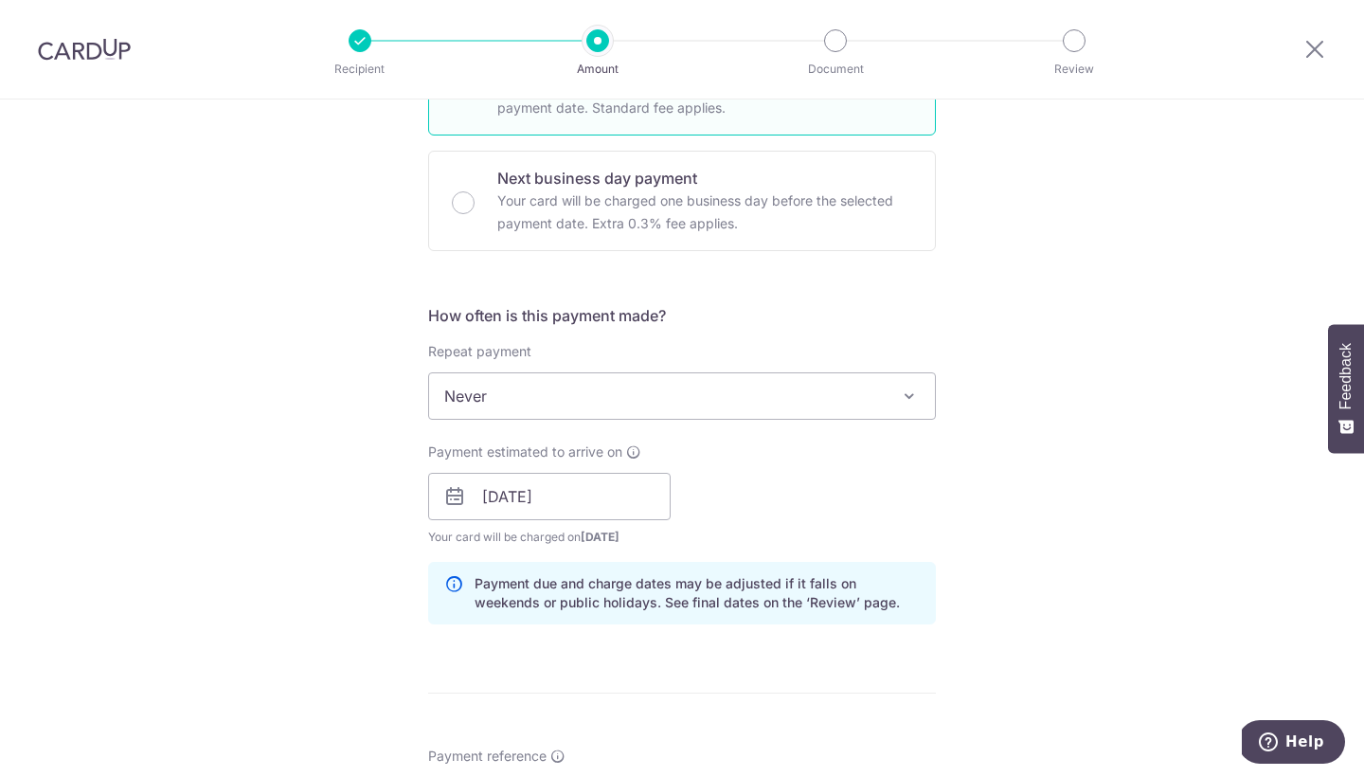
scroll to position [882, 0]
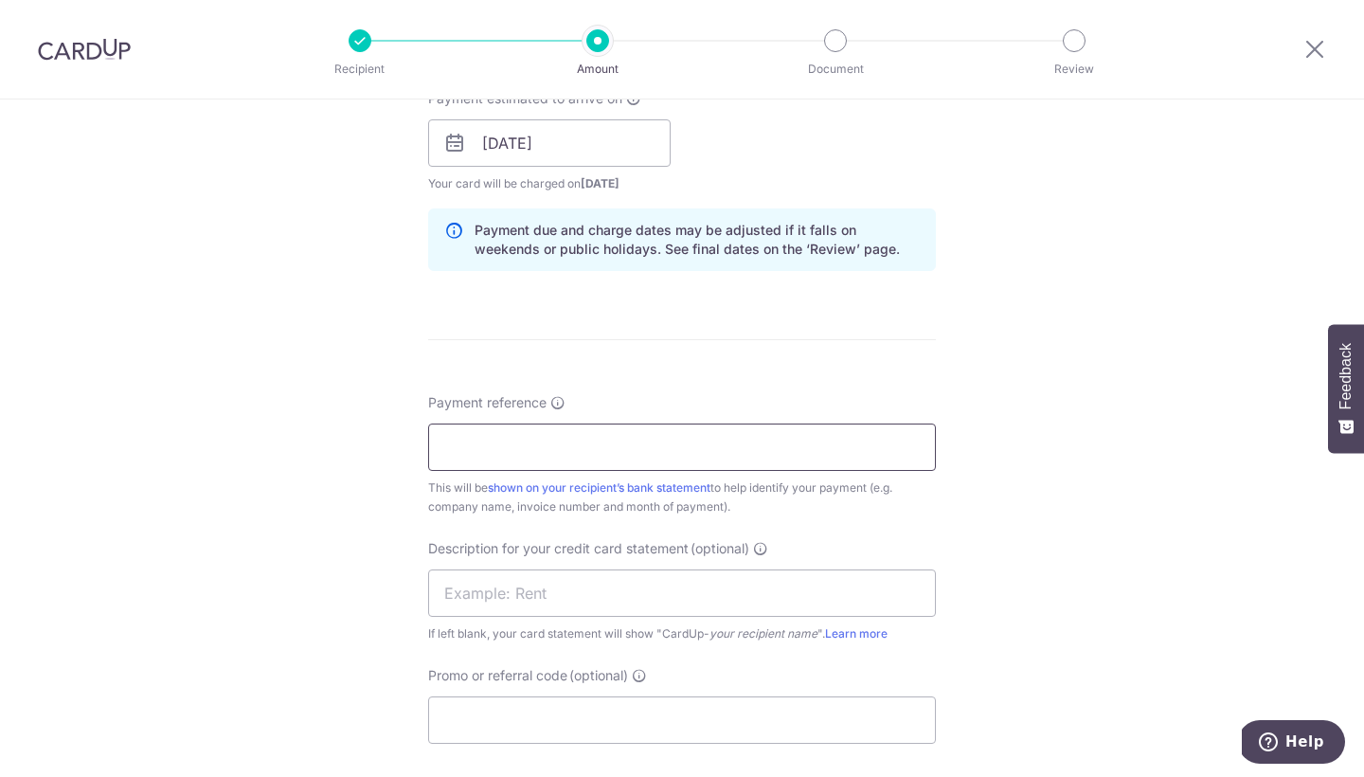
click at [637, 467] on input "Payment reference" at bounding box center [682, 447] width 508 height 47
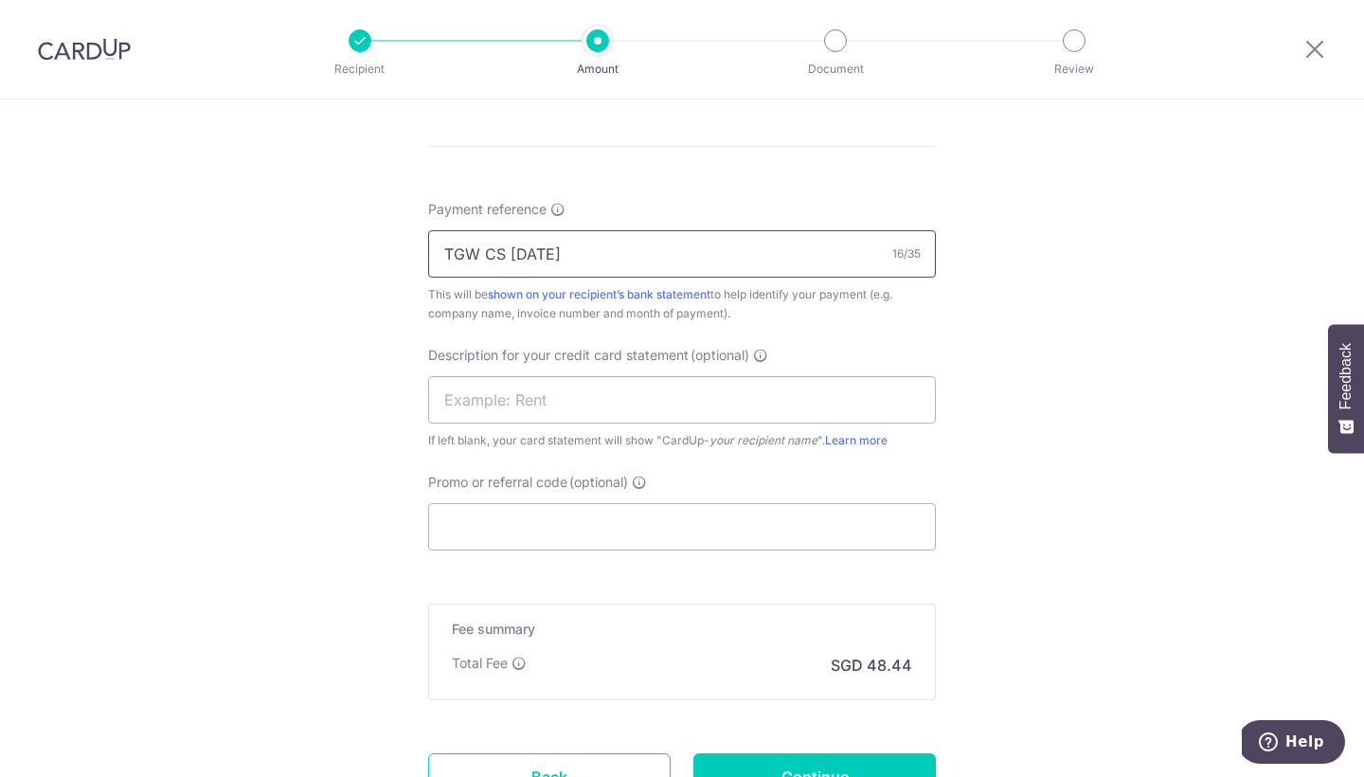
scroll to position [1104, 0]
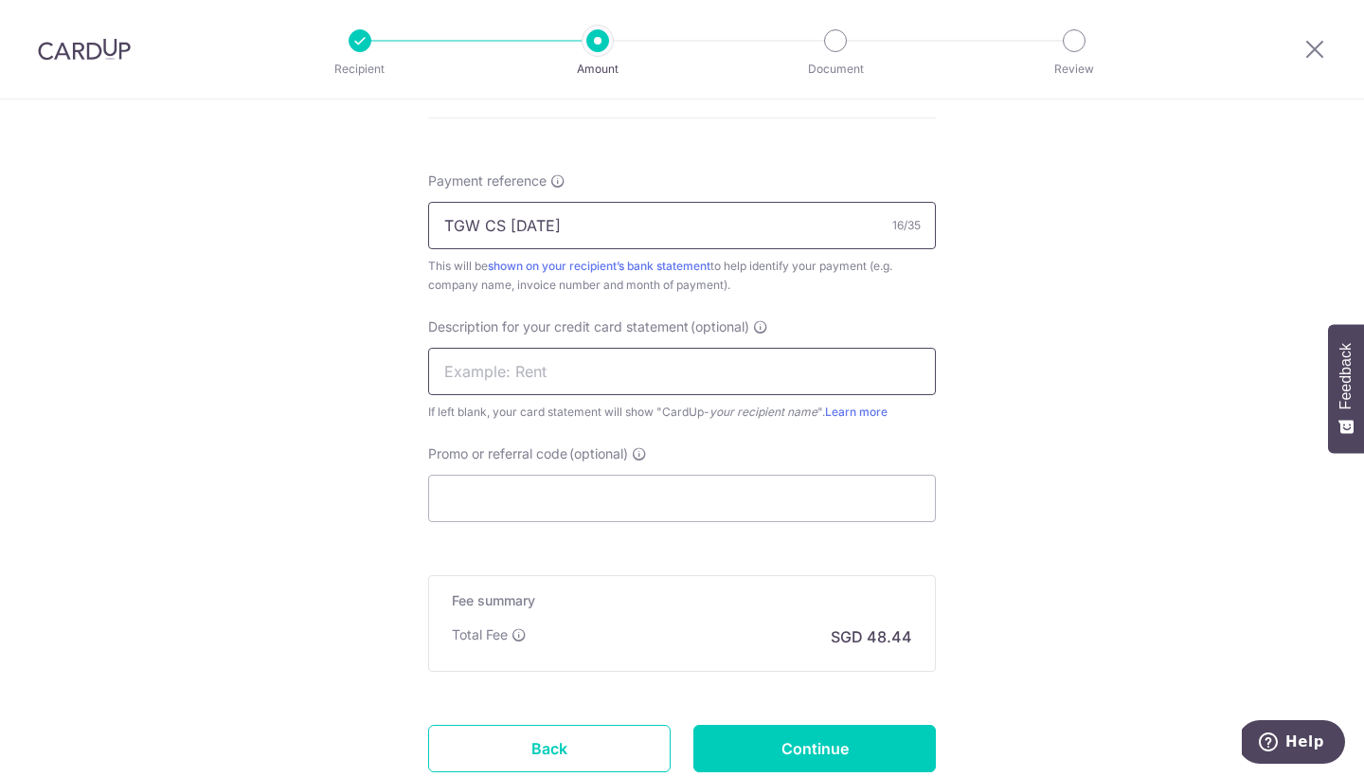
type input "TGW CS JULY 2025"
click at [612, 388] on input "text" at bounding box center [682, 371] width 508 height 47
type input "TGW CARD UP"
click at [617, 510] on input "Promo or referral code (optional)" at bounding box center [682, 498] width 508 height 47
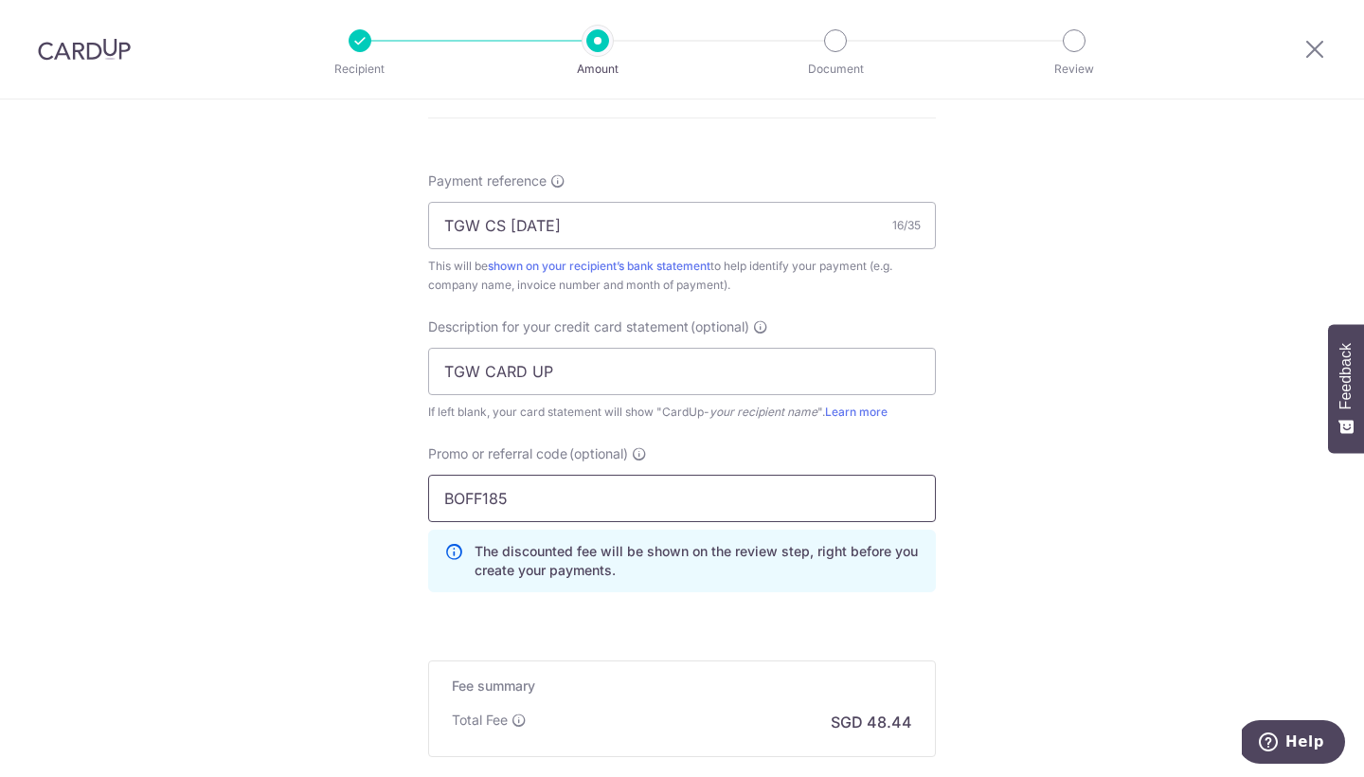
scroll to position [1326, 0]
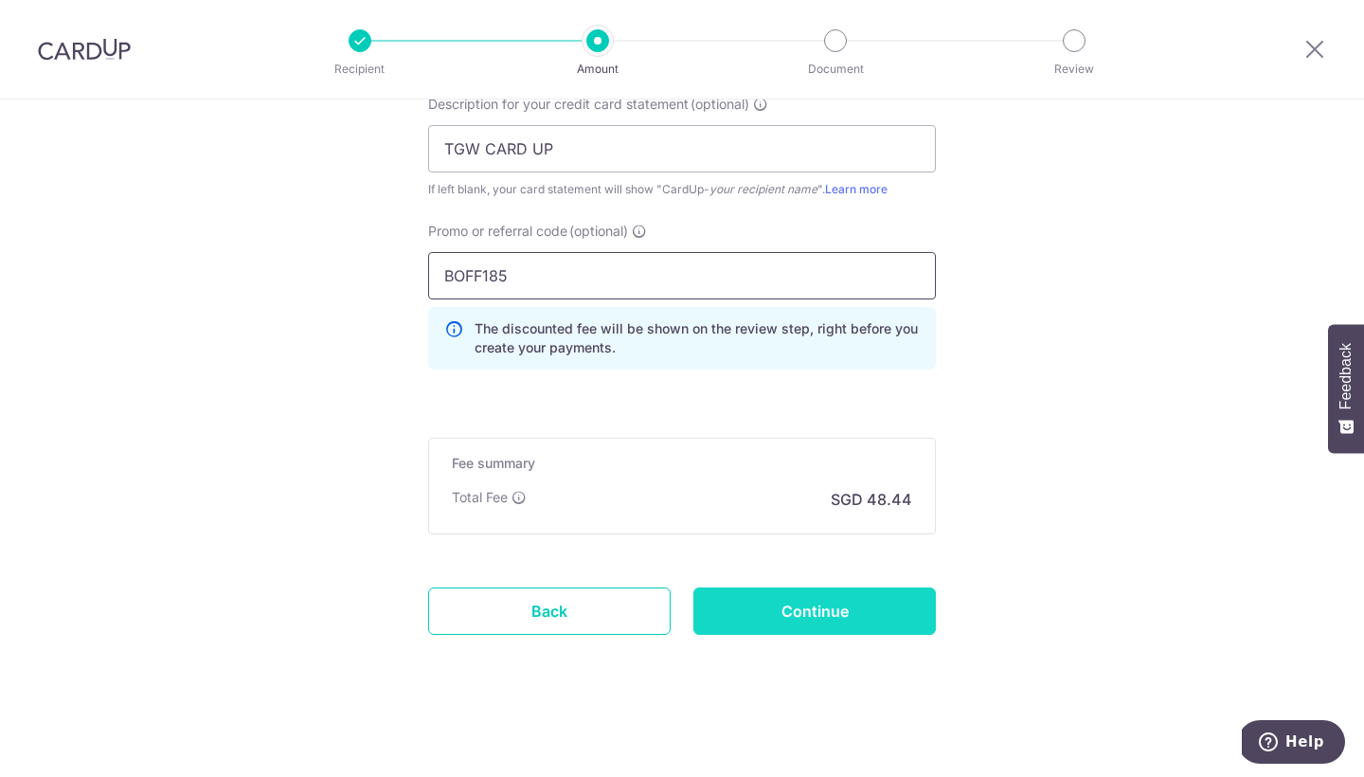
type input "BOFF185"
click at [833, 612] on input "Continue" at bounding box center [815, 610] width 243 height 47
type input "Create Schedule"
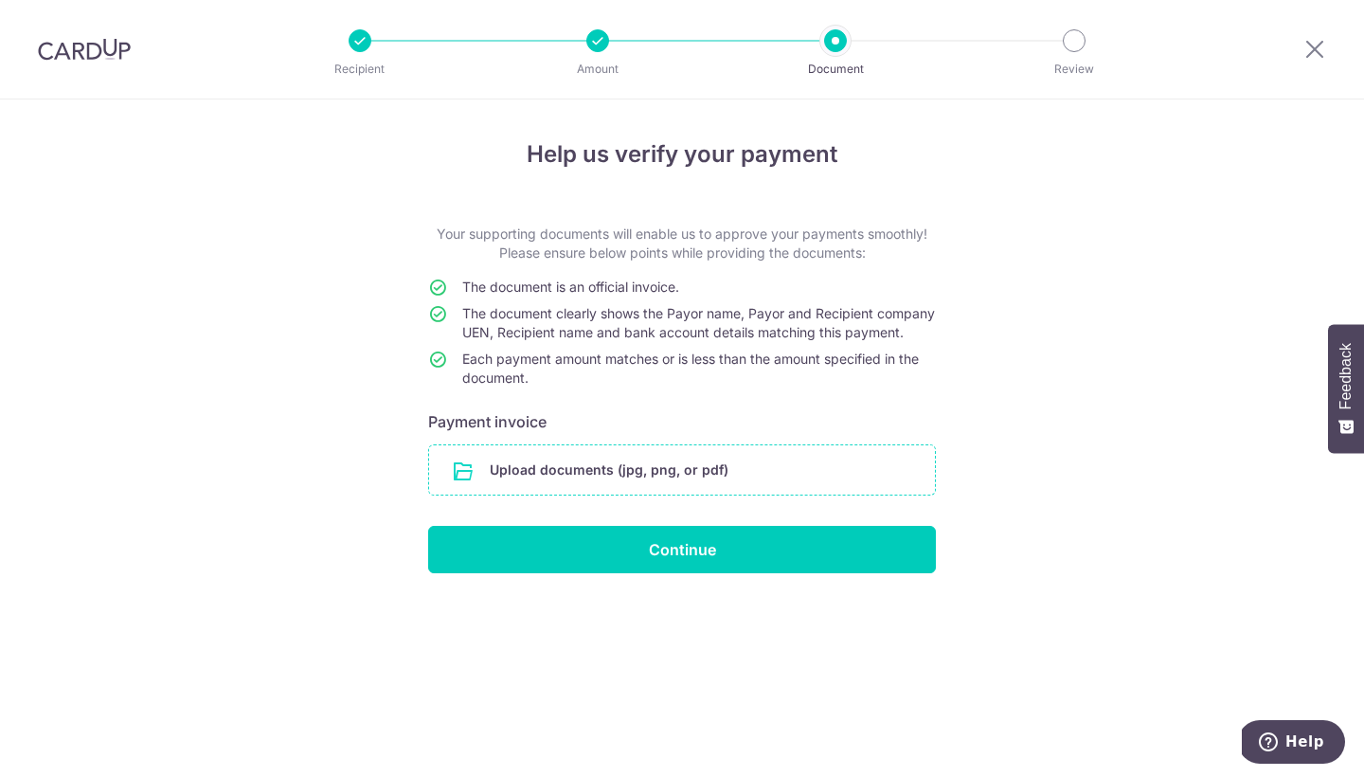
click at [741, 487] on input "file" at bounding box center [682, 469] width 506 height 49
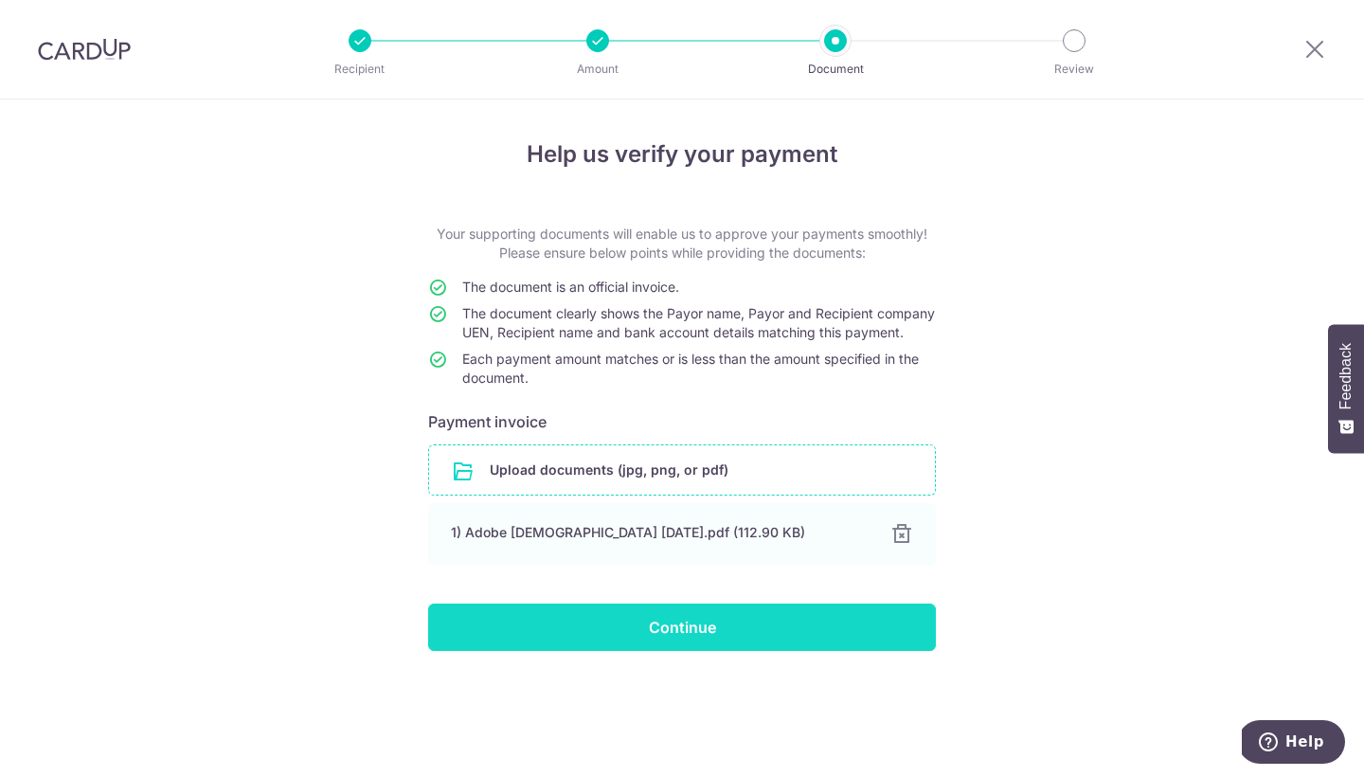
click at [836, 651] on input "Continue" at bounding box center [682, 627] width 508 height 47
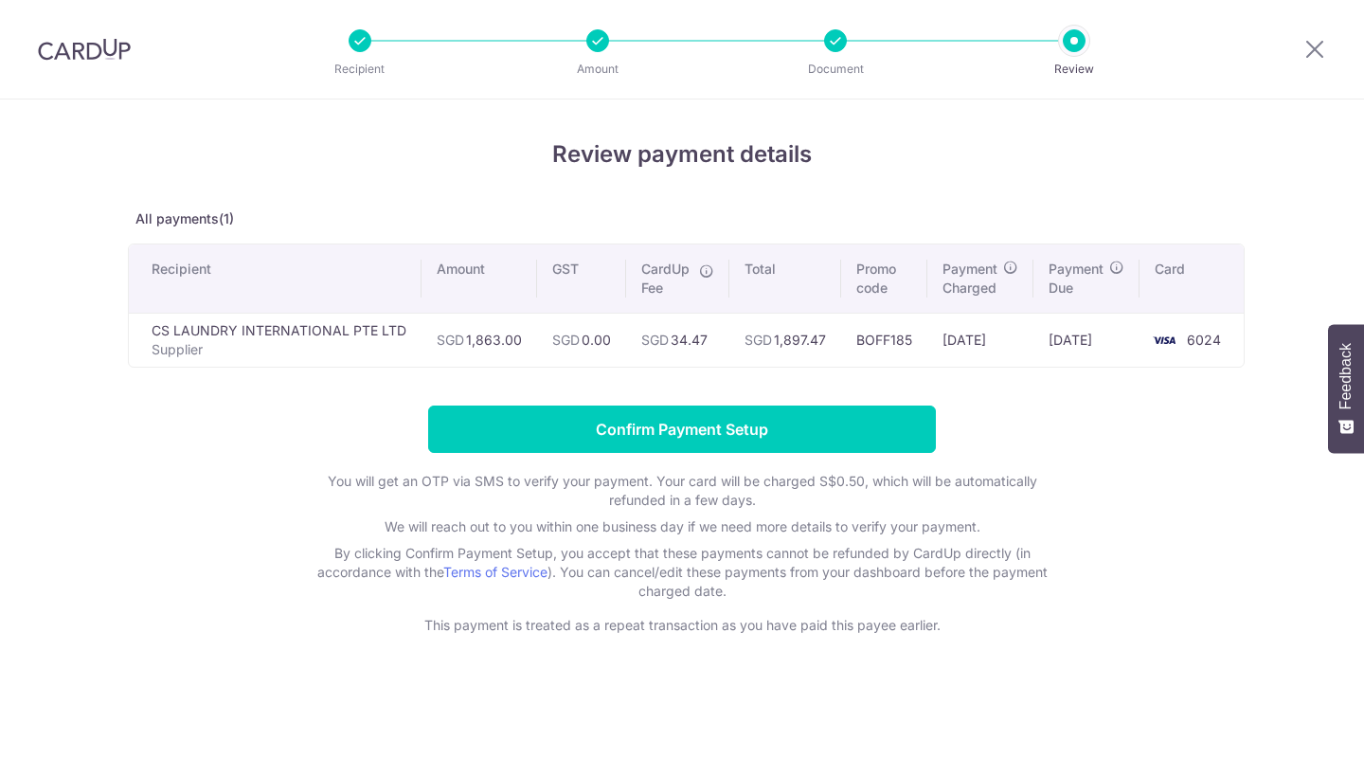
click at [836, 655] on div "Review payment details All payments(1) Recipient Amount GST CardUp Fee Total Pr…" at bounding box center [682, 437] width 1364 height 677
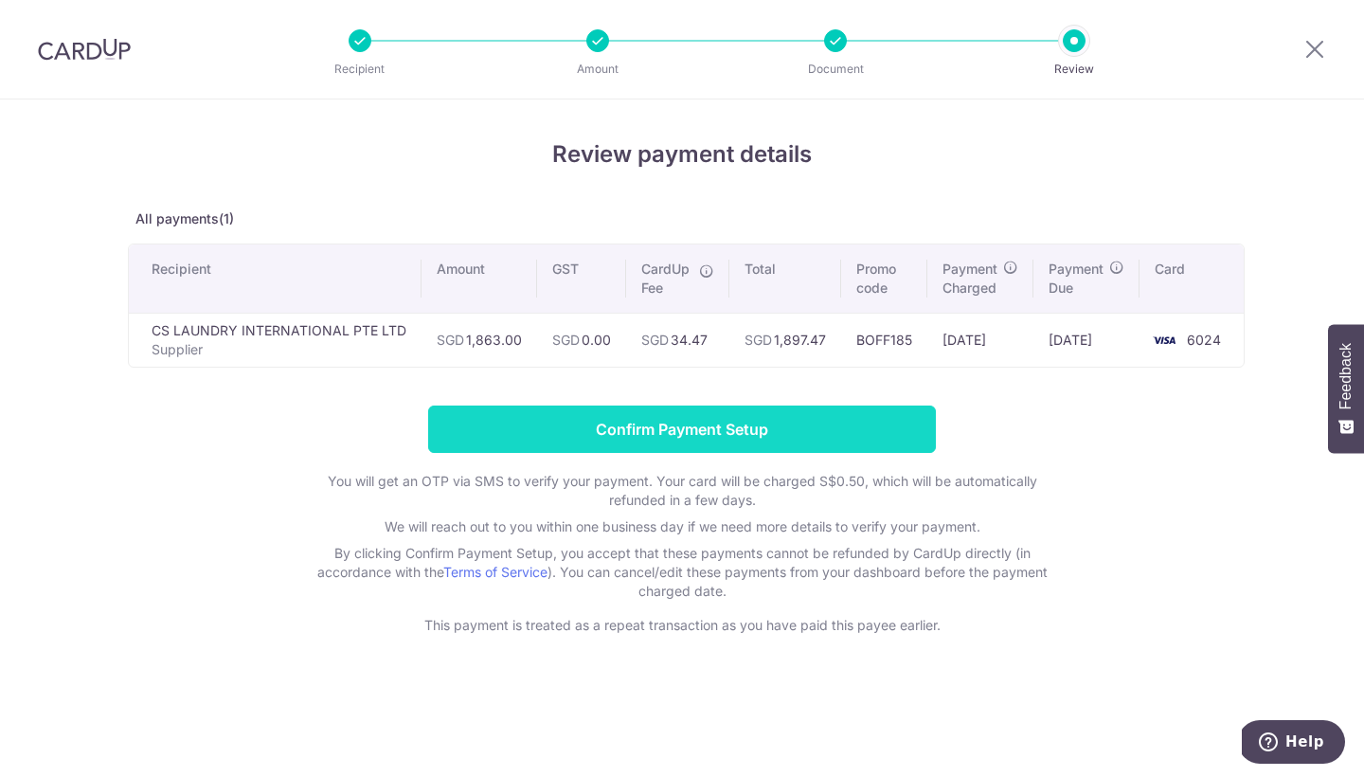
click at [839, 424] on input "Confirm Payment Setup" at bounding box center [682, 429] width 508 height 47
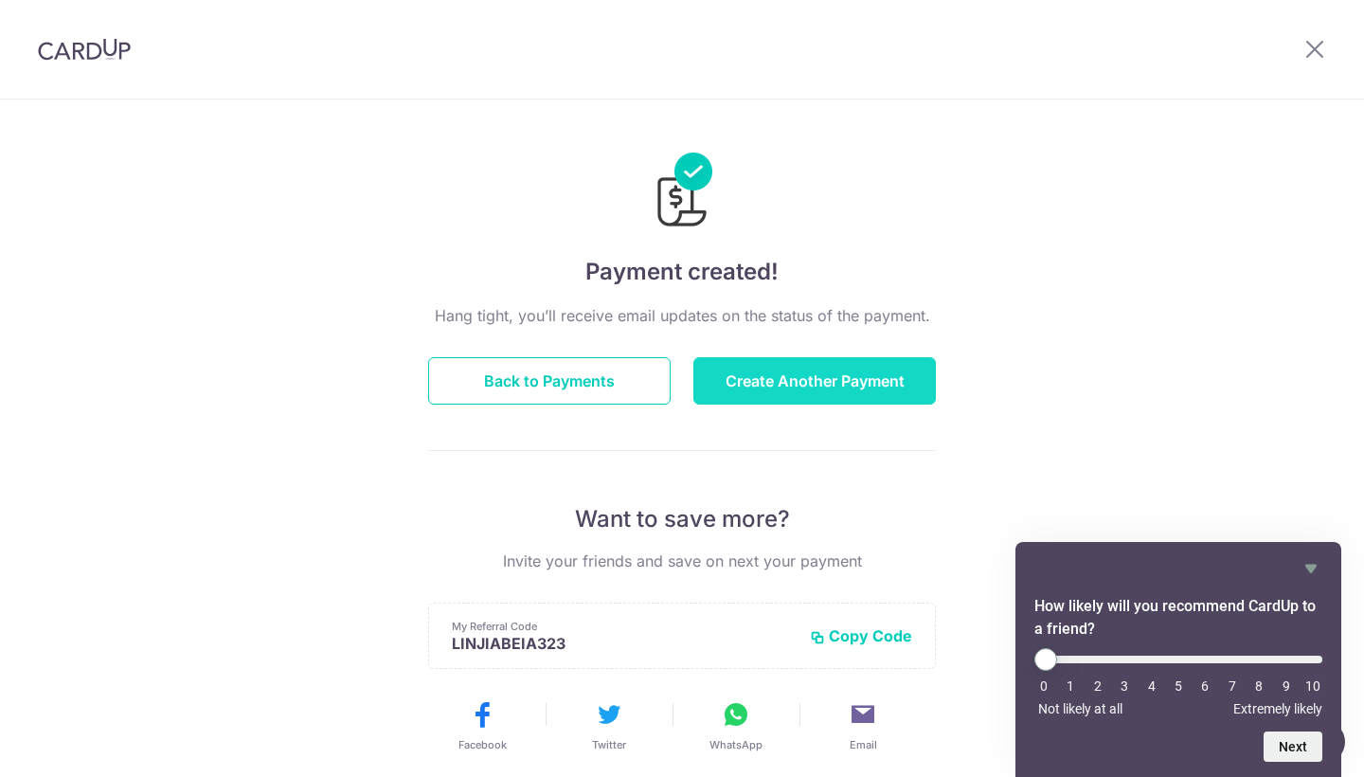
click at [857, 383] on button "Create Another Payment" at bounding box center [815, 380] width 243 height 47
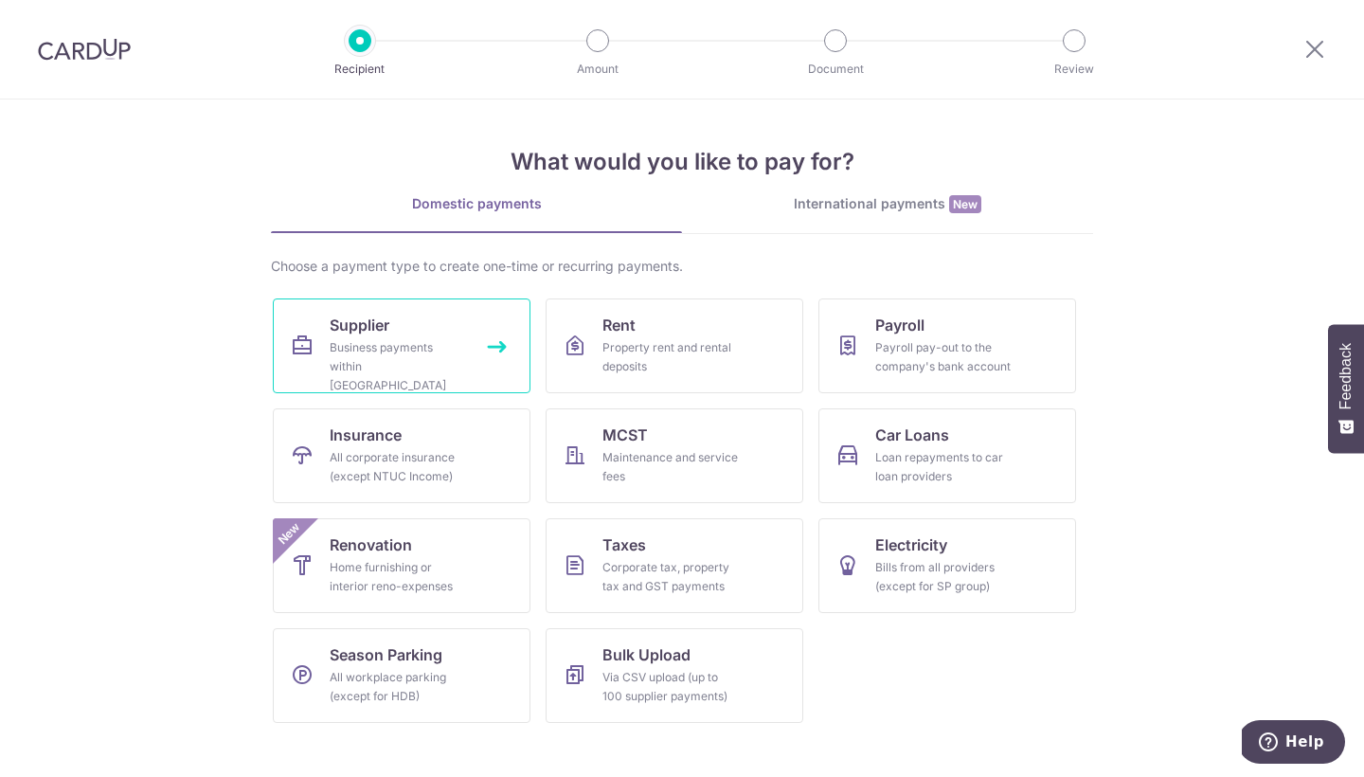
click at [496, 322] on link "Supplier Business payments within [GEOGRAPHIC_DATA]" at bounding box center [402, 345] width 258 height 95
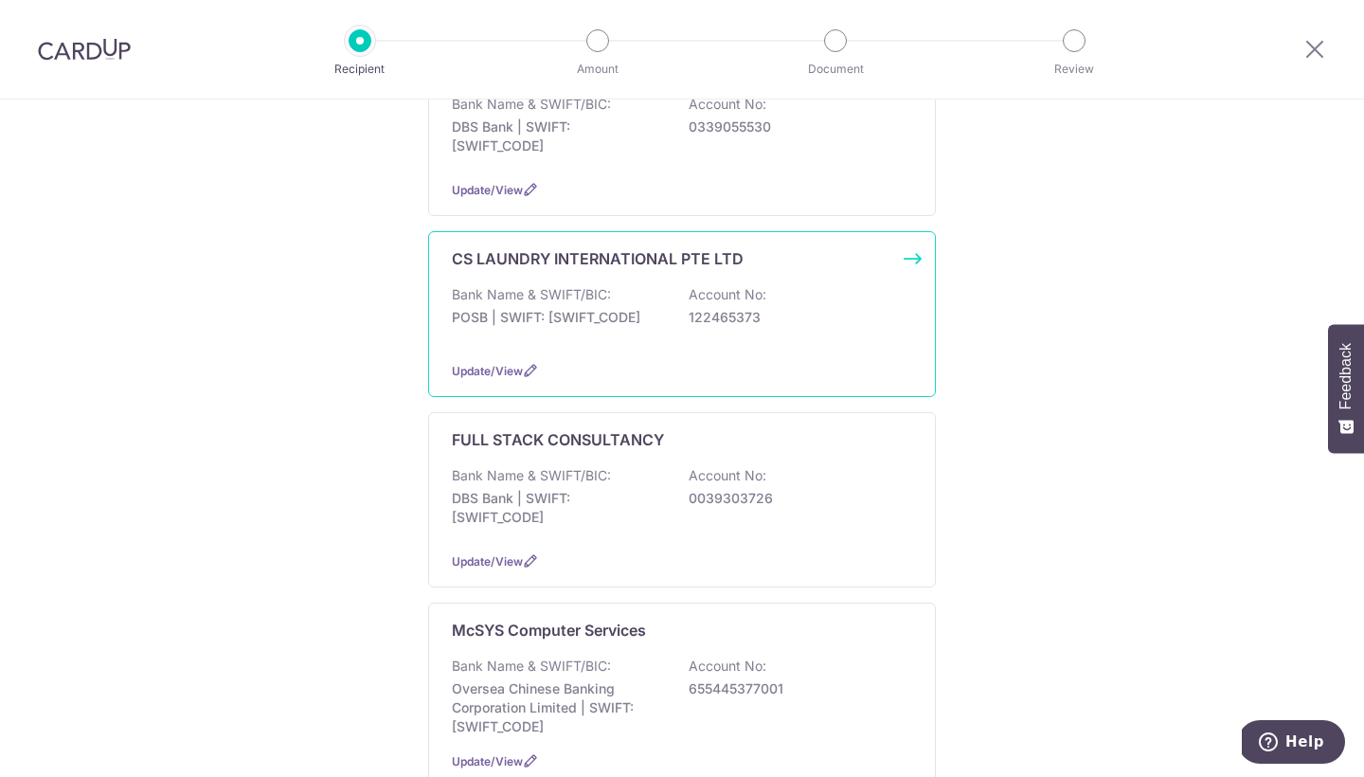
scroll to position [1194, 0]
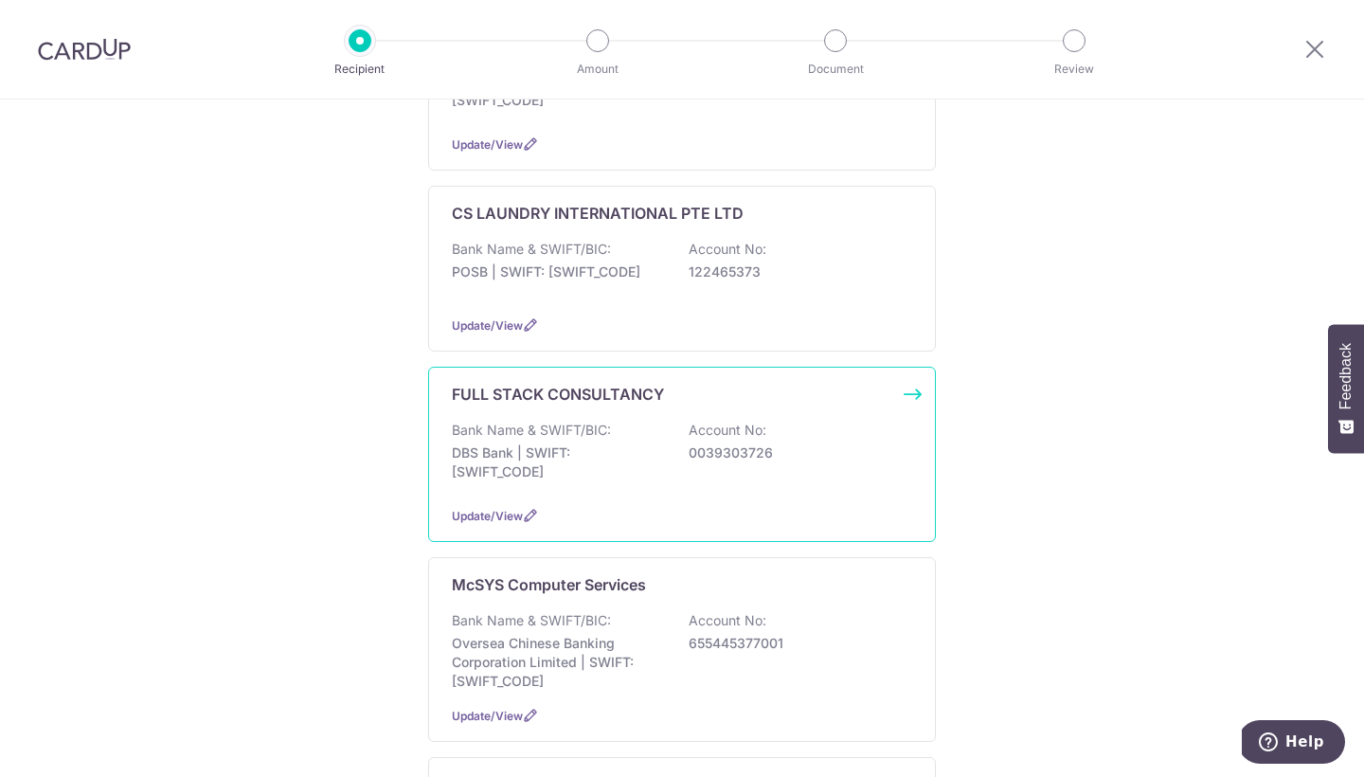
click at [524, 453] on p "DBS Bank | SWIFT: DBSSSGSGXXX" at bounding box center [558, 462] width 212 height 38
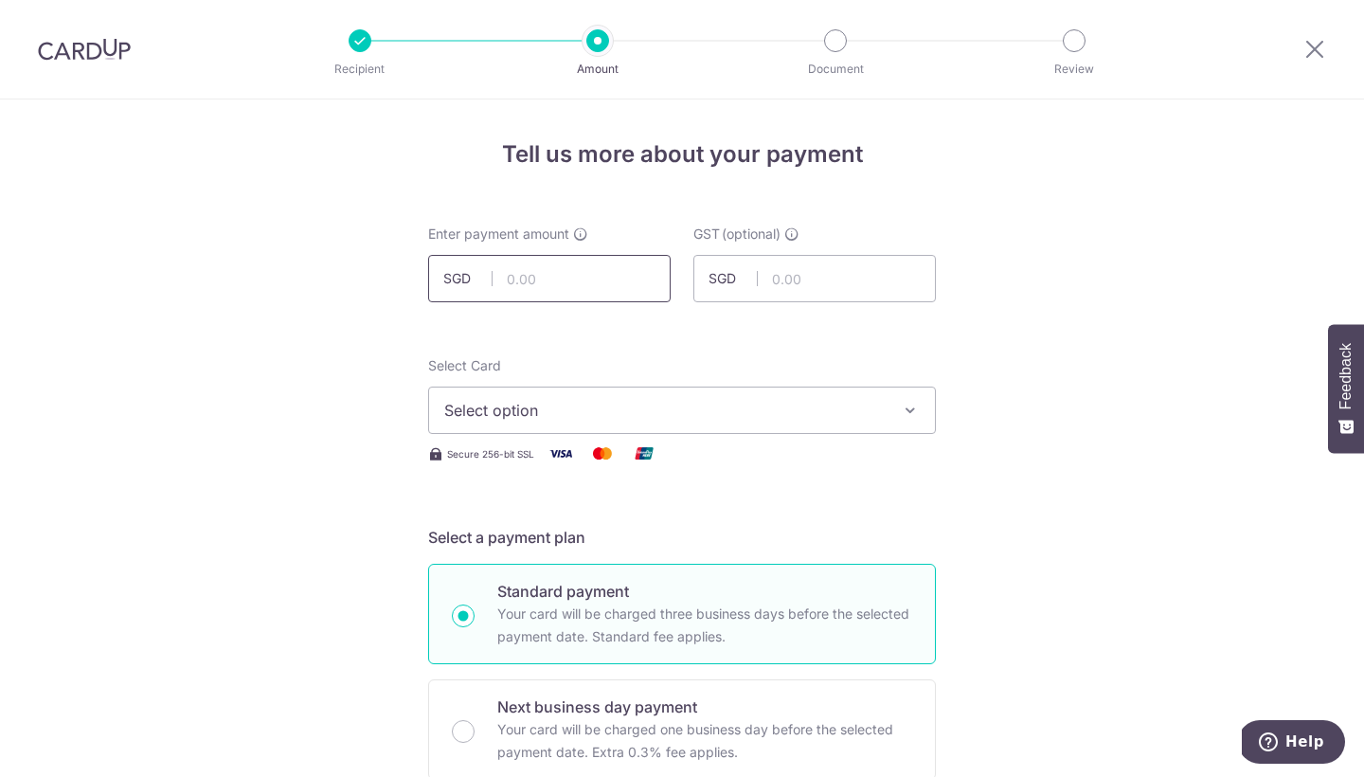
click at [564, 290] on input "text" at bounding box center [549, 278] width 243 height 47
type input "600.00"
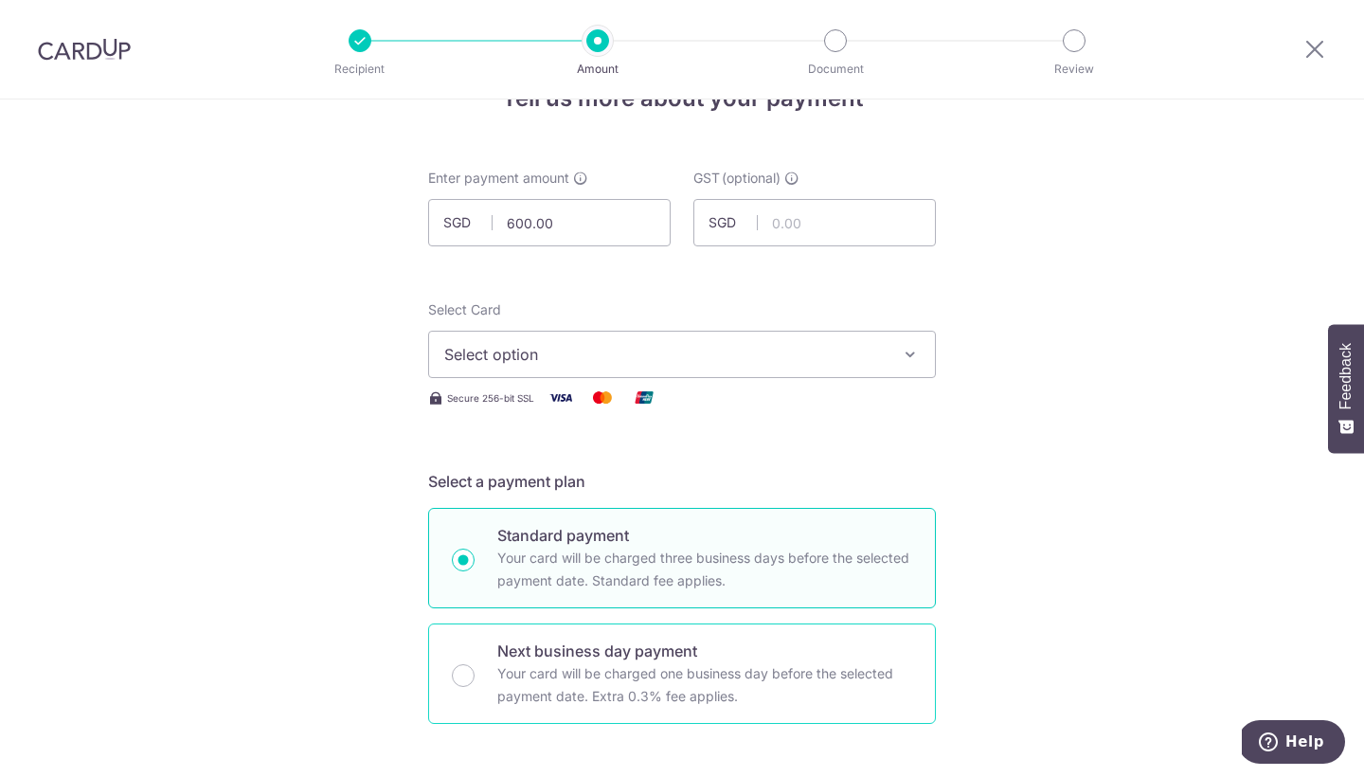
scroll to position [33, 0]
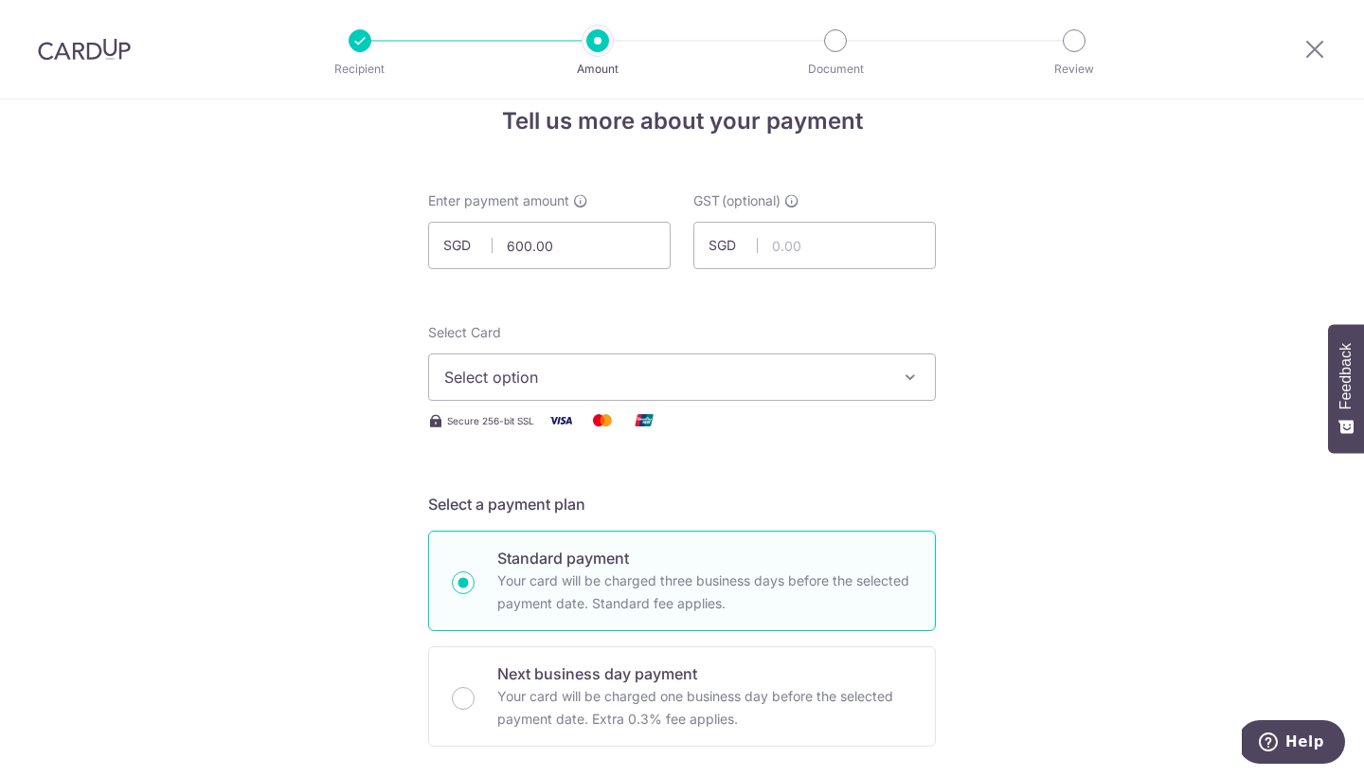
click at [570, 373] on span "Select option" at bounding box center [665, 377] width 442 height 23
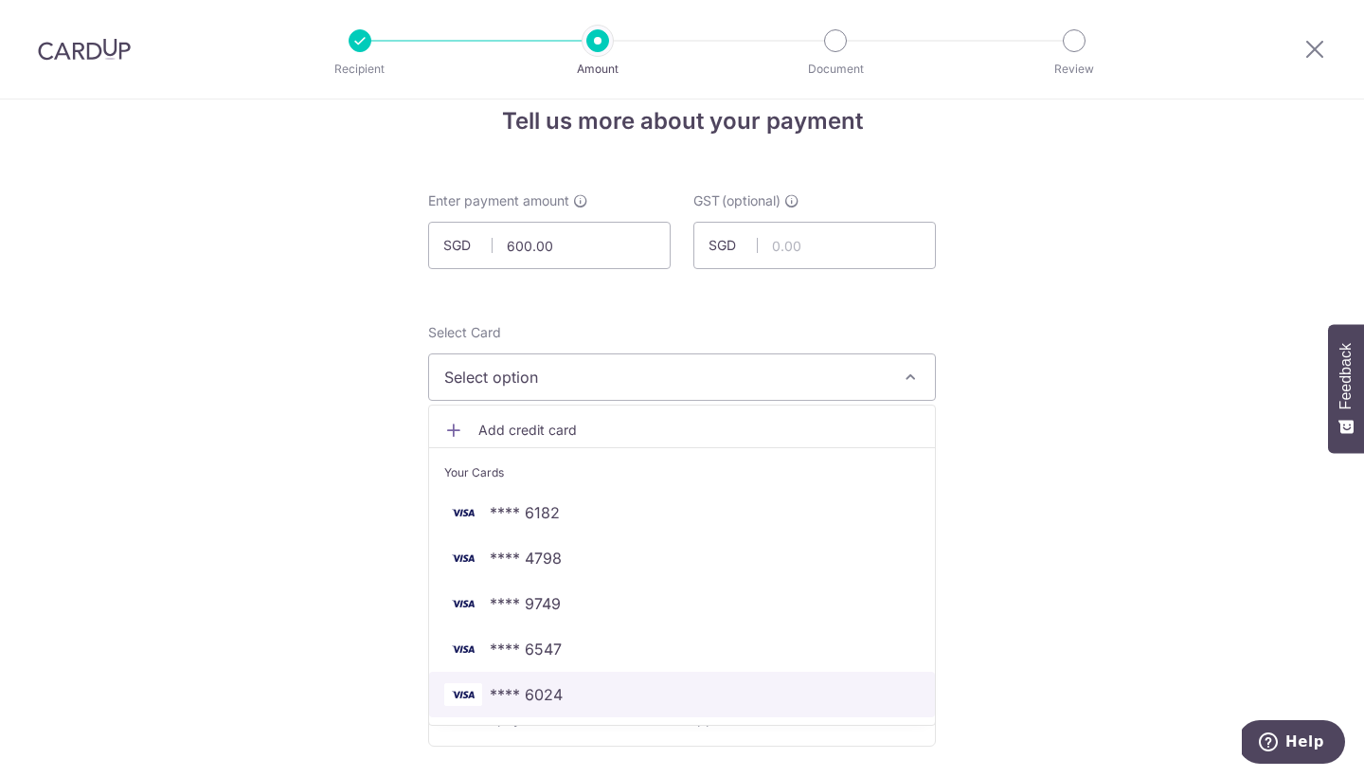
click at [573, 712] on link "**** 6024" at bounding box center [682, 694] width 506 height 45
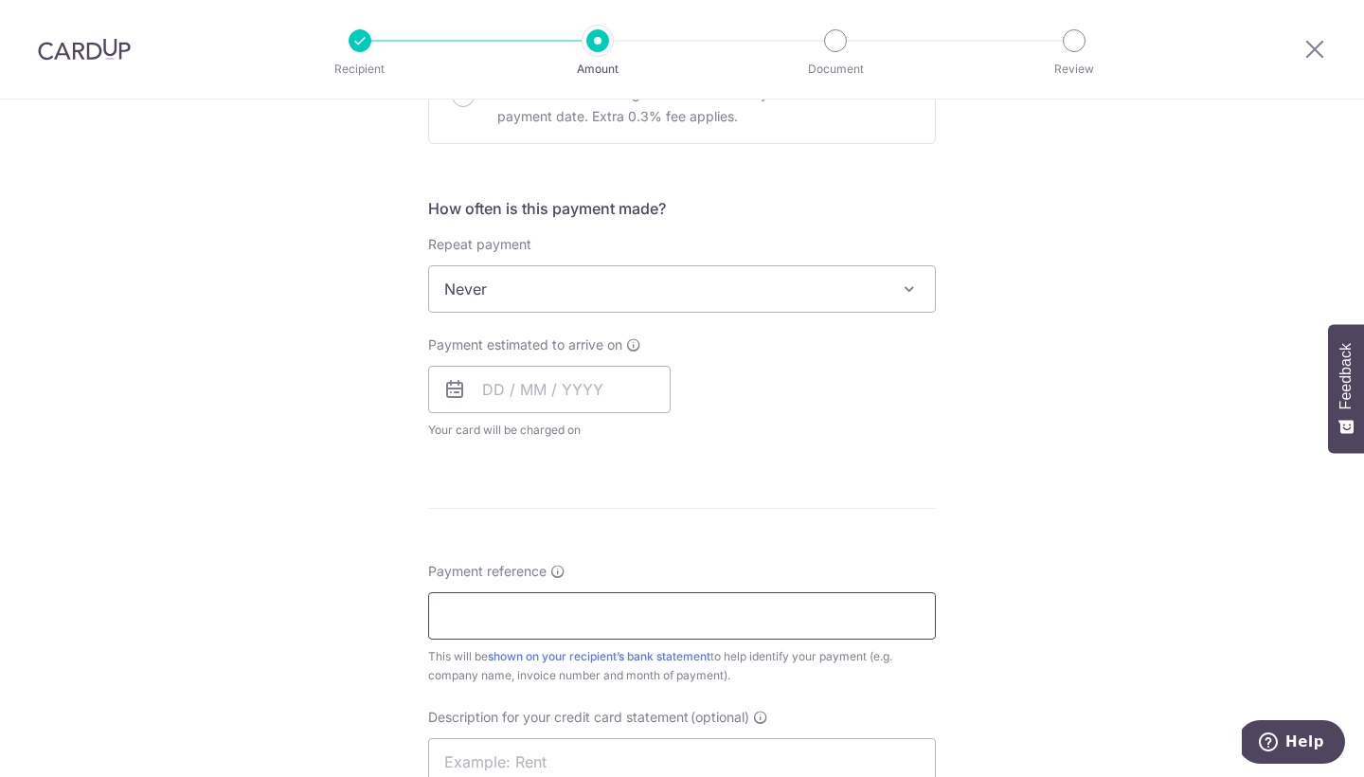
scroll to position [650, 0]
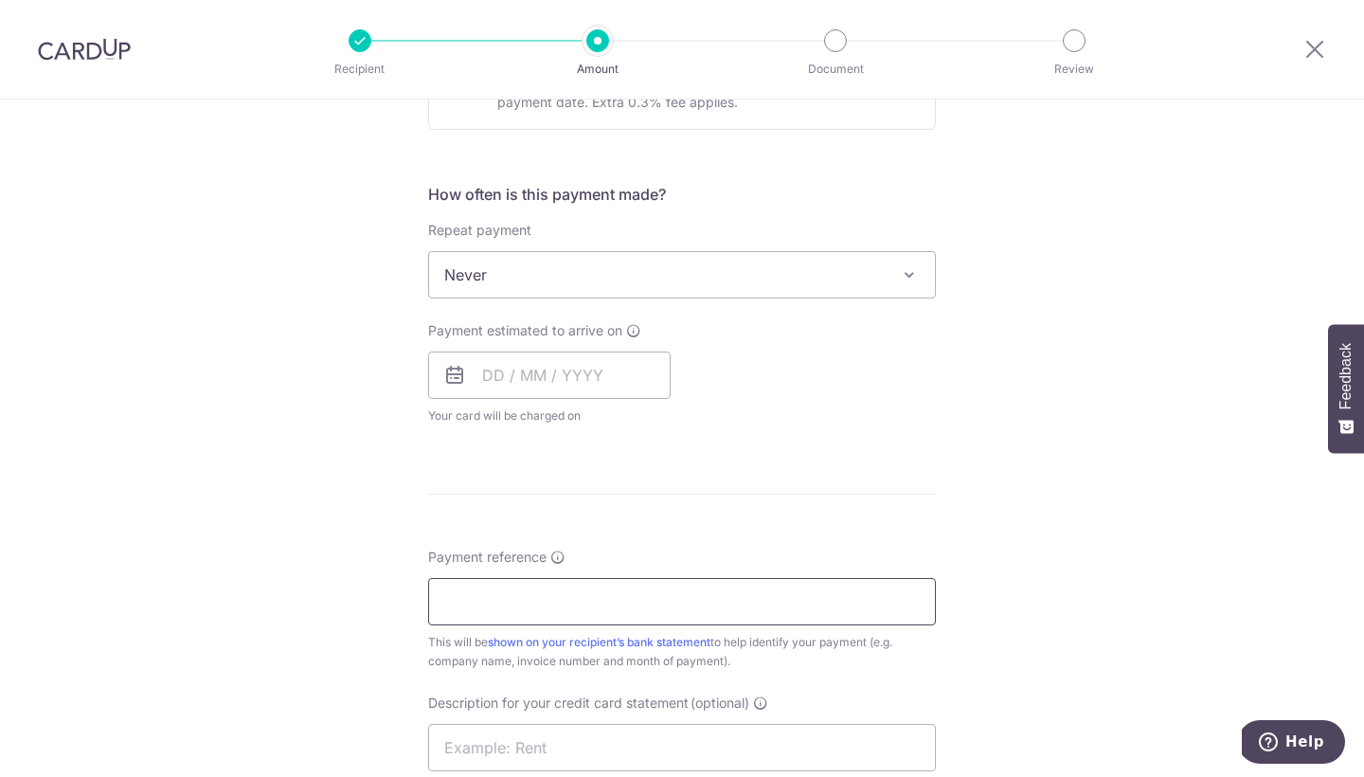
click at [579, 600] on input "Payment reference" at bounding box center [682, 601] width 508 height 47
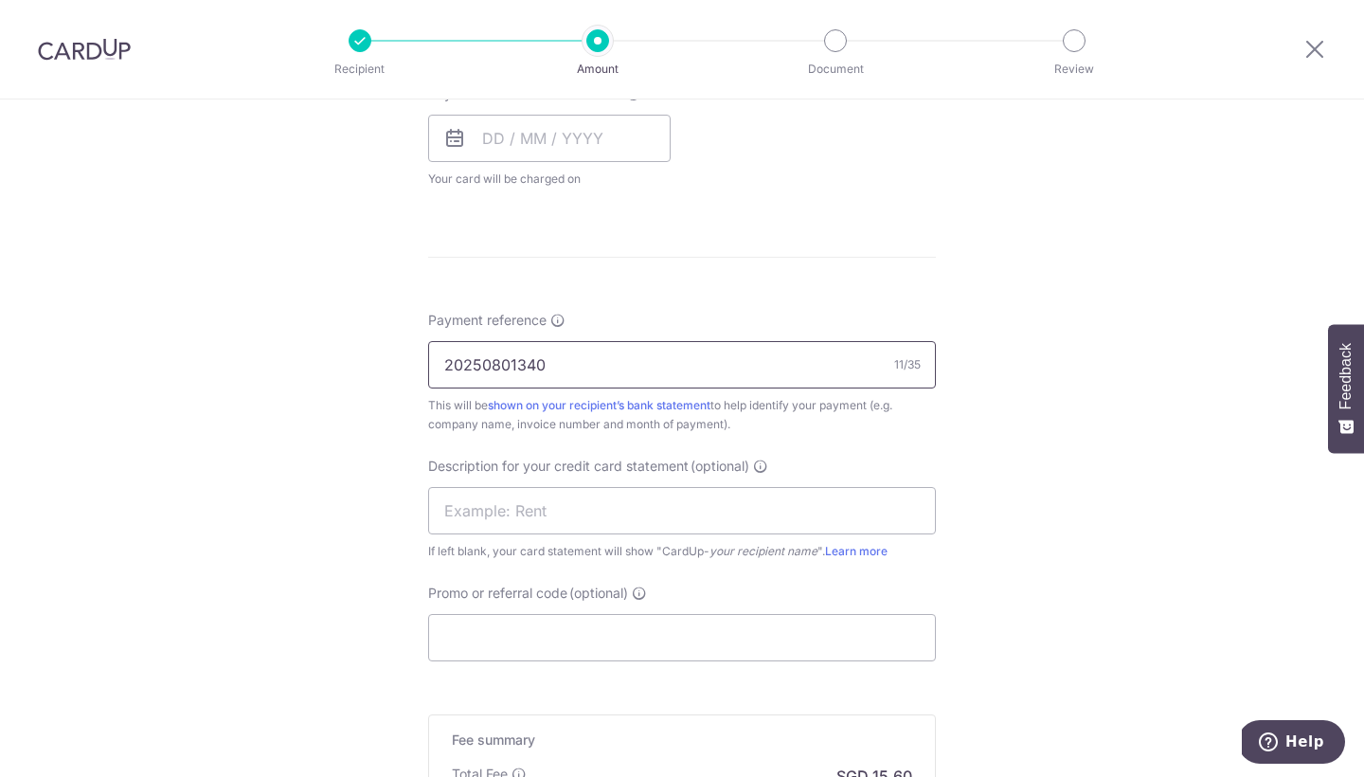
scroll to position [924, 0]
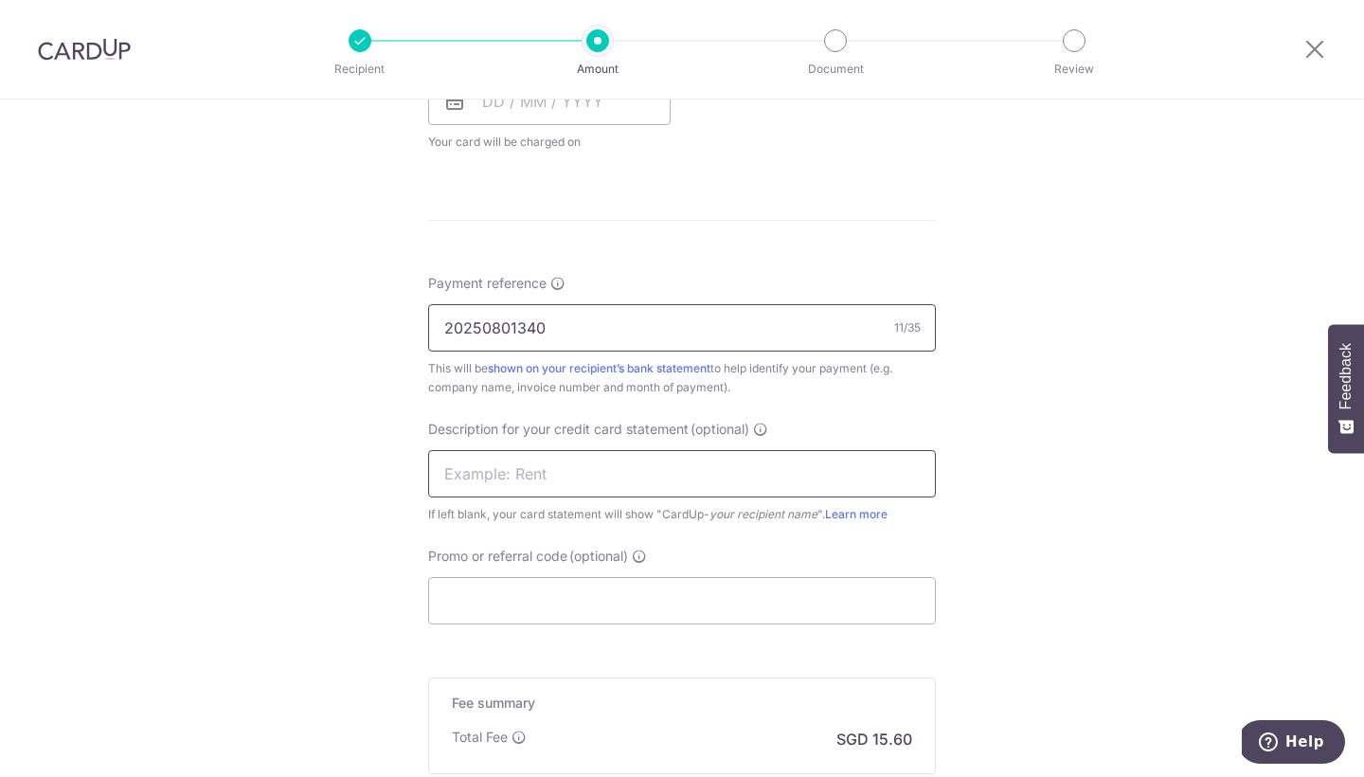
type input "20250801340"
click at [613, 460] on input "text" at bounding box center [682, 473] width 508 height 47
type input "Tgw card up"
click at [617, 604] on input "Promo or referral code (optional)" at bounding box center [682, 600] width 508 height 47
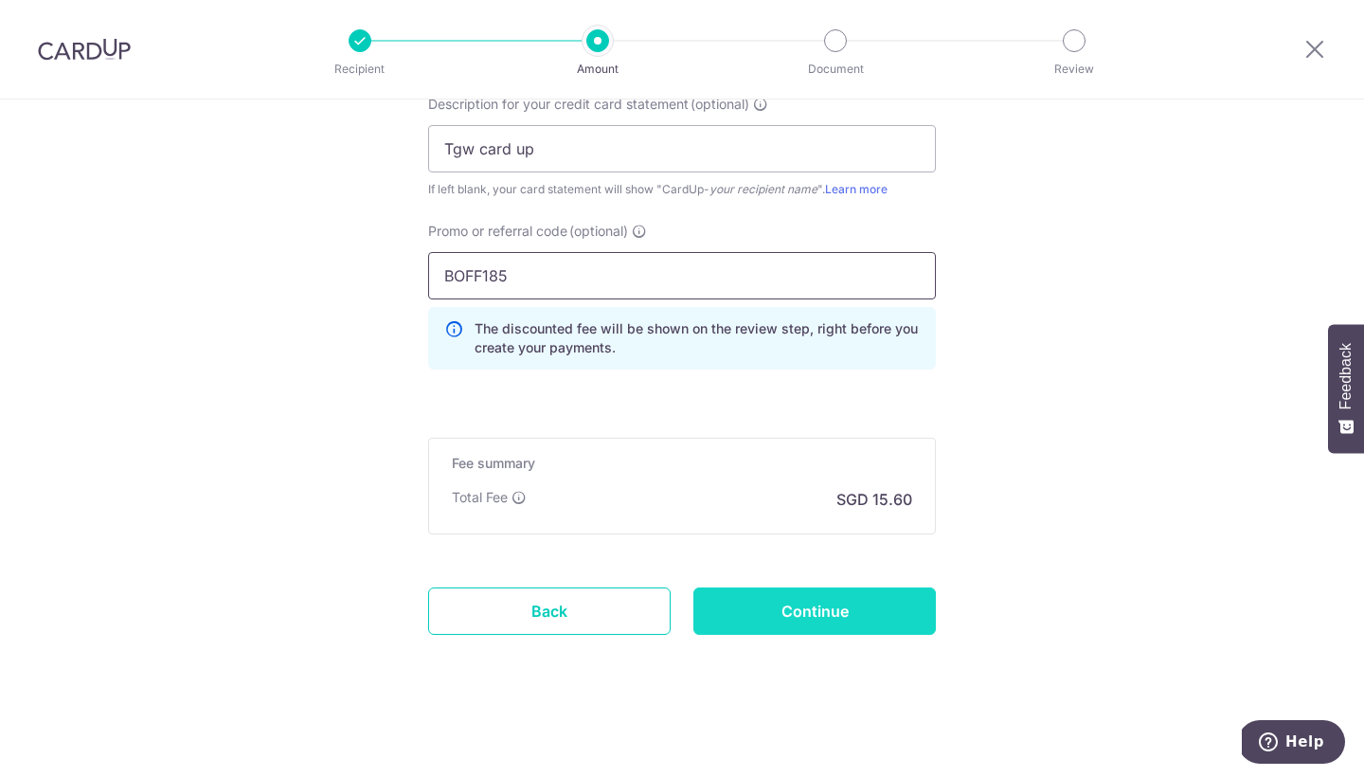
type input "BOFF185"
click at [764, 599] on input "Continue" at bounding box center [815, 610] width 243 height 47
type input "Create Schedule"
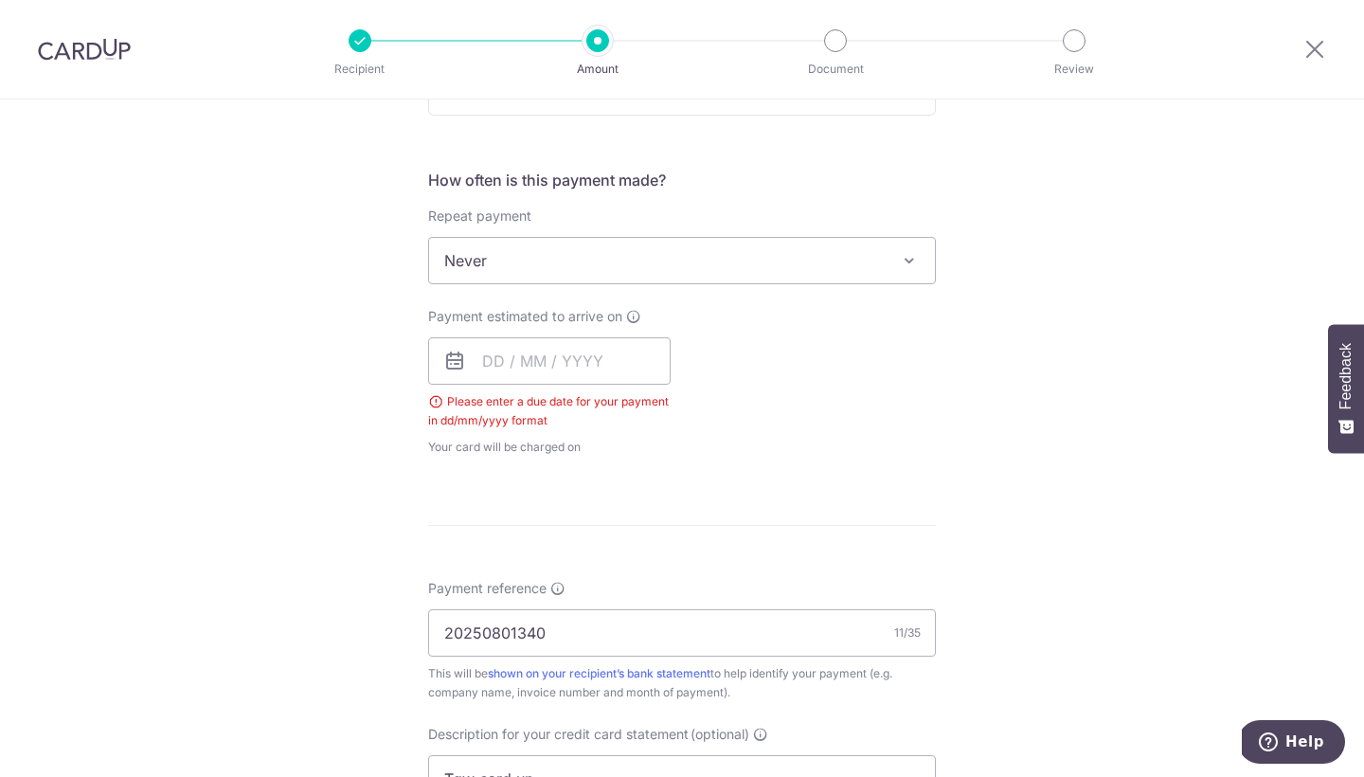
scroll to position [619, 0]
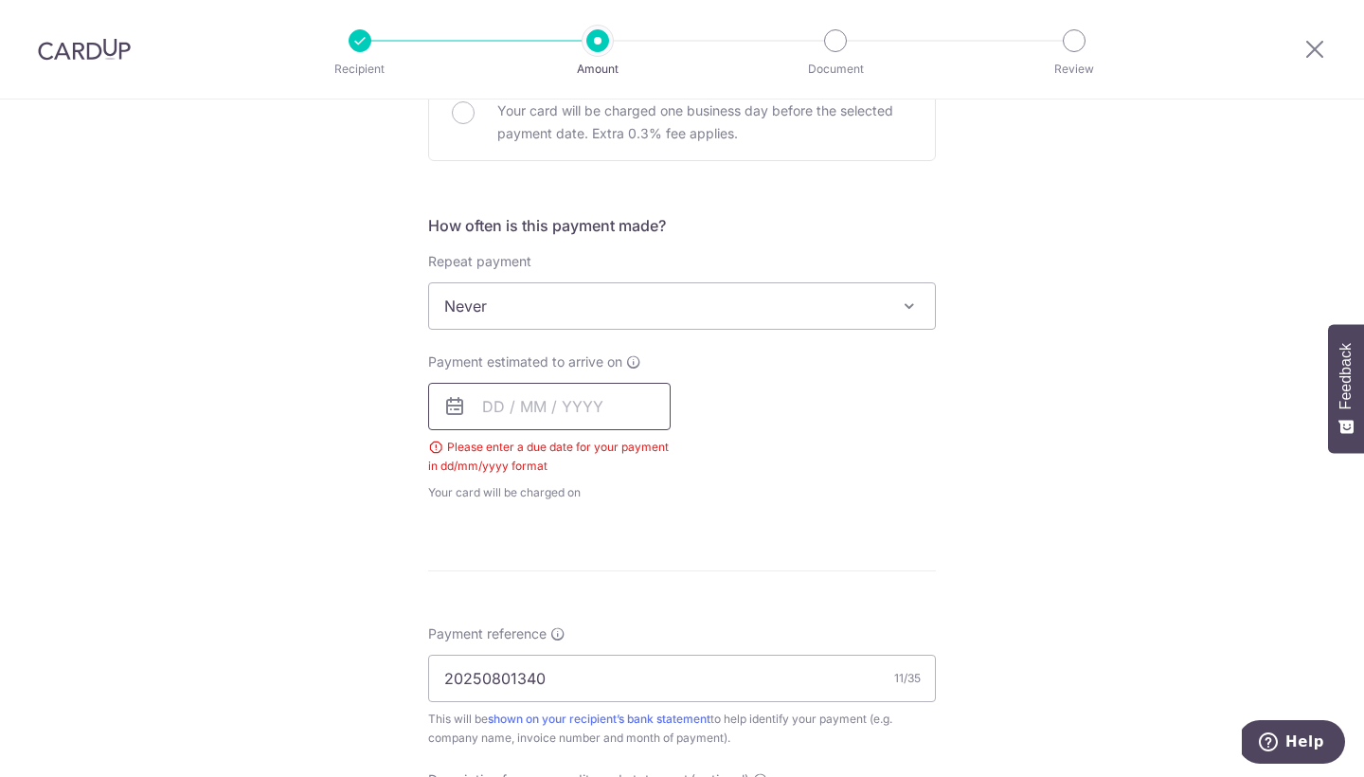
click at [586, 398] on input "text" at bounding box center [549, 406] width 243 height 47
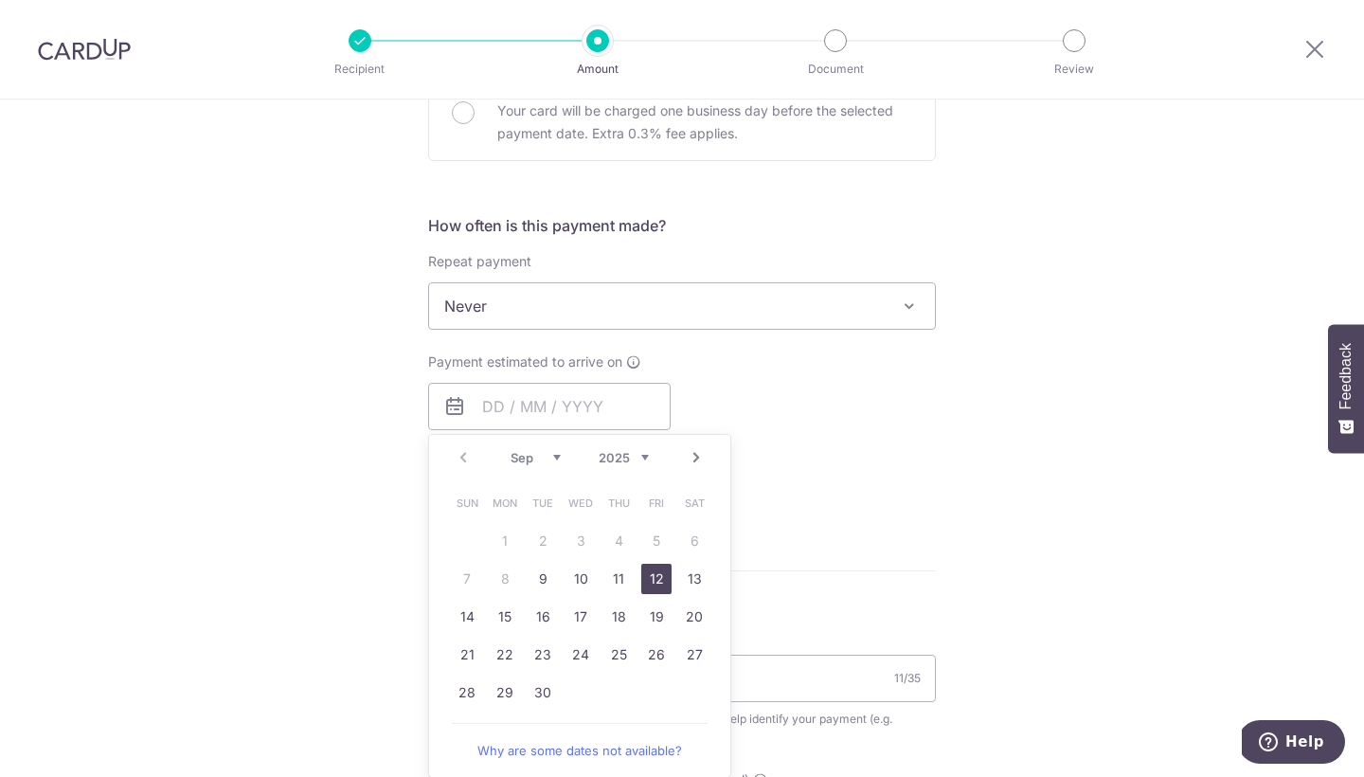
click at [652, 582] on link "12" at bounding box center [656, 579] width 30 height 30
type input "[DATE]"
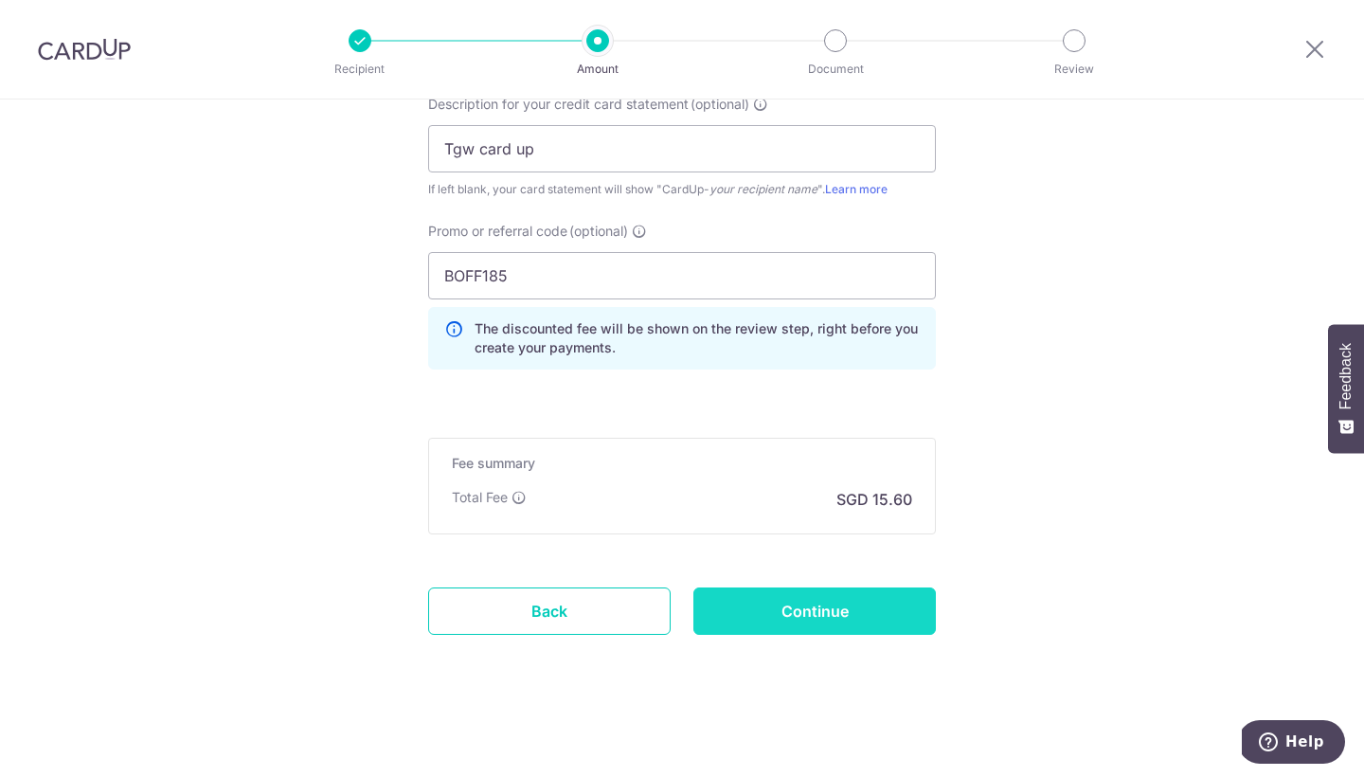
scroll to position [1326, 0]
click at [828, 602] on input "Continue" at bounding box center [815, 610] width 243 height 47
type input "Create Schedule"
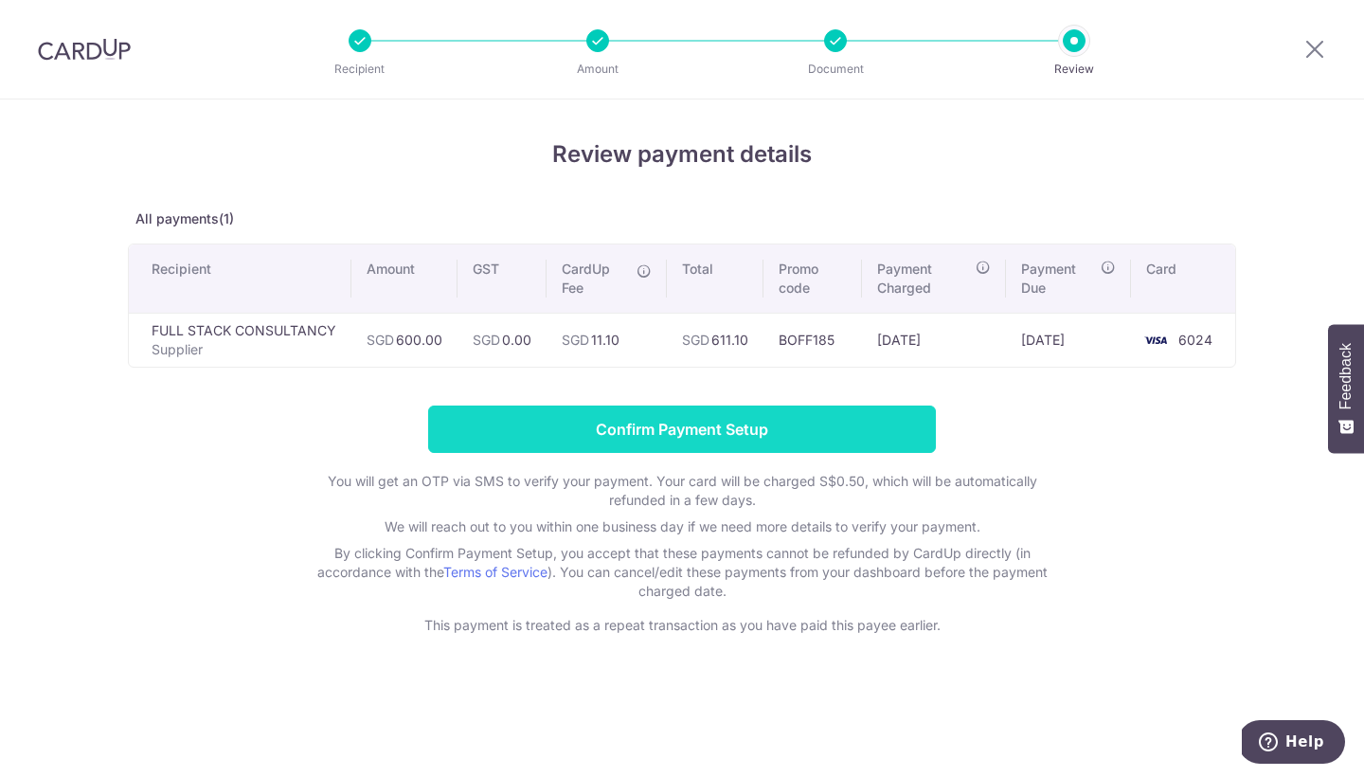
click at [803, 424] on input "Confirm Payment Setup" at bounding box center [682, 429] width 508 height 47
